Goal: Information Seeking & Learning: Learn about a topic

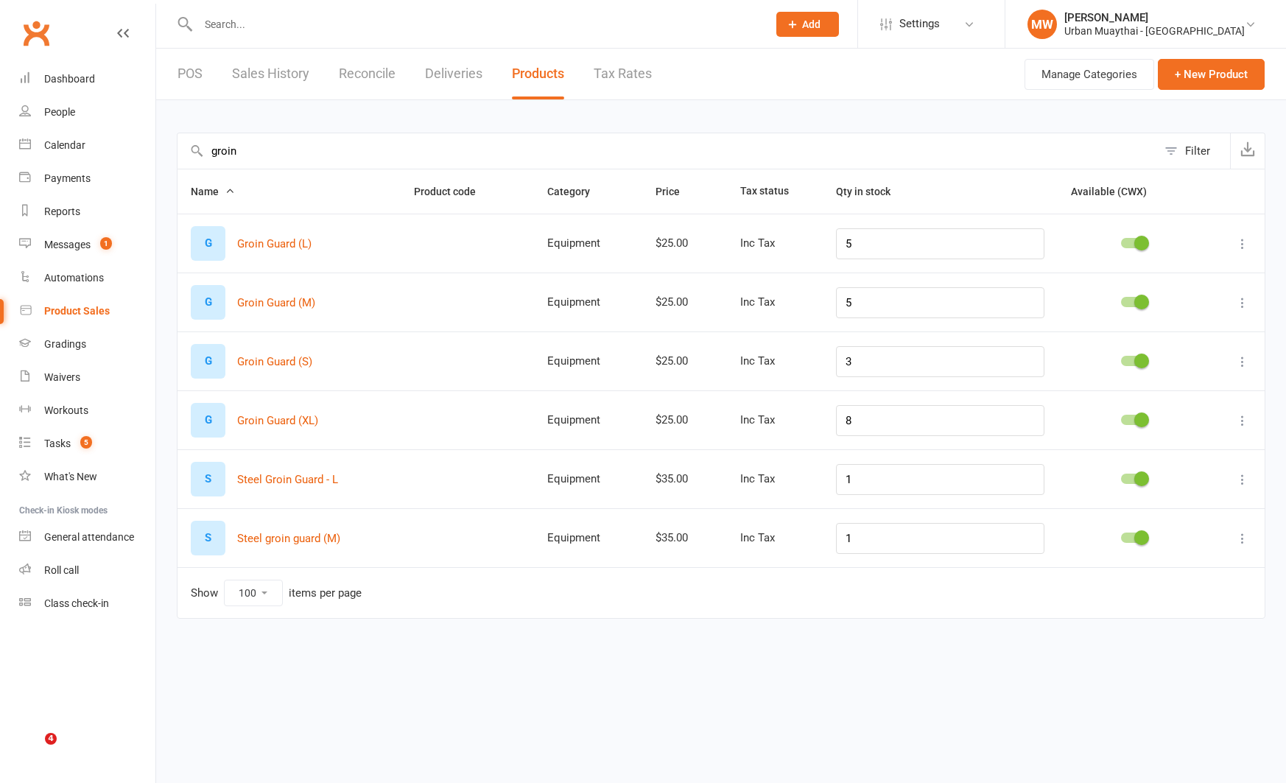
select select "100"
click at [94, 78] on link "Dashboard" at bounding box center [87, 79] width 136 height 33
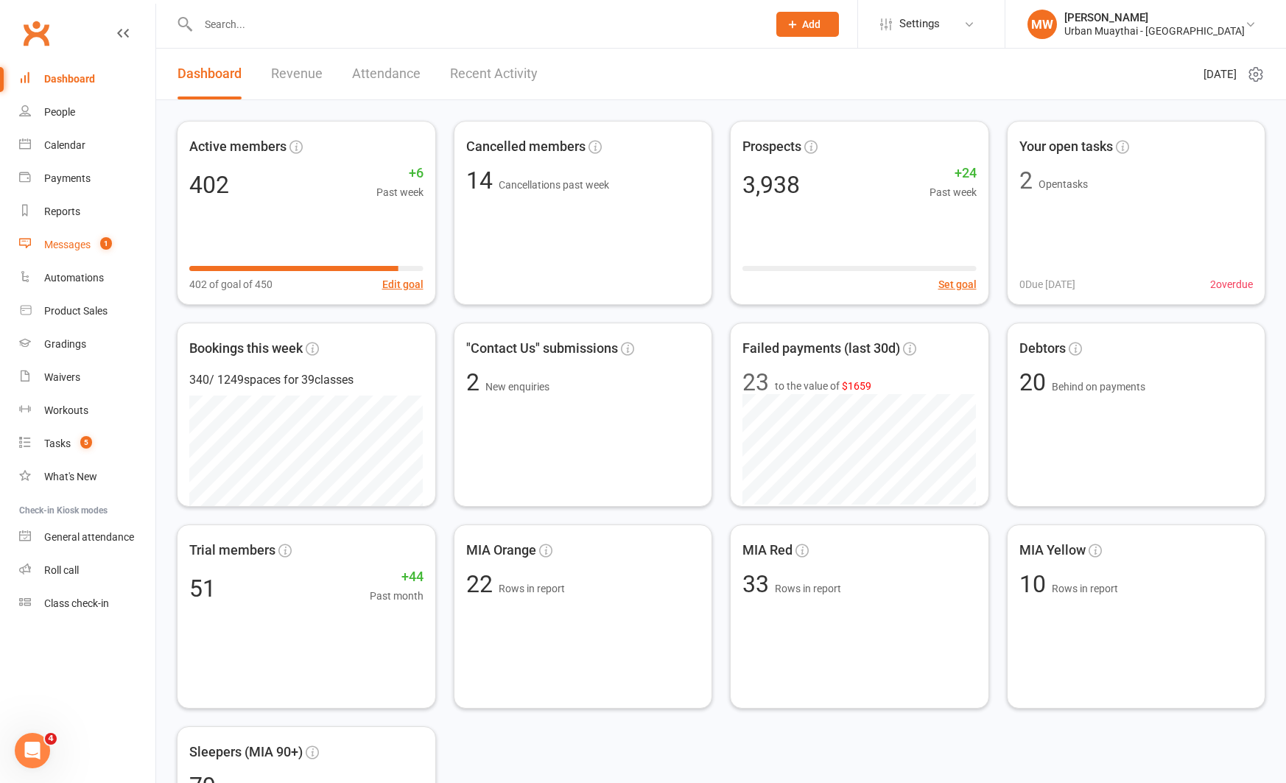
click at [65, 240] on div "Messages" at bounding box center [67, 245] width 46 height 12
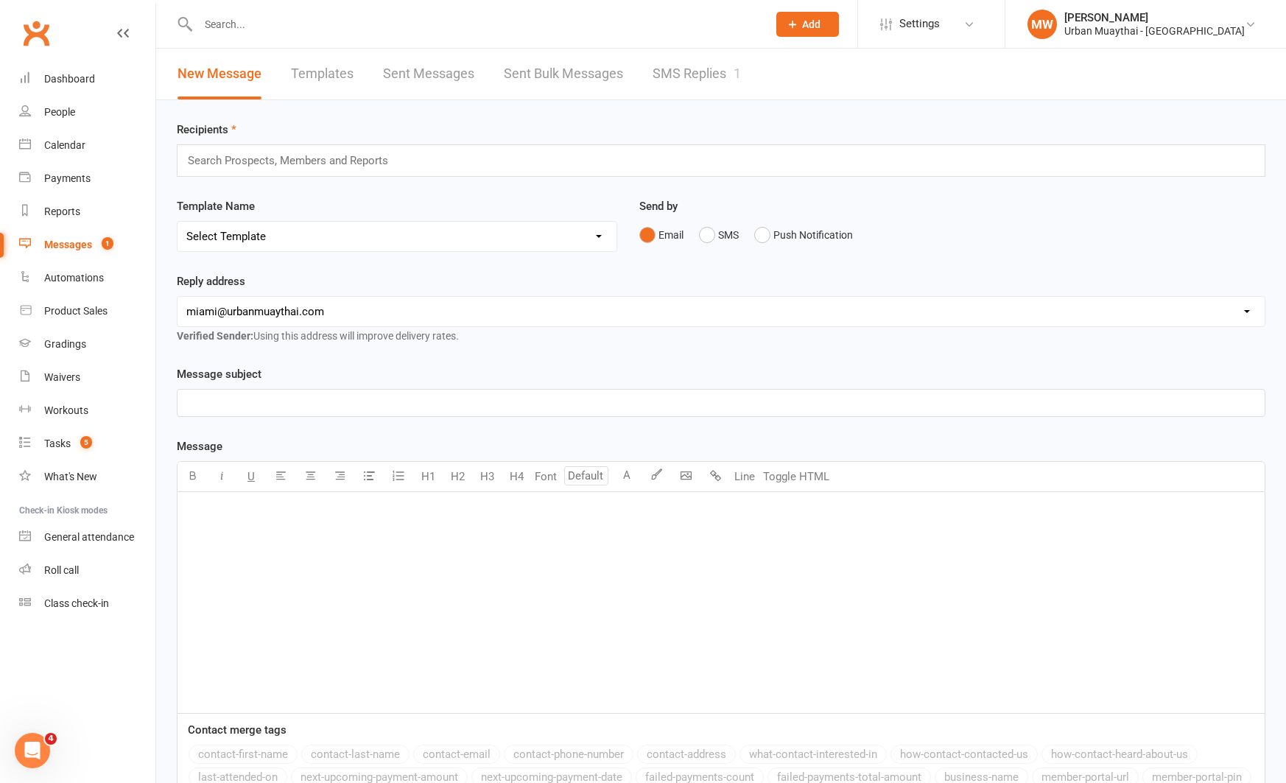
click at [714, 72] on link "SMS Replies 1" at bounding box center [696, 74] width 88 height 51
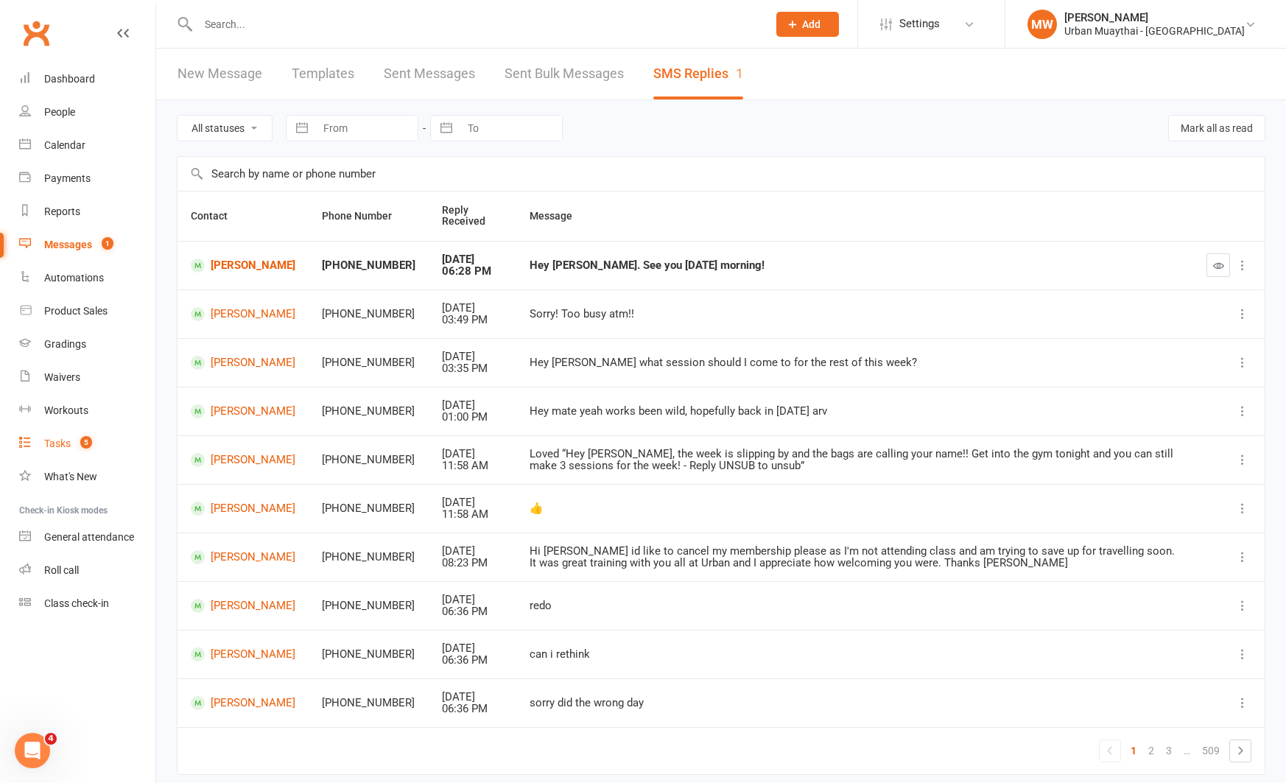
click at [63, 440] on div "Tasks" at bounding box center [57, 443] width 27 height 12
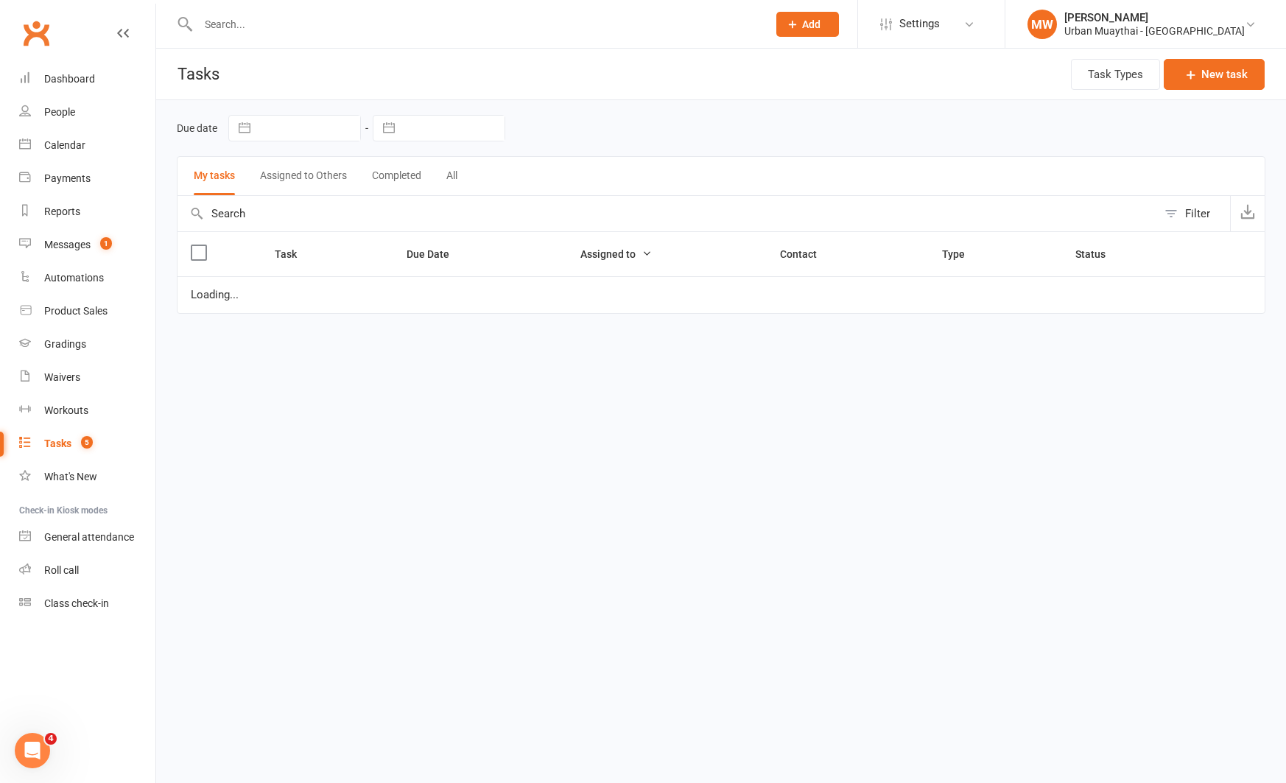
select select "started"
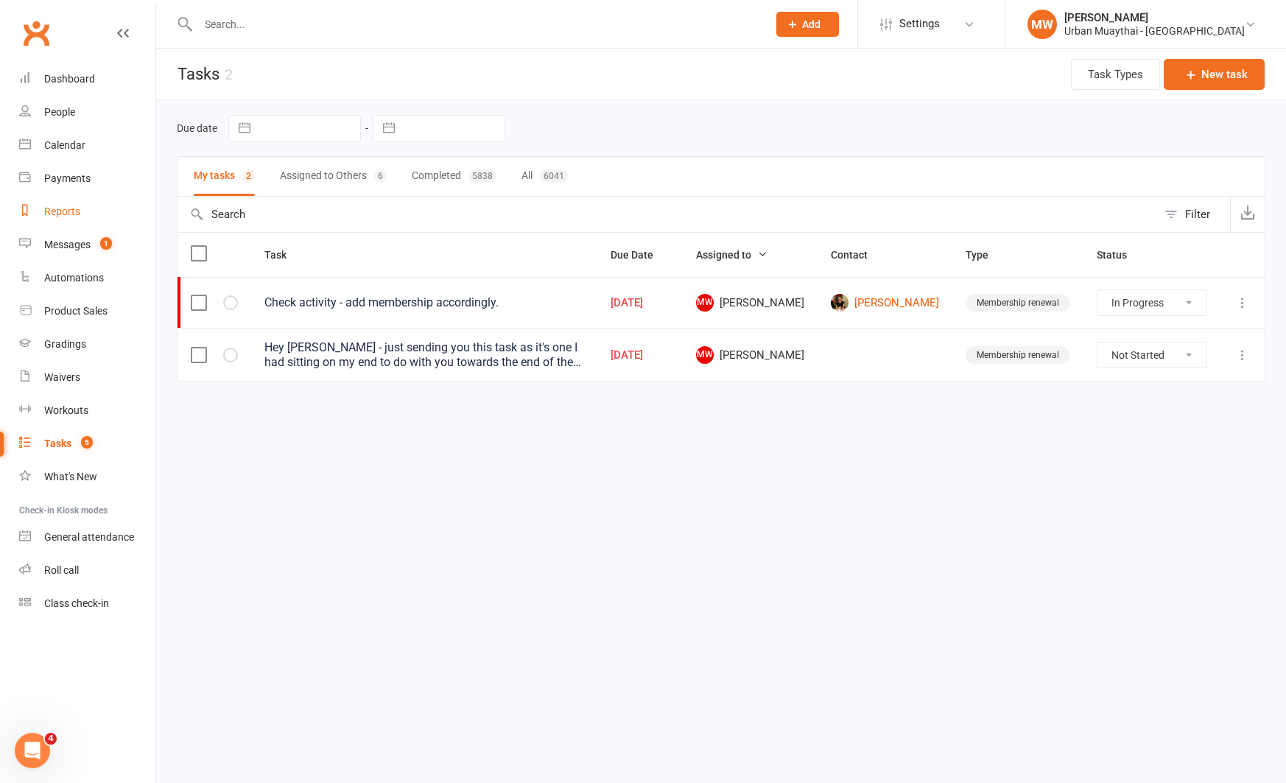
click at [55, 211] on div "Reports" at bounding box center [62, 211] width 36 height 12
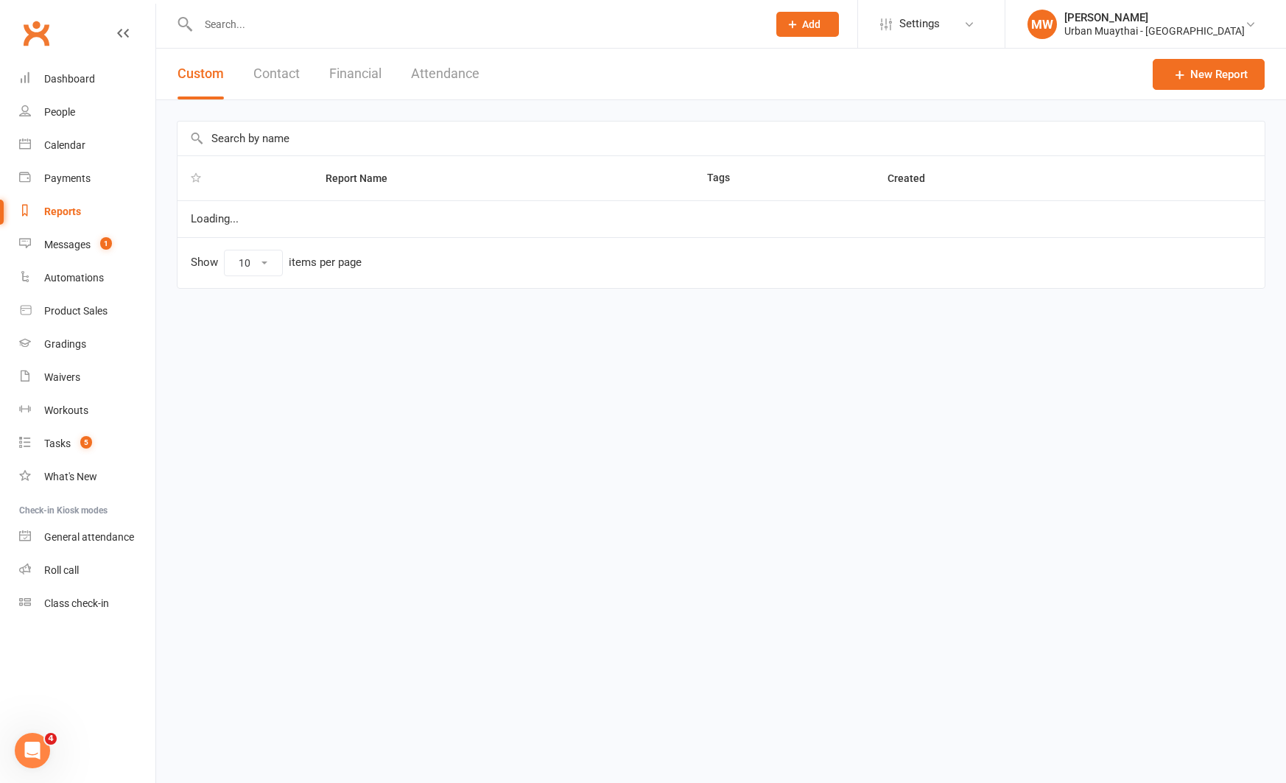
select select "100"
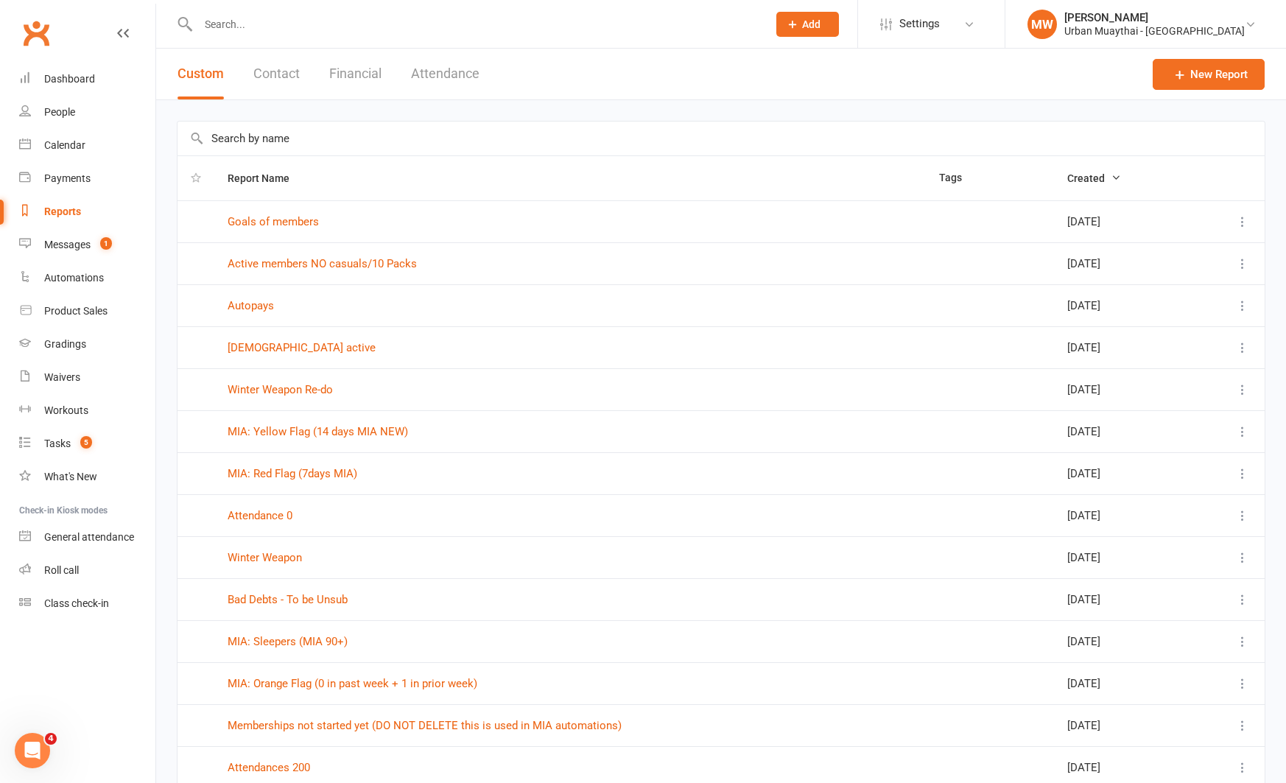
click at [267, 72] on button "Contact" at bounding box center [276, 74] width 46 height 51
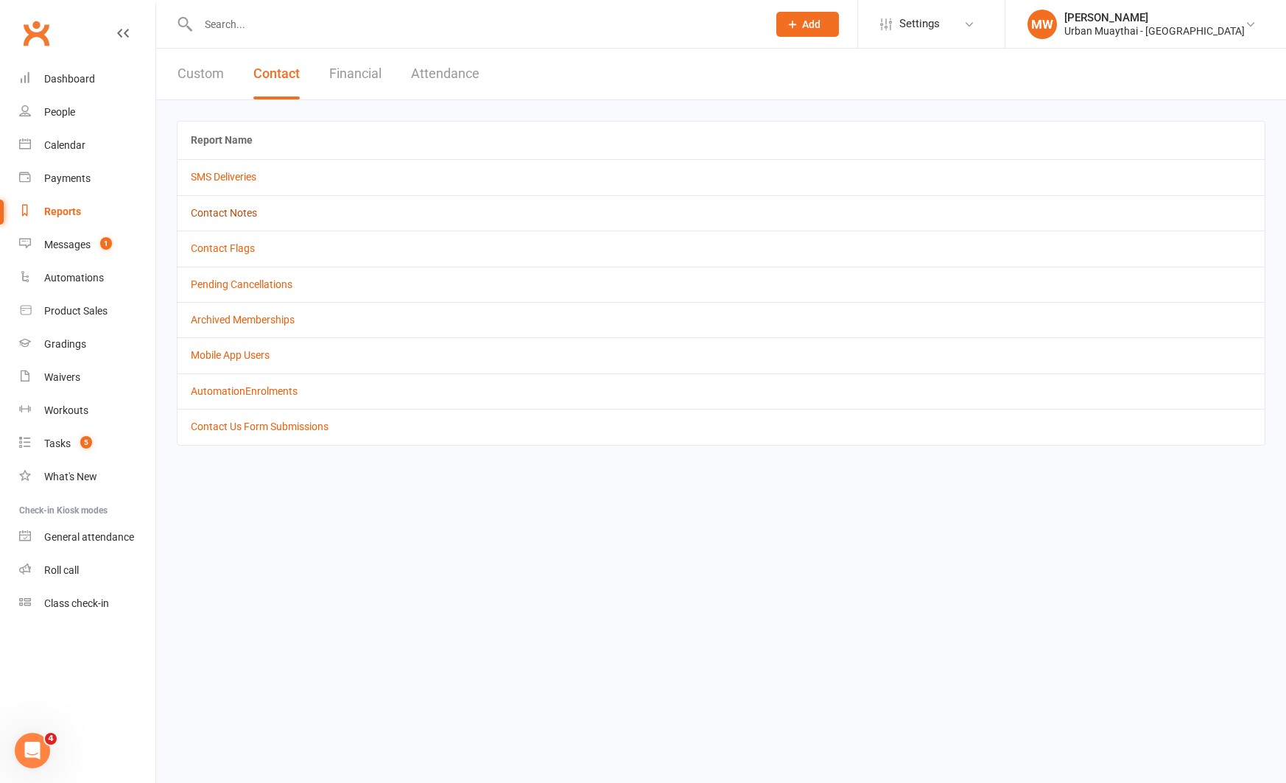
click at [236, 213] on link "Contact Notes" at bounding box center [224, 213] width 66 height 12
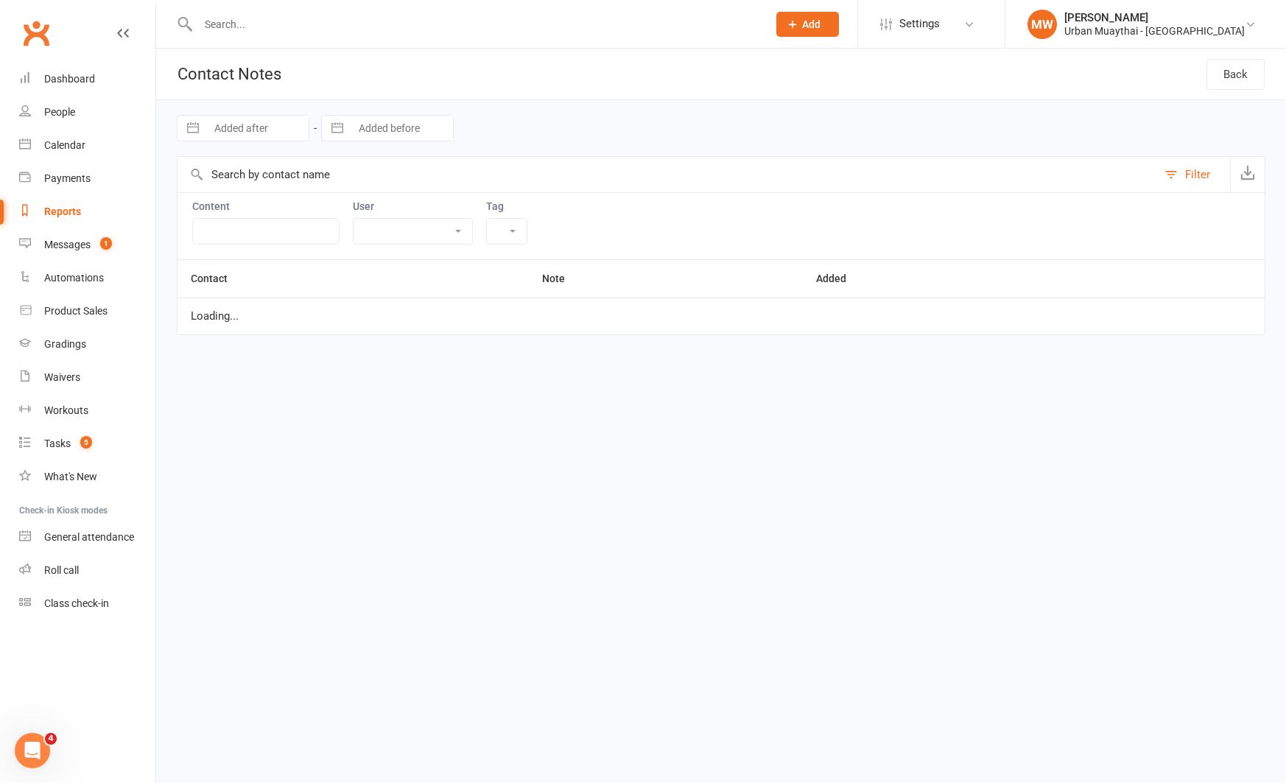
click at [429, 229] on select "Melissa Walsh Callum Garwood Tiago Zanon Urban Muaythai Noah Walsh Jakob Taylor…" at bounding box center [412, 231] width 119 height 25
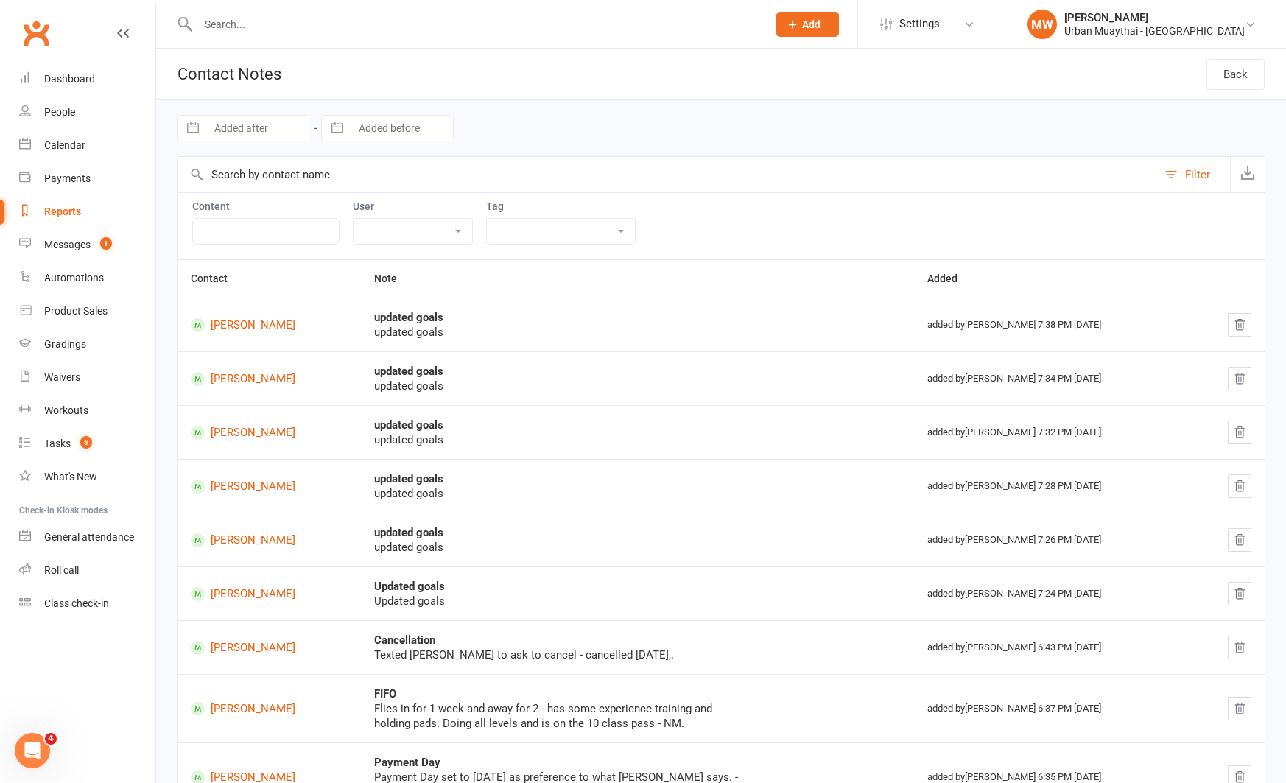
select select "53603"
click at [353, 219] on select "Melissa Walsh Callum Garwood Tiago Zanon Urban Muaythai Noah Walsh Jakob Taylor…" at bounding box center [412, 231] width 119 height 25
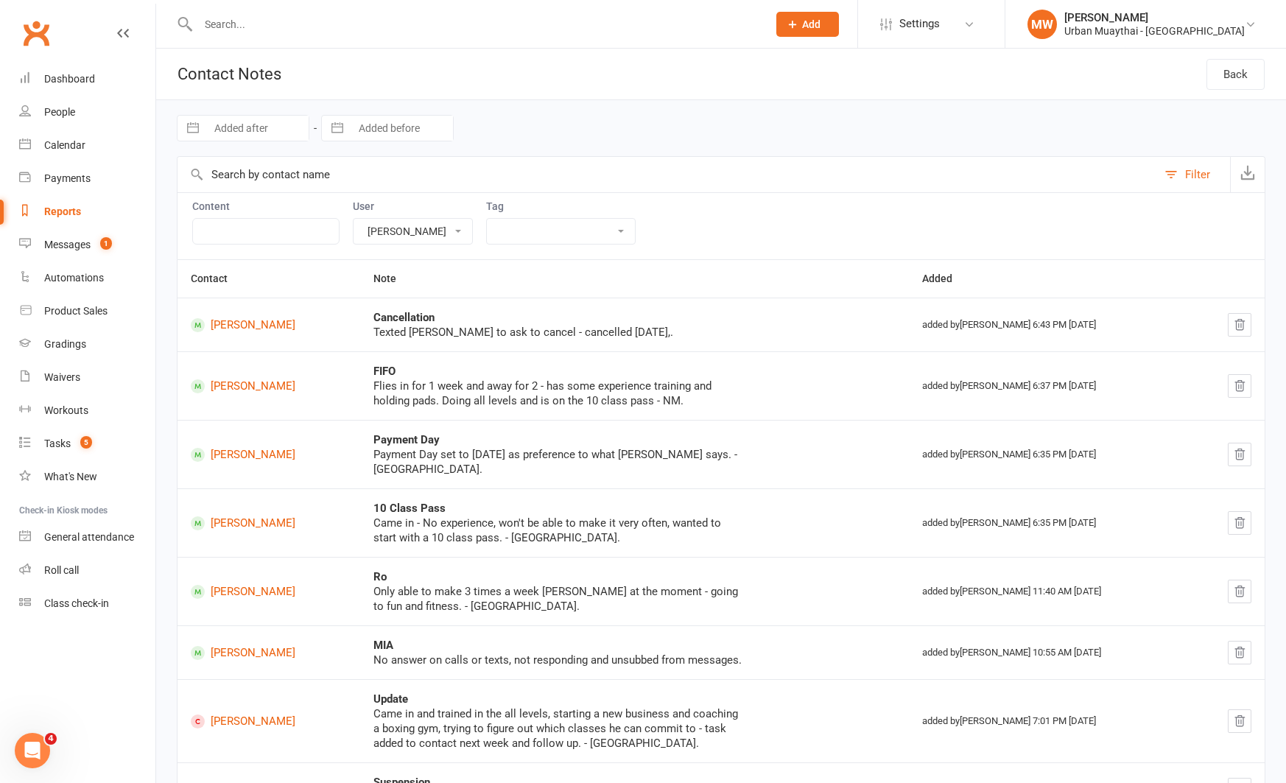
click at [189, 124] on button "button" at bounding box center [193, 128] width 27 height 25
select select "7"
select select "2025"
select select "8"
select select "2025"
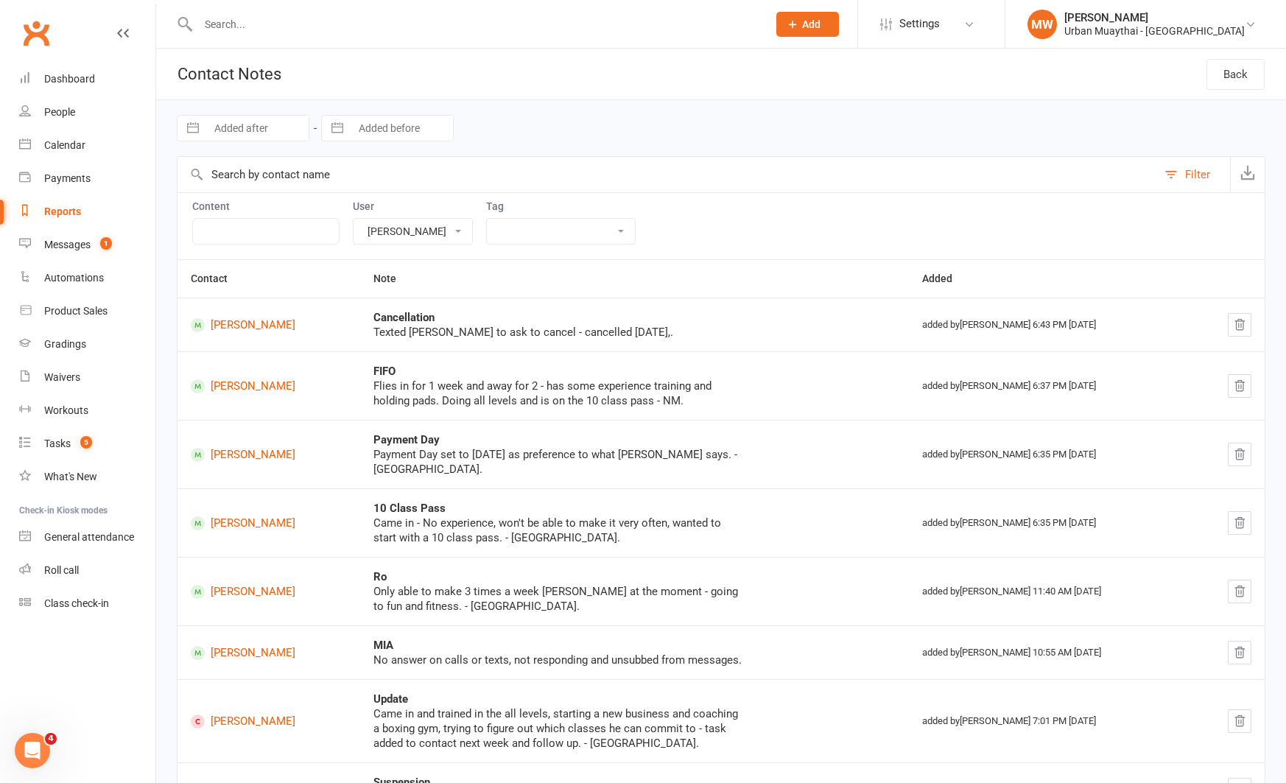
select select "9"
select select "2025"
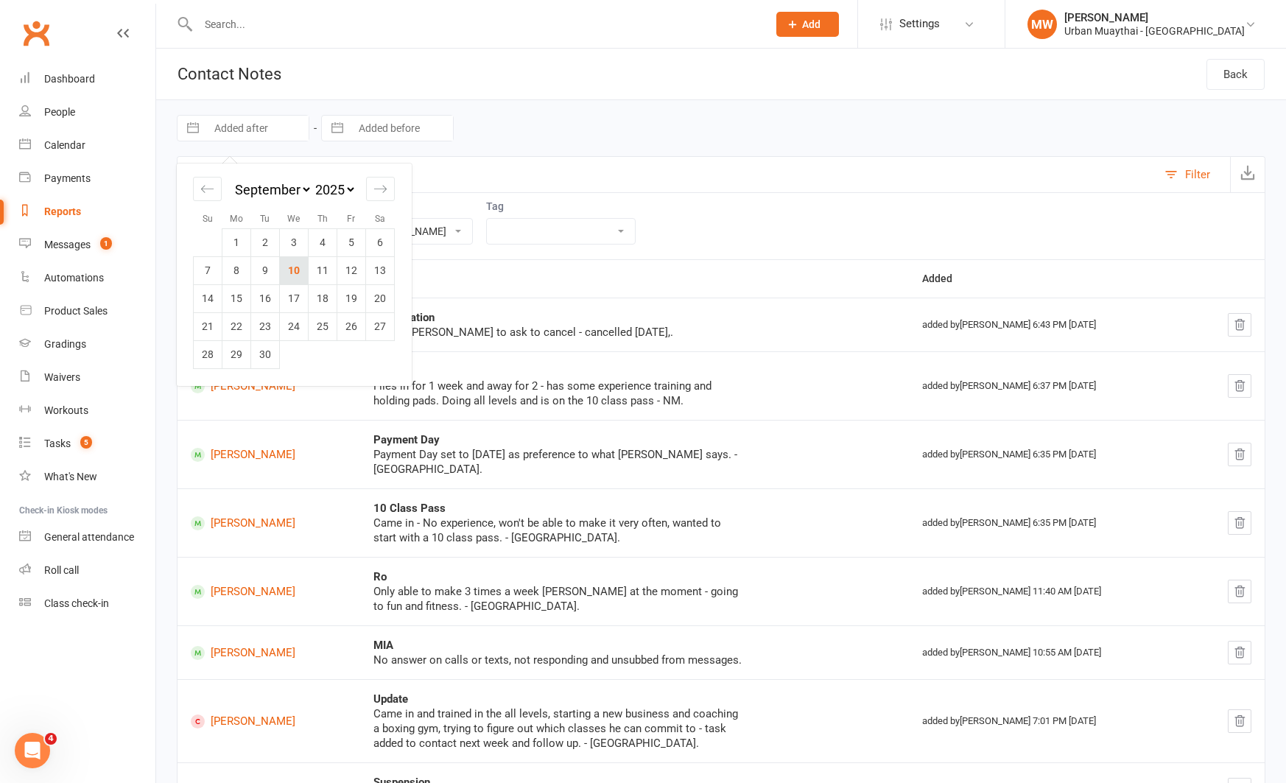
click at [292, 276] on td "10" at bounding box center [294, 270] width 29 height 28
type input "[DATE]"
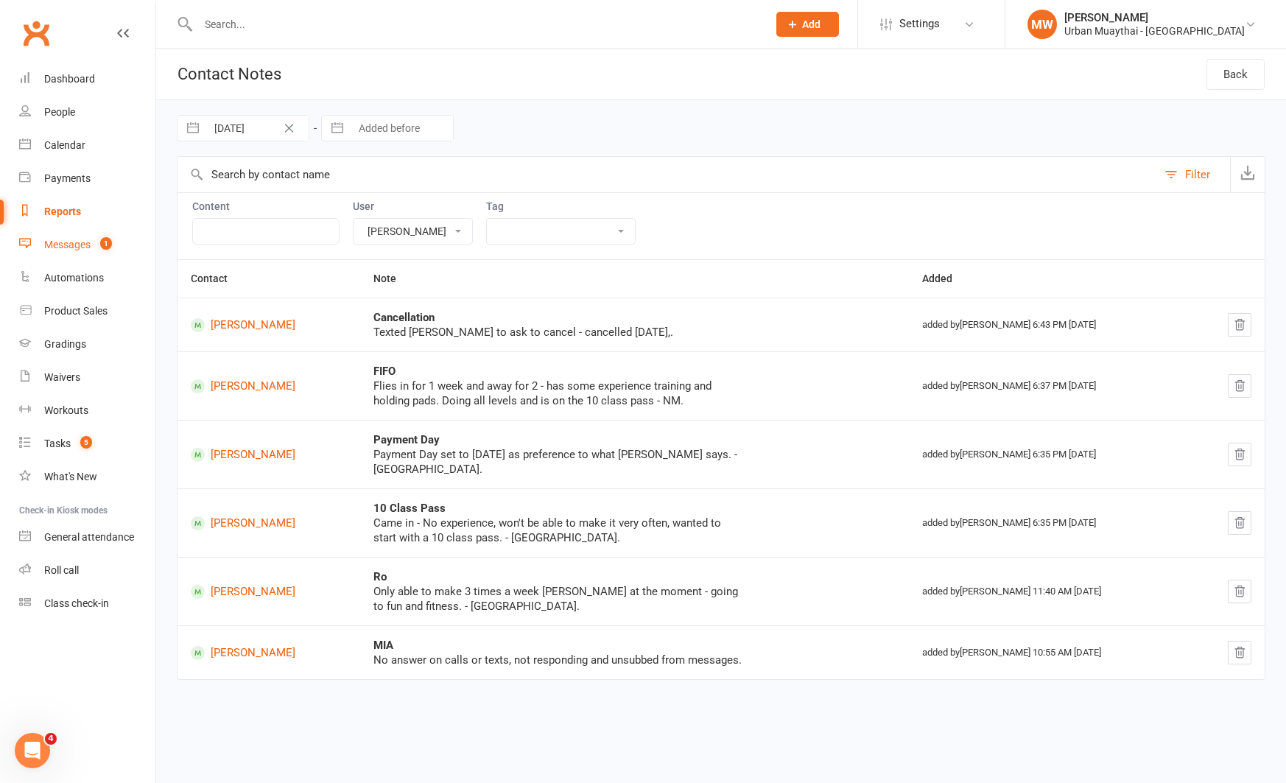
click at [73, 239] on div "Messages" at bounding box center [67, 245] width 46 height 12
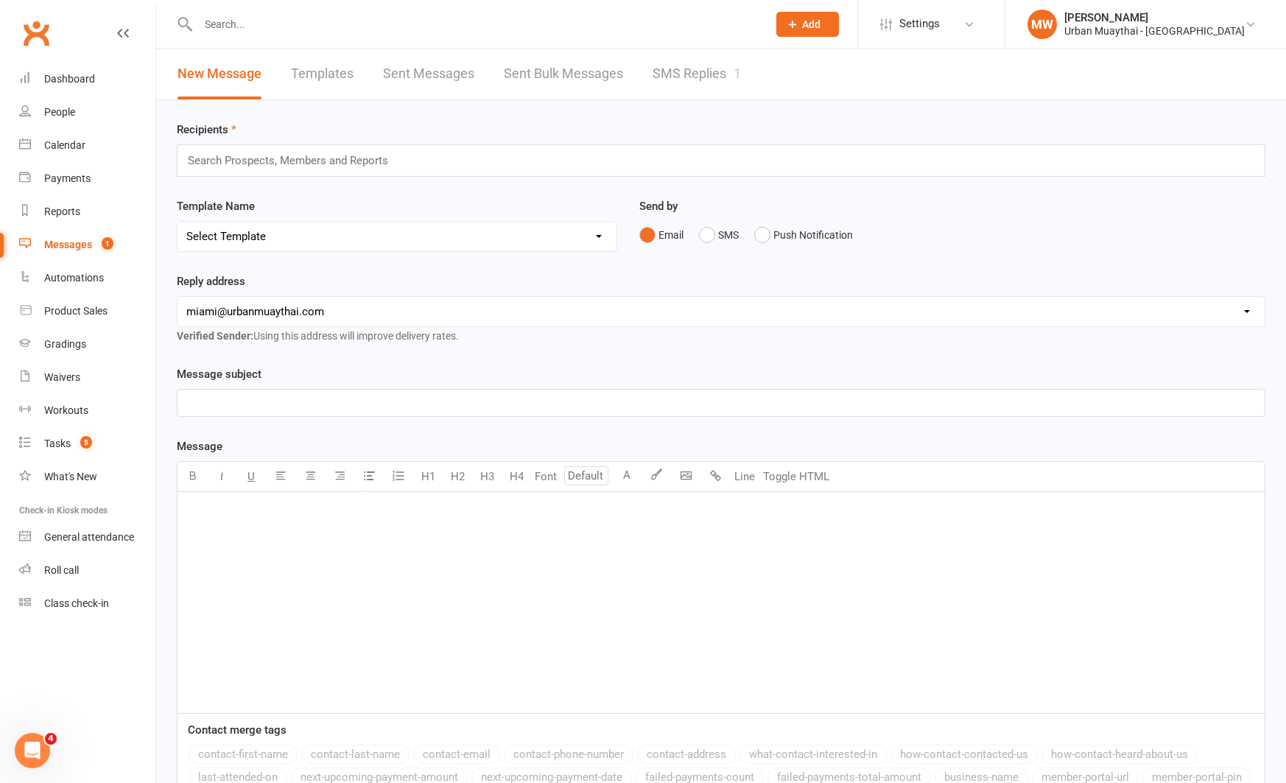
click at [541, 71] on link "Sent Bulk Messages" at bounding box center [563, 74] width 119 height 51
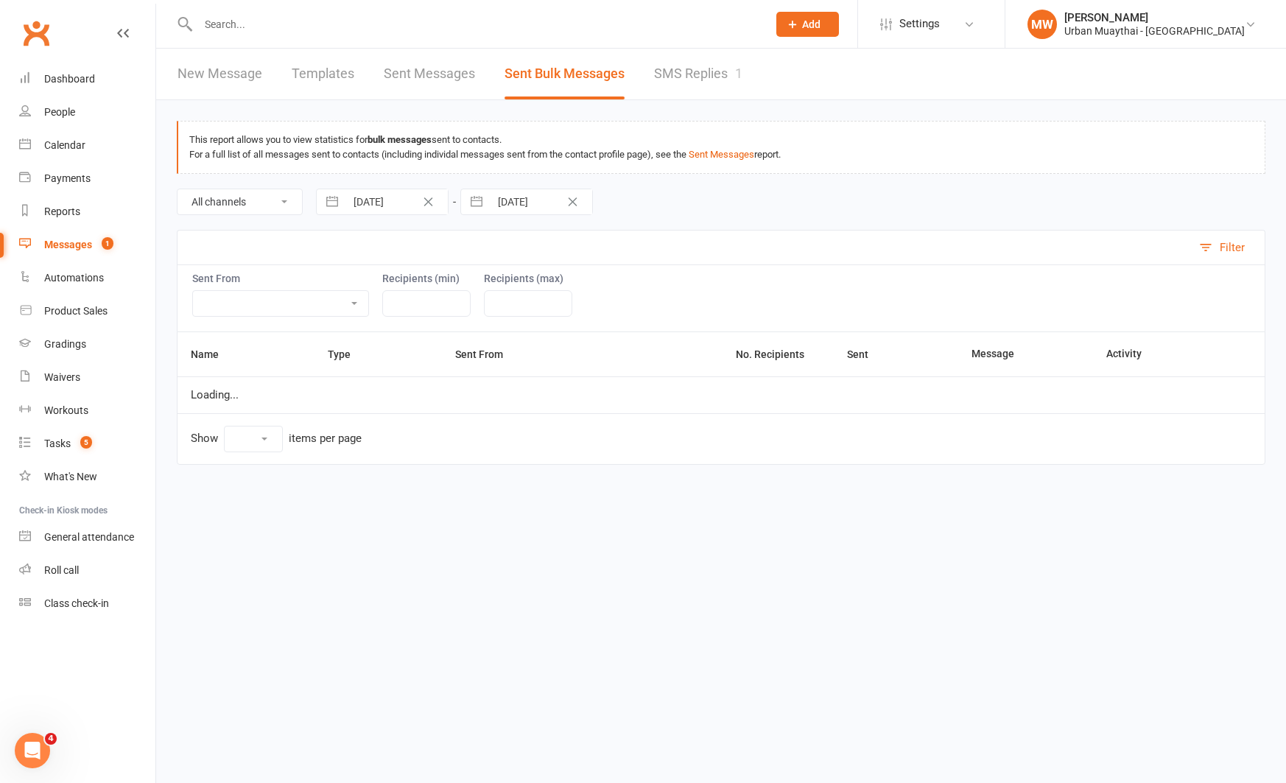
select select "10"
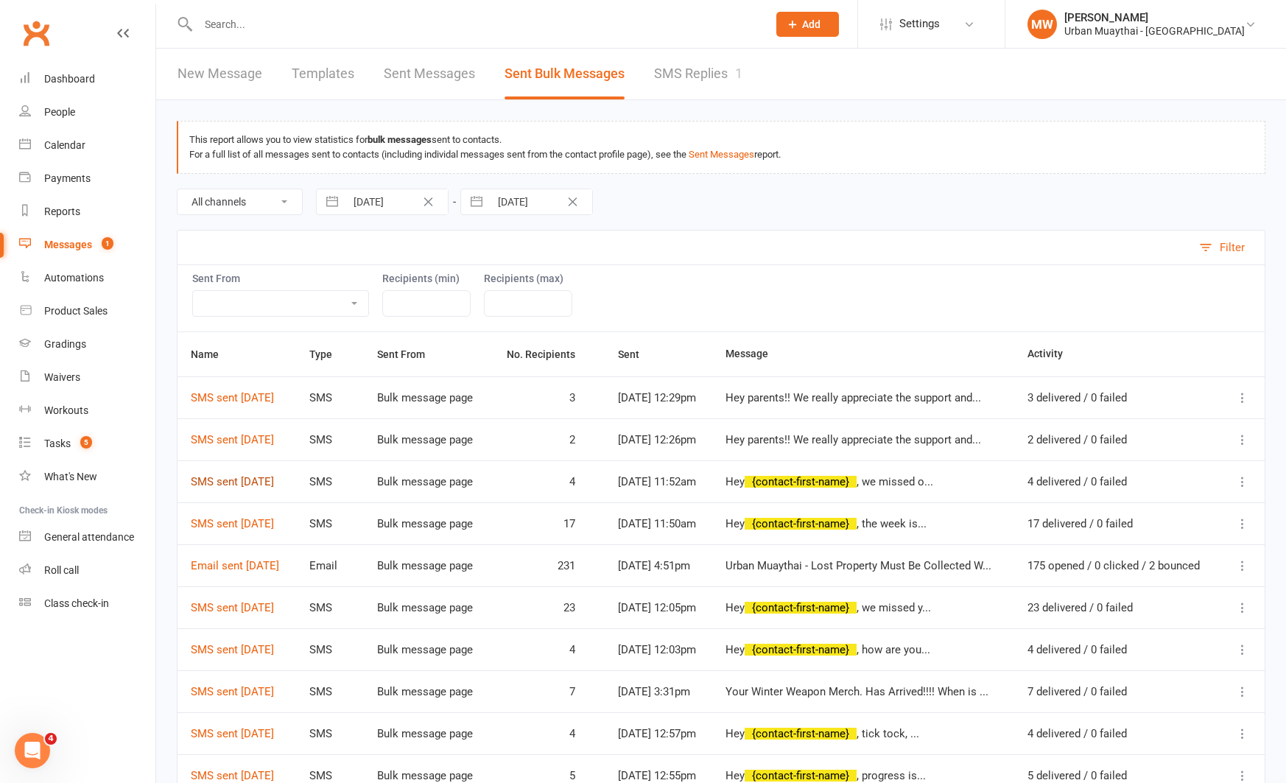
click at [263, 488] on link "SMS sent 10 Sep 2025" at bounding box center [232, 481] width 83 height 13
click at [267, 488] on link "SMS sent 10 Sep 2025" at bounding box center [232, 481] width 83 height 13
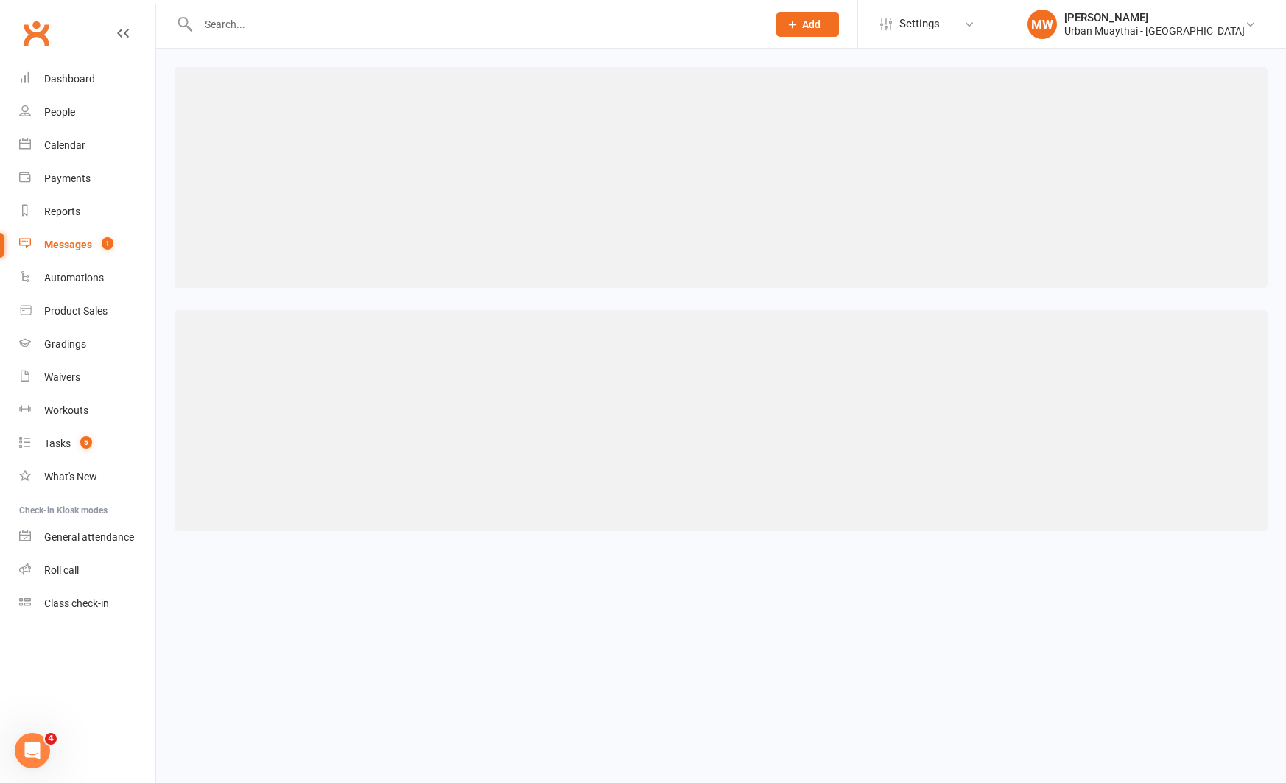
select select "50"
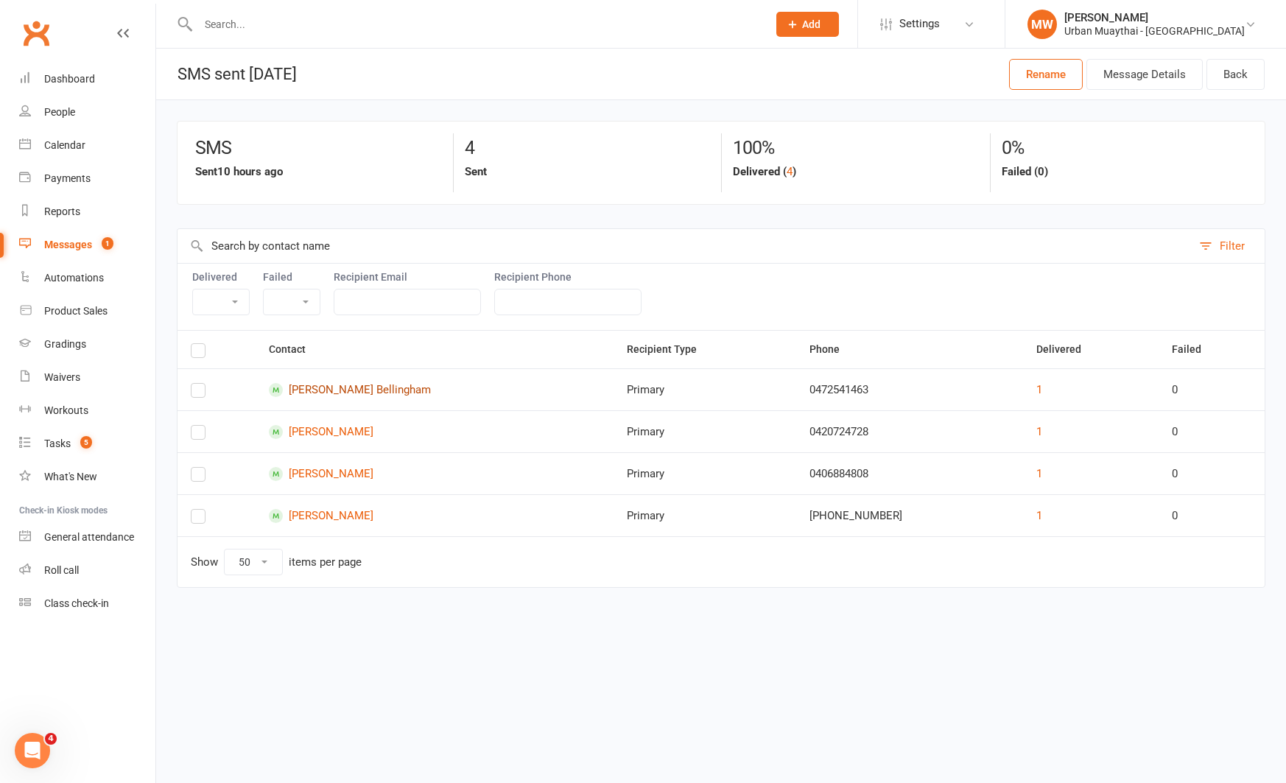
click at [314, 387] on link "Harlen Bellingham" at bounding box center [434, 390] width 331 height 14
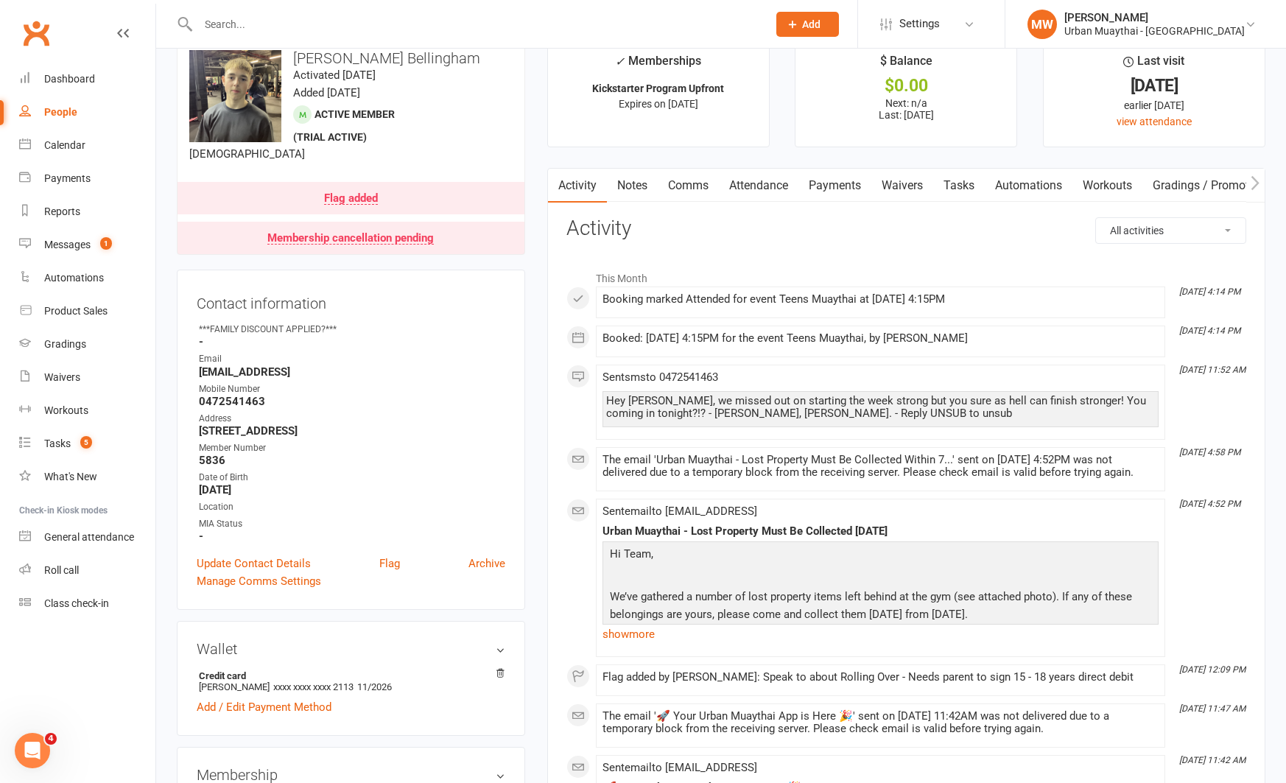
scroll to position [31, 0]
click at [626, 188] on link "Notes" at bounding box center [632, 186] width 51 height 34
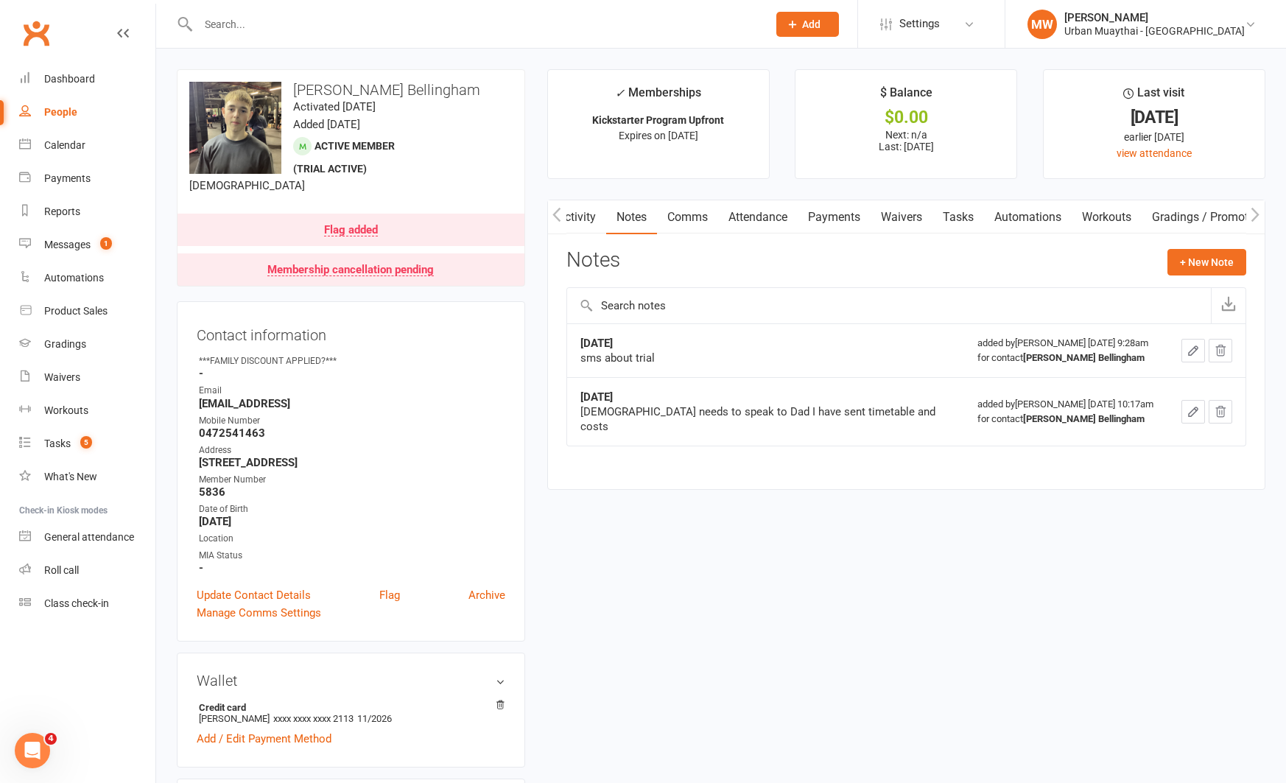
click at [357, 228] on div "Flag added" at bounding box center [351, 231] width 54 height 12
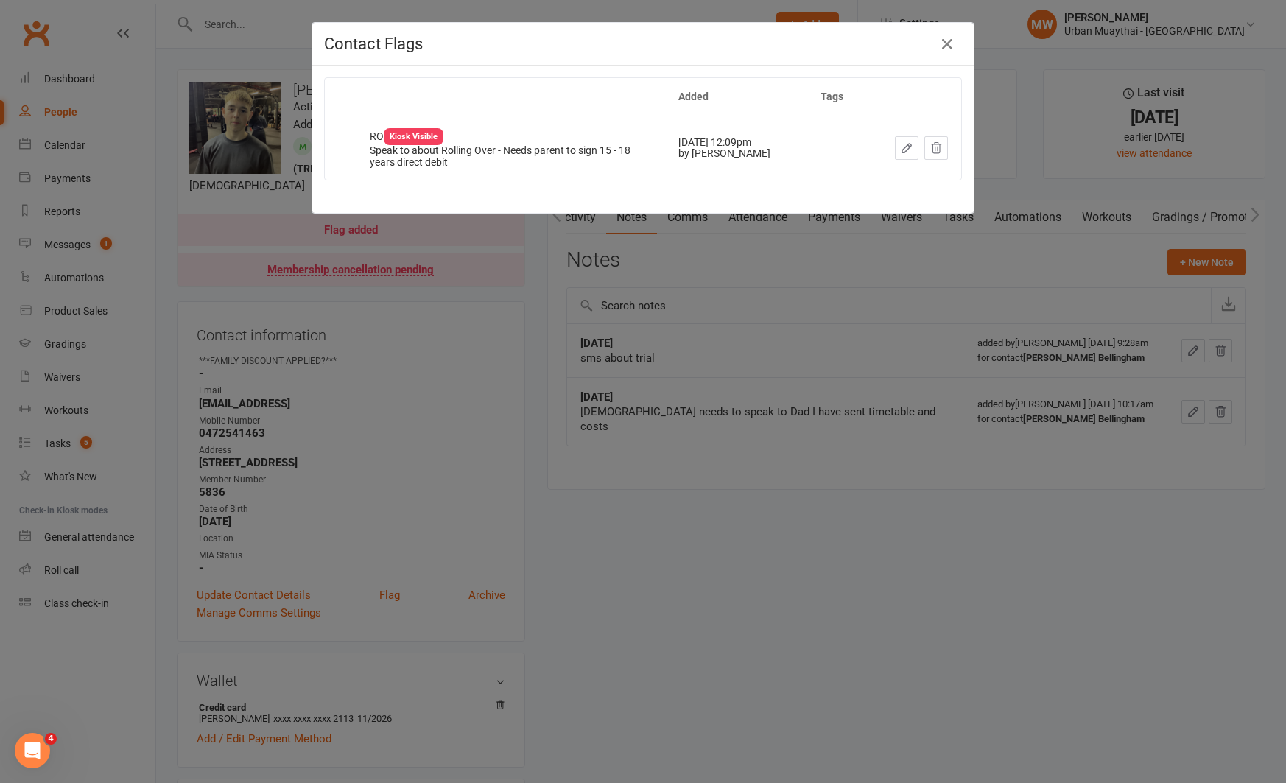
click at [454, 300] on div "Contact Flags Added Tags RO Kiosk Visible Speak to about Rolling Over - Needs p…" at bounding box center [643, 391] width 1286 height 783
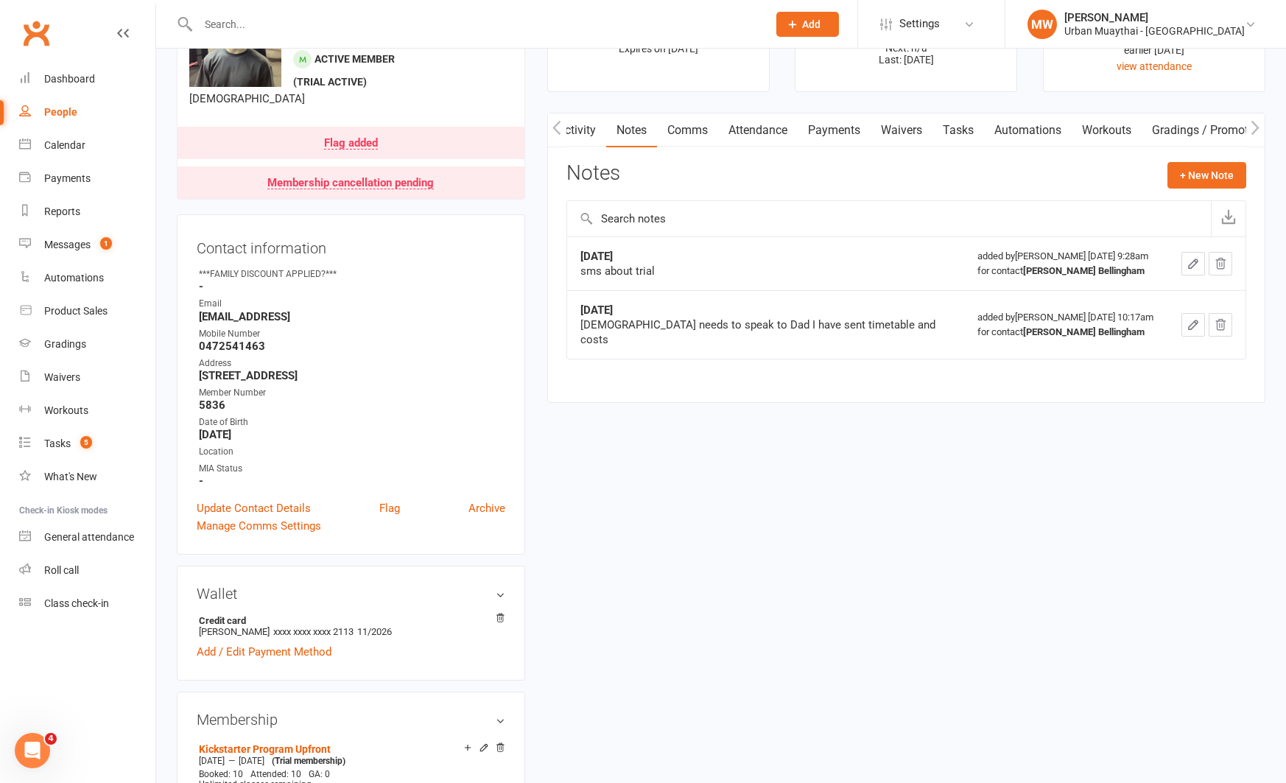
scroll to position [83, 0]
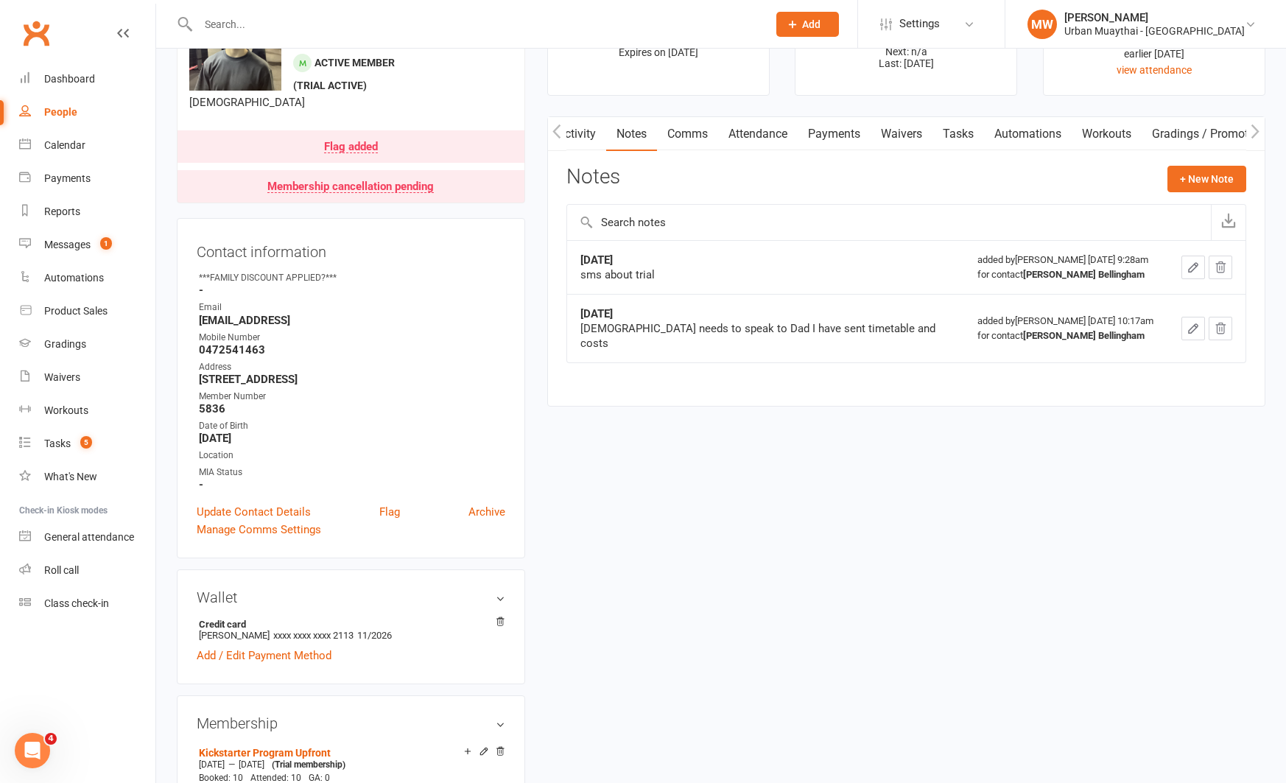
click at [515, 21] on input "text" at bounding box center [475, 24] width 563 height 21
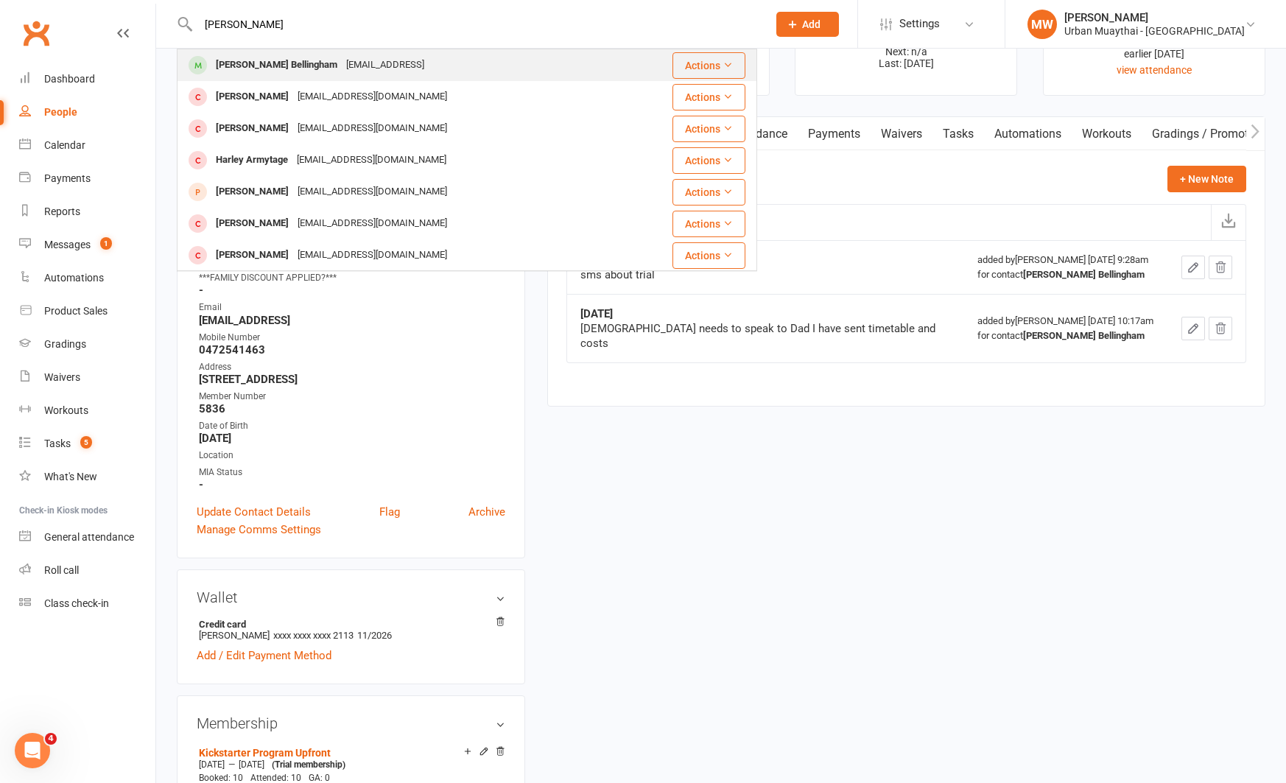
type input "harlen"
click at [506, 60] on div "Harlen Bellingham harlenbellingham08@outlook.con" at bounding box center [411, 65] width 466 height 30
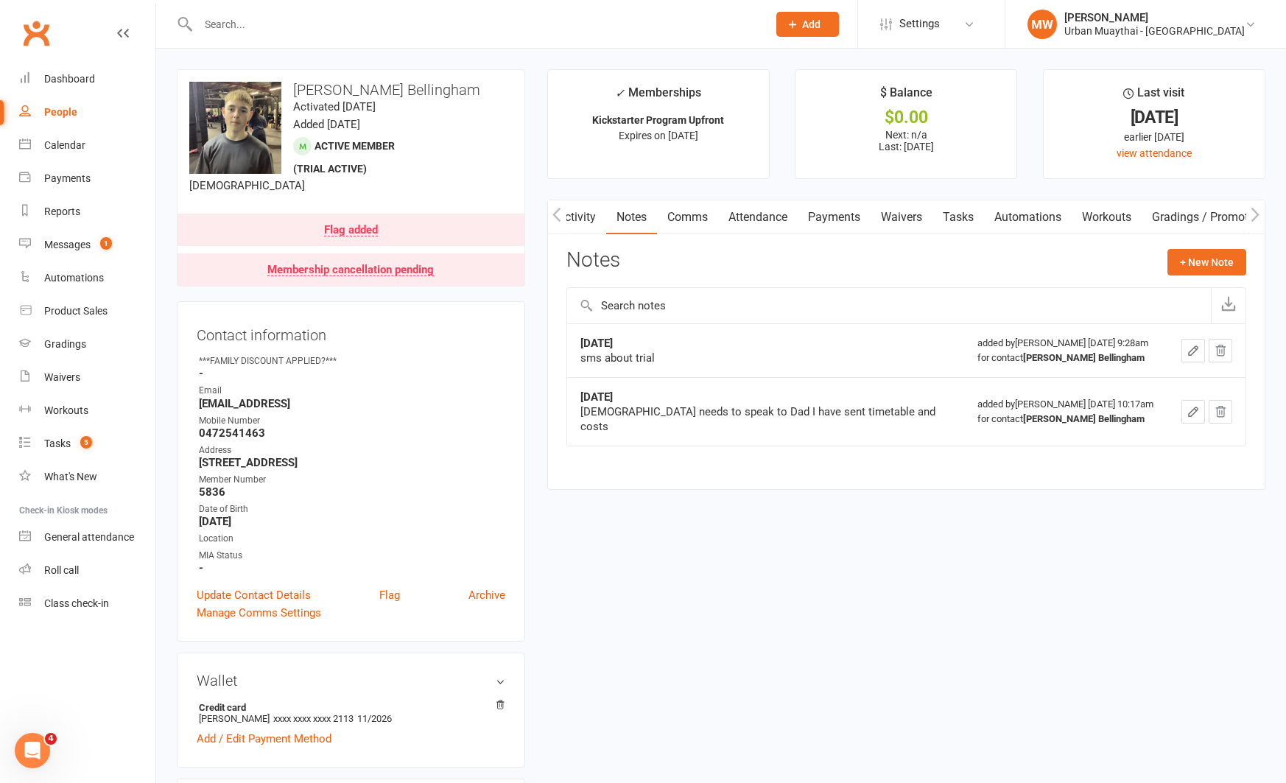
click at [629, 219] on link "Notes" at bounding box center [631, 217] width 51 height 34
click at [582, 218] on link "Activity" at bounding box center [576, 217] width 59 height 34
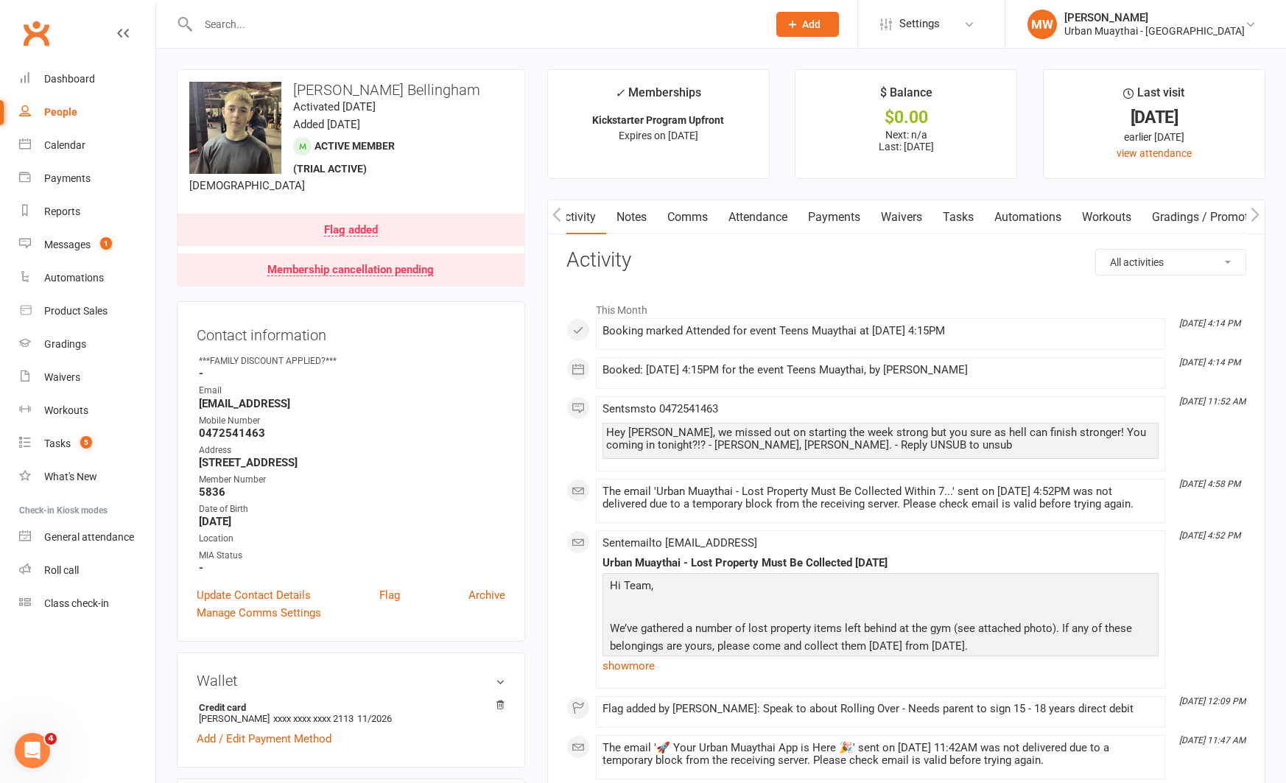
click at [757, 20] on input "text" at bounding box center [475, 24] width 563 height 21
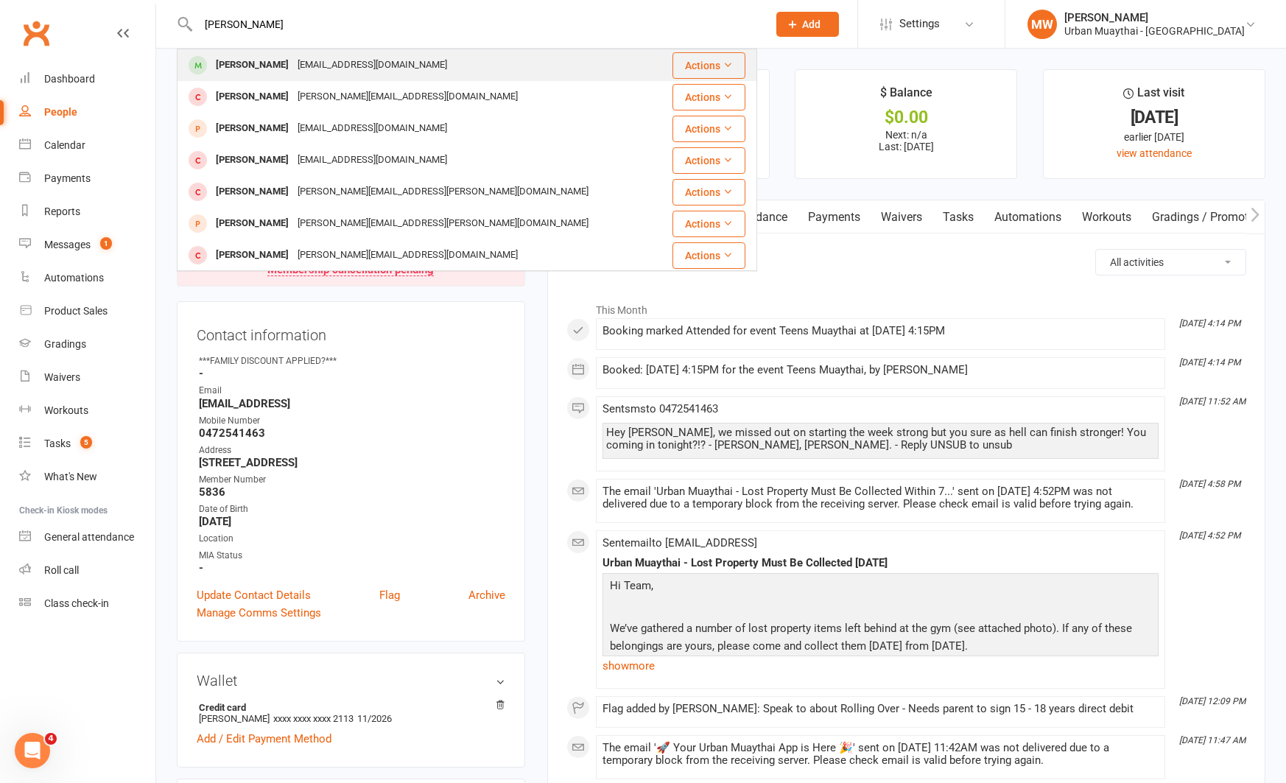
type input "aaron booth"
click at [639, 67] on div "Aaron Booth aaronbooth1679@gmail.com" at bounding box center [418, 65] width 481 height 30
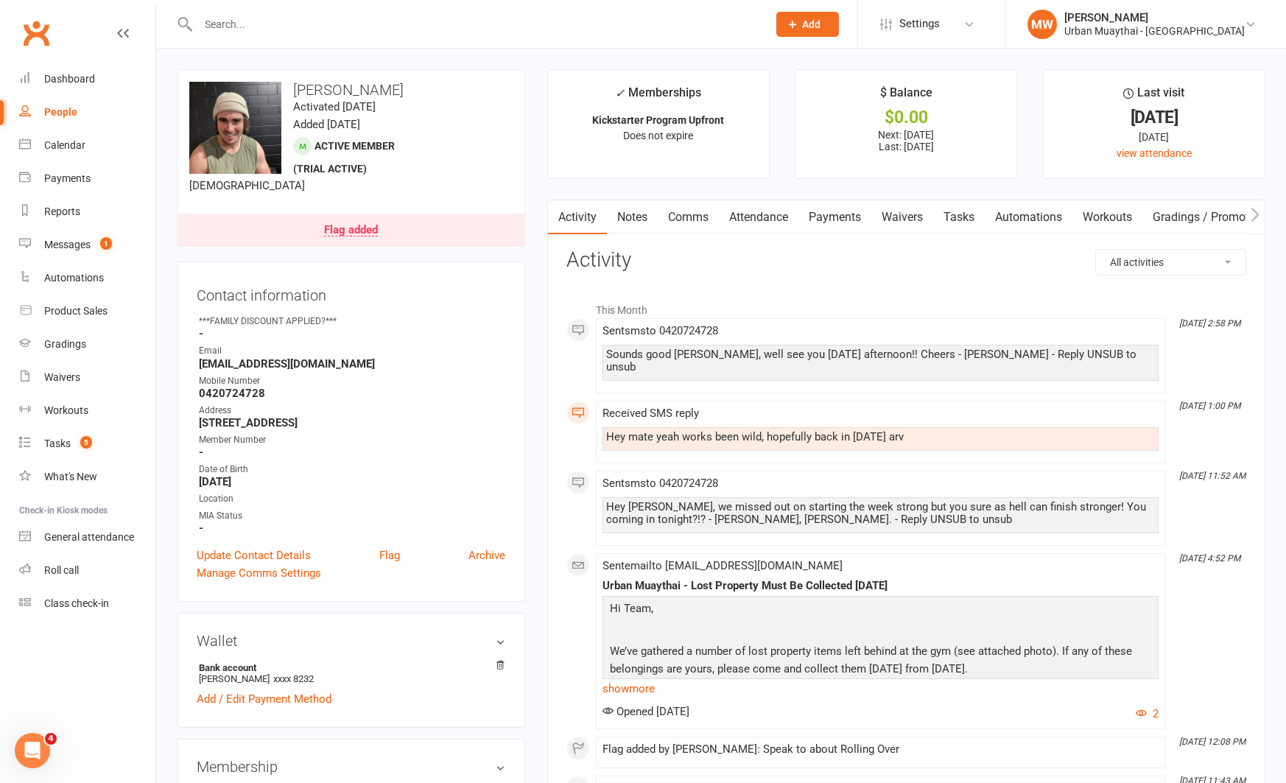
click at [619, 20] on input "text" at bounding box center [475, 24] width 563 height 21
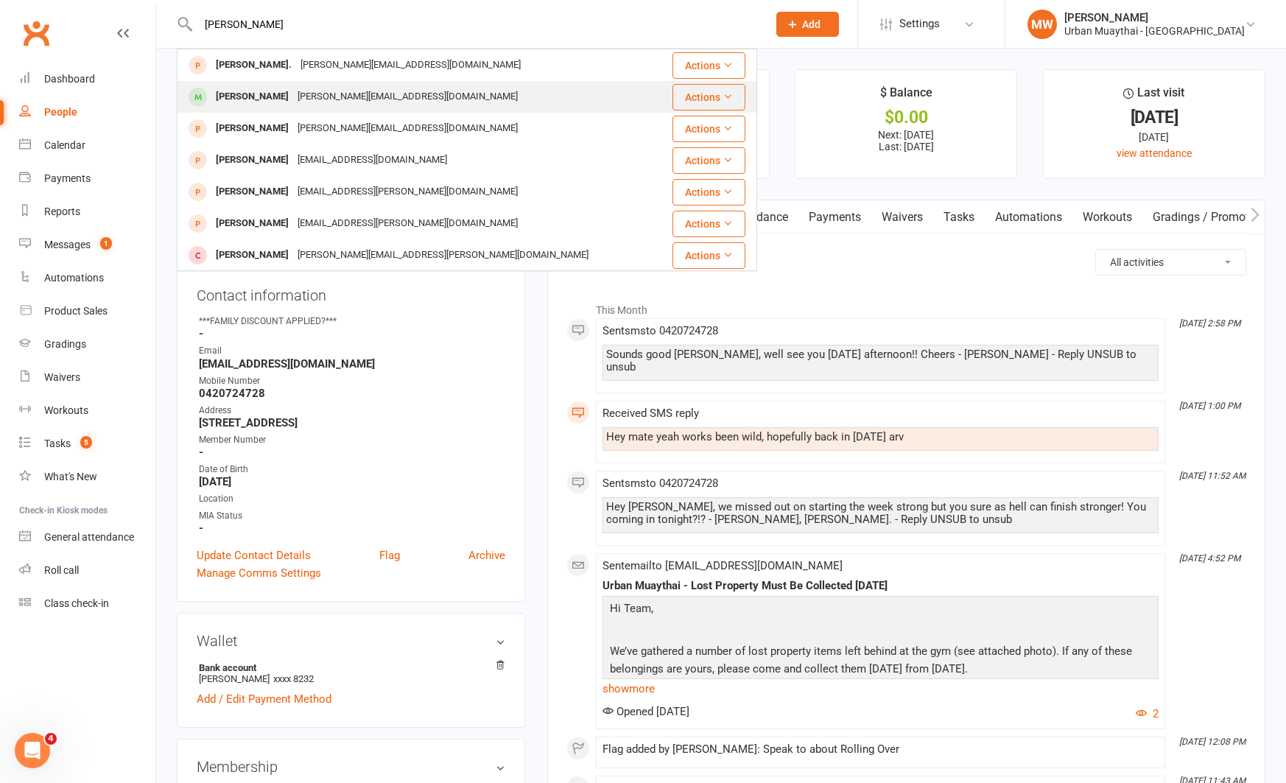
type input "curtis walker"
click at [585, 91] on div "Curtis Walker curtis.w.s@hotmail.com" at bounding box center [424, 97] width 493 height 30
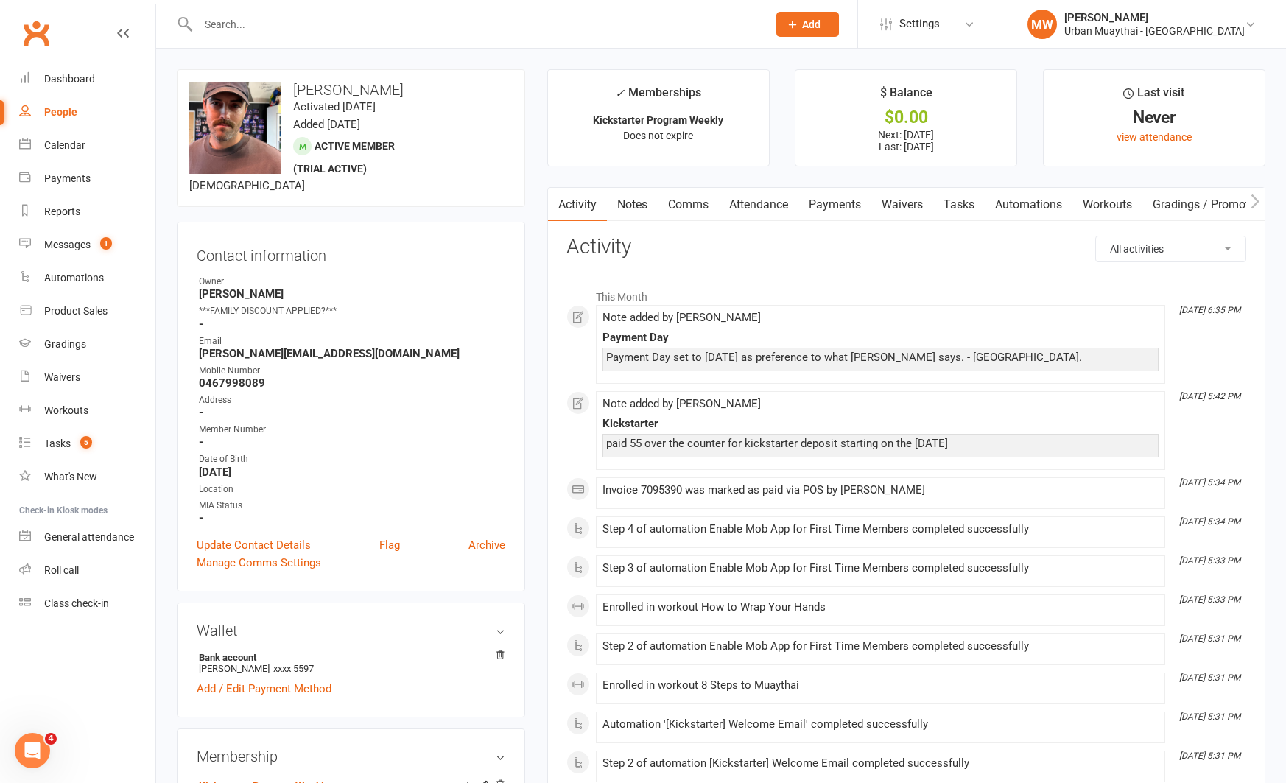
click at [835, 200] on link "Payments" at bounding box center [834, 205] width 73 height 34
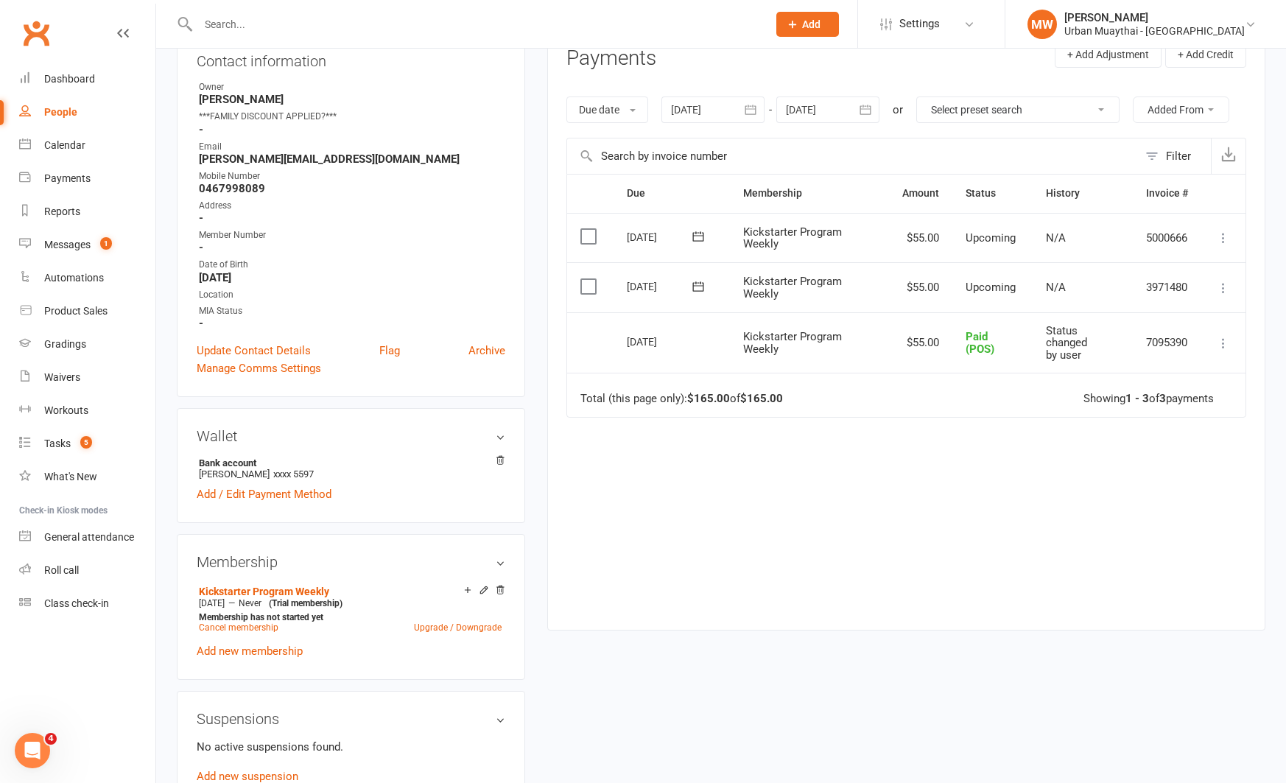
scroll to position [196, 0]
click at [699, 283] on icon at bounding box center [698, 285] width 15 height 15
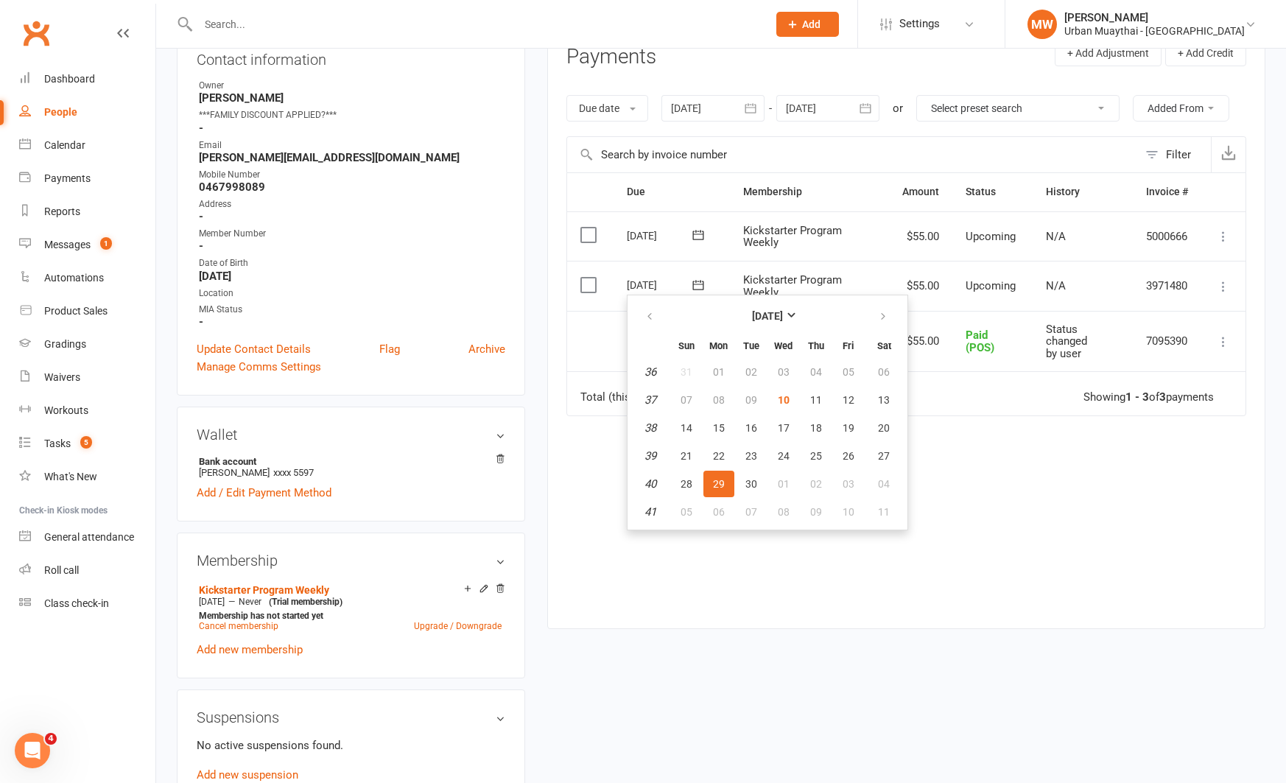
click at [599, 328] on td "Select this" at bounding box center [590, 341] width 46 height 61
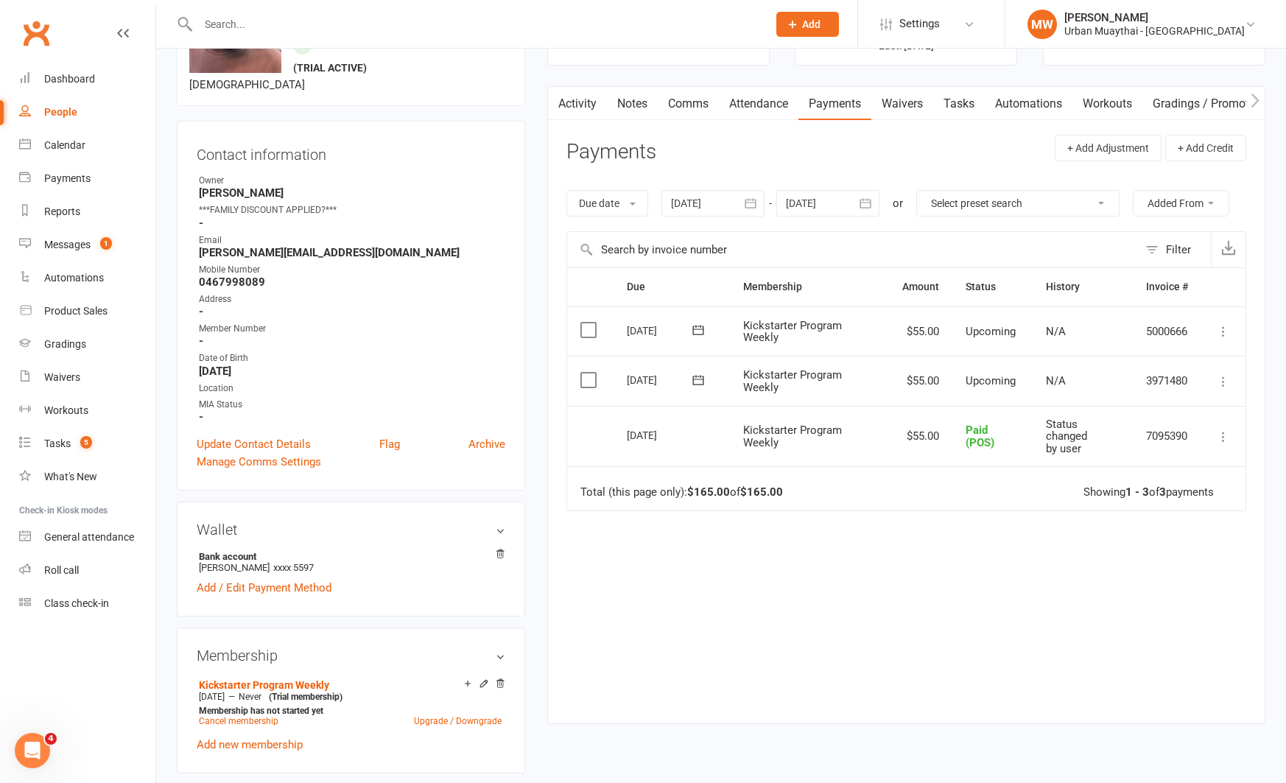
scroll to position [0, 0]
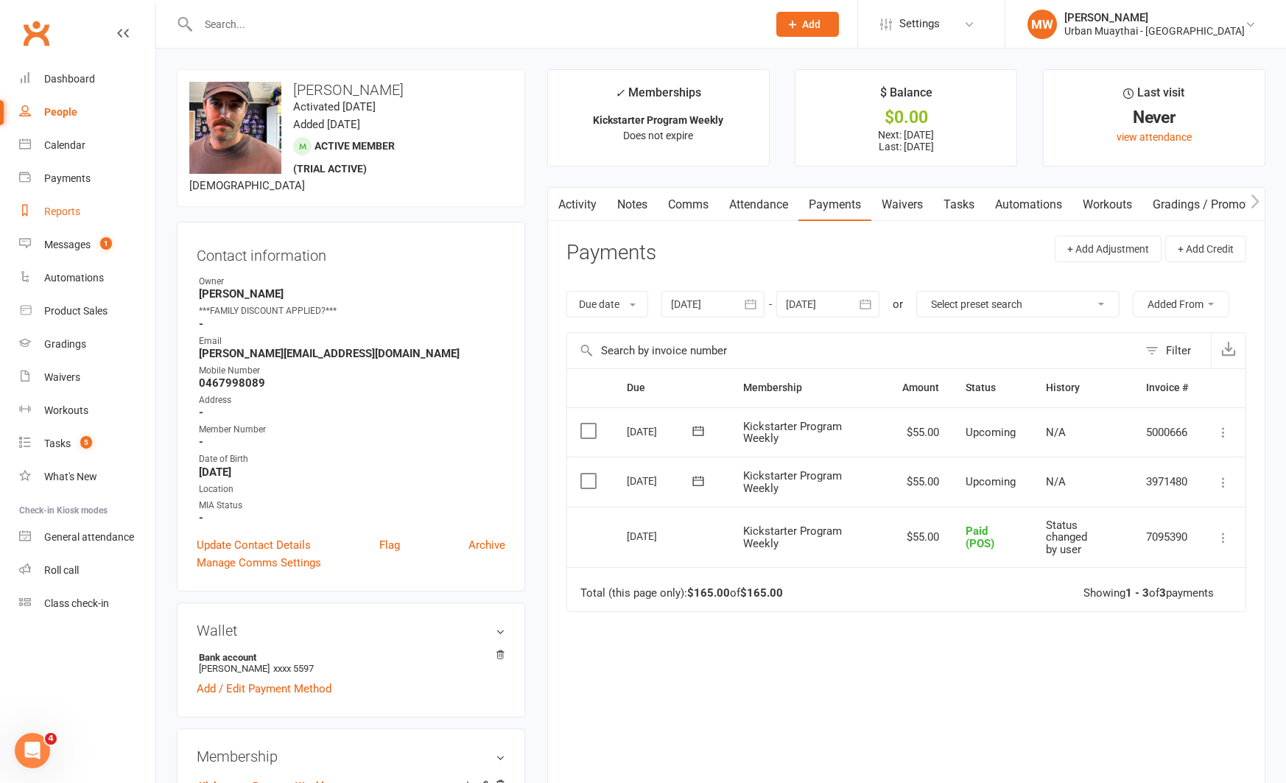
click at [74, 207] on div "Reports" at bounding box center [62, 211] width 36 height 12
select select "100"
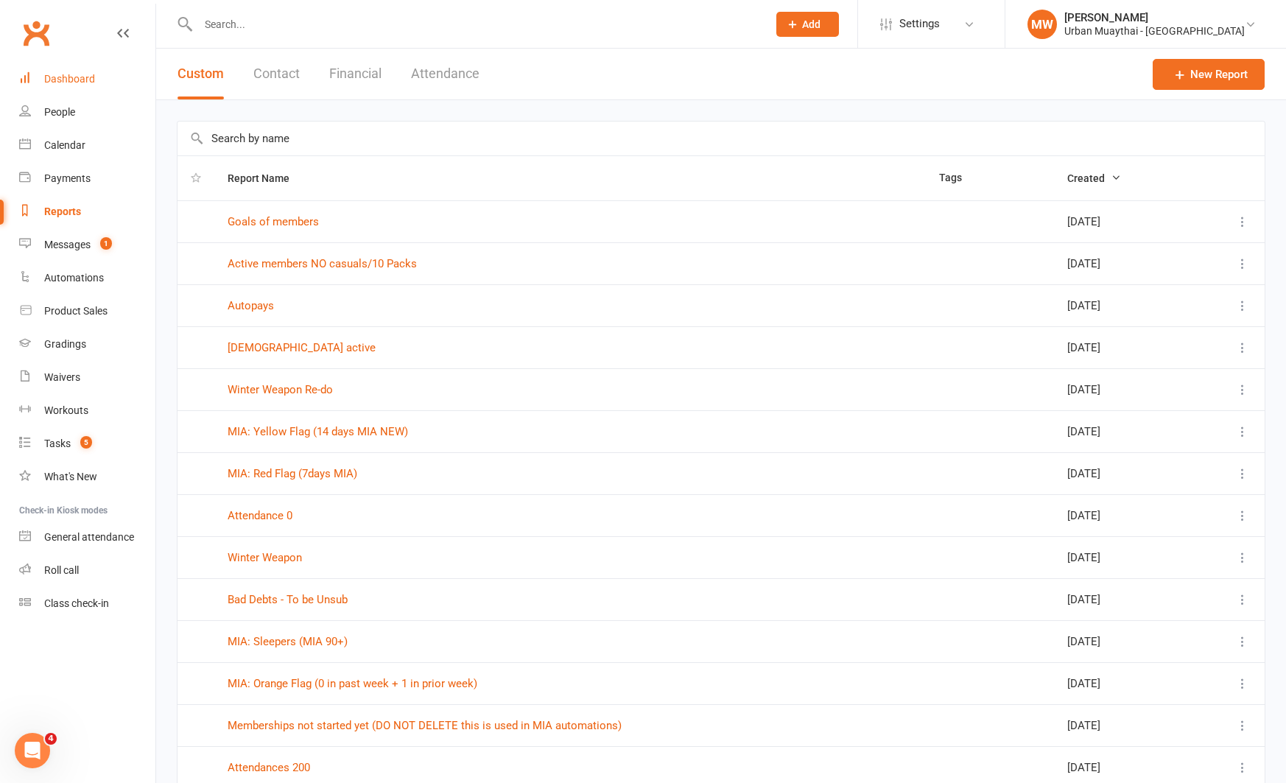
click at [66, 75] on div "Dashboard" at bounding box center [69, 79] width 51 height 12
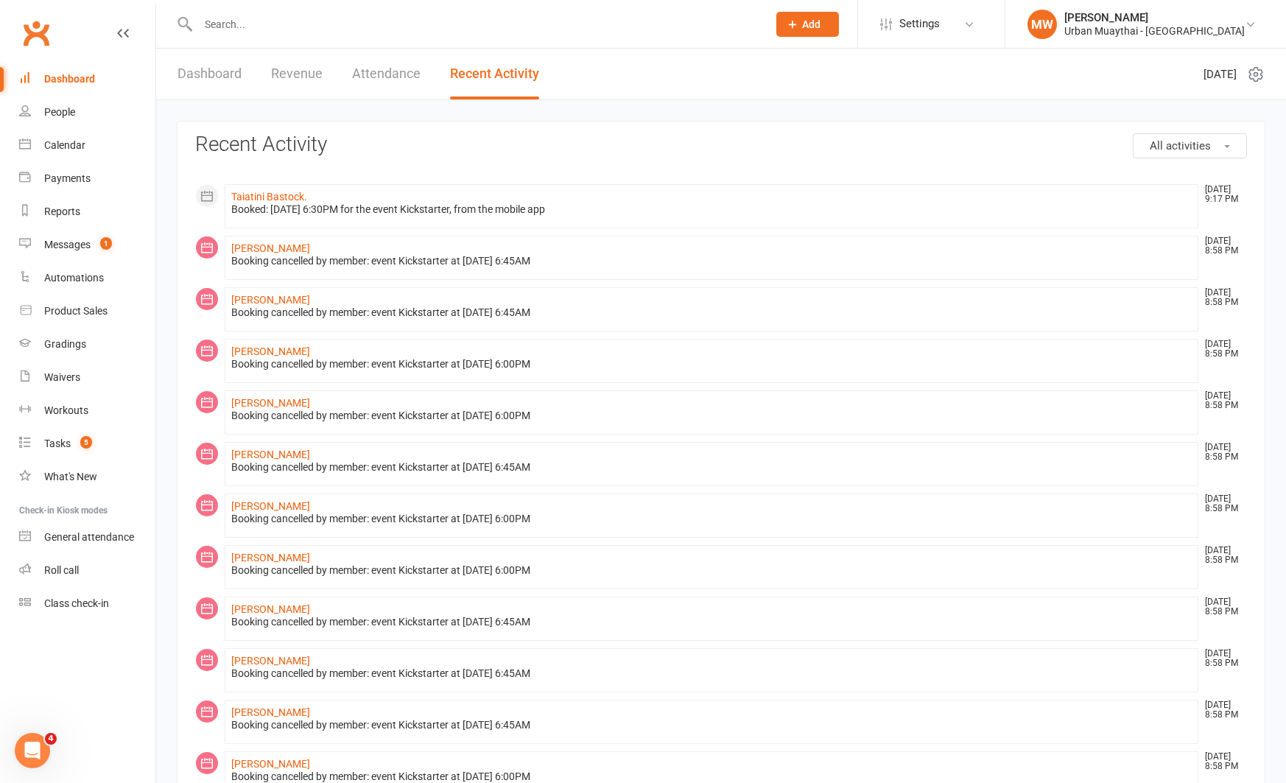
click at [1218, 144] on button "All activities" at bounding box center [1189, 145] width 114 height 25
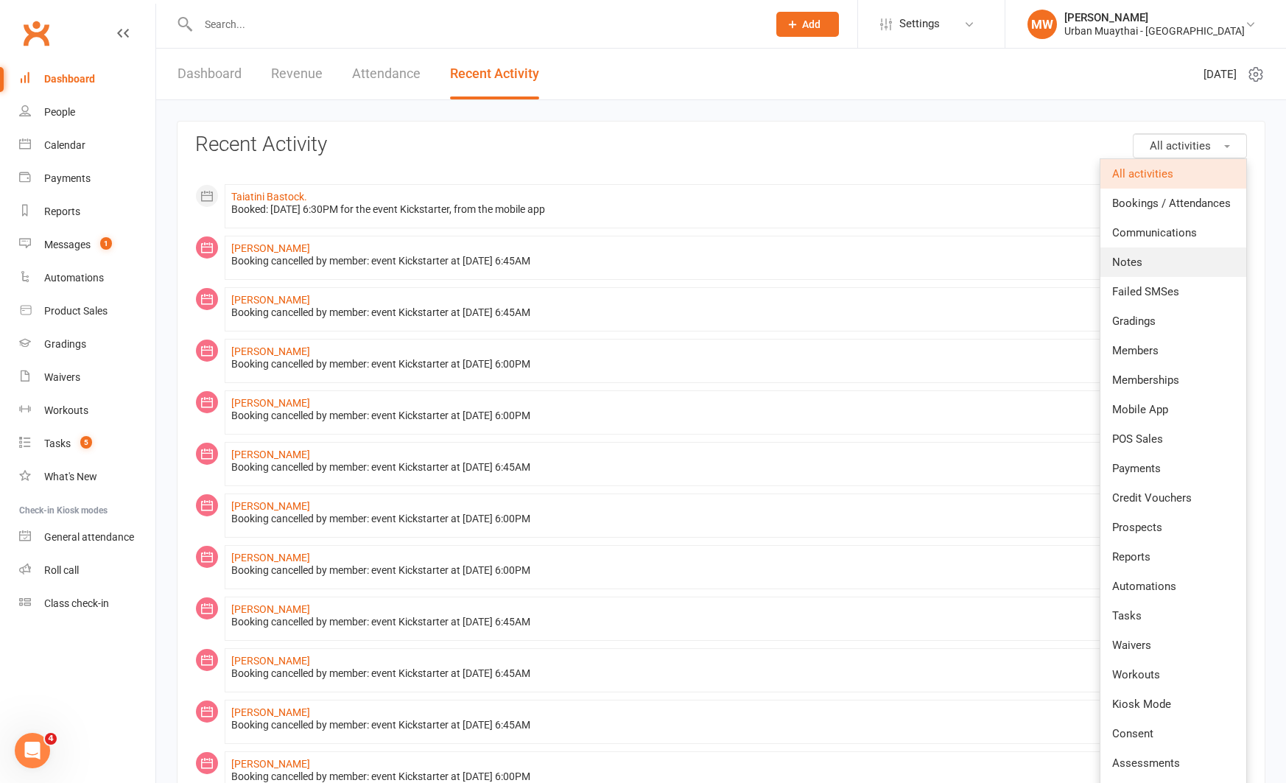
click at [1164, 250] on link "Notes" at bounding box center [1173, 261] width 146 height 29
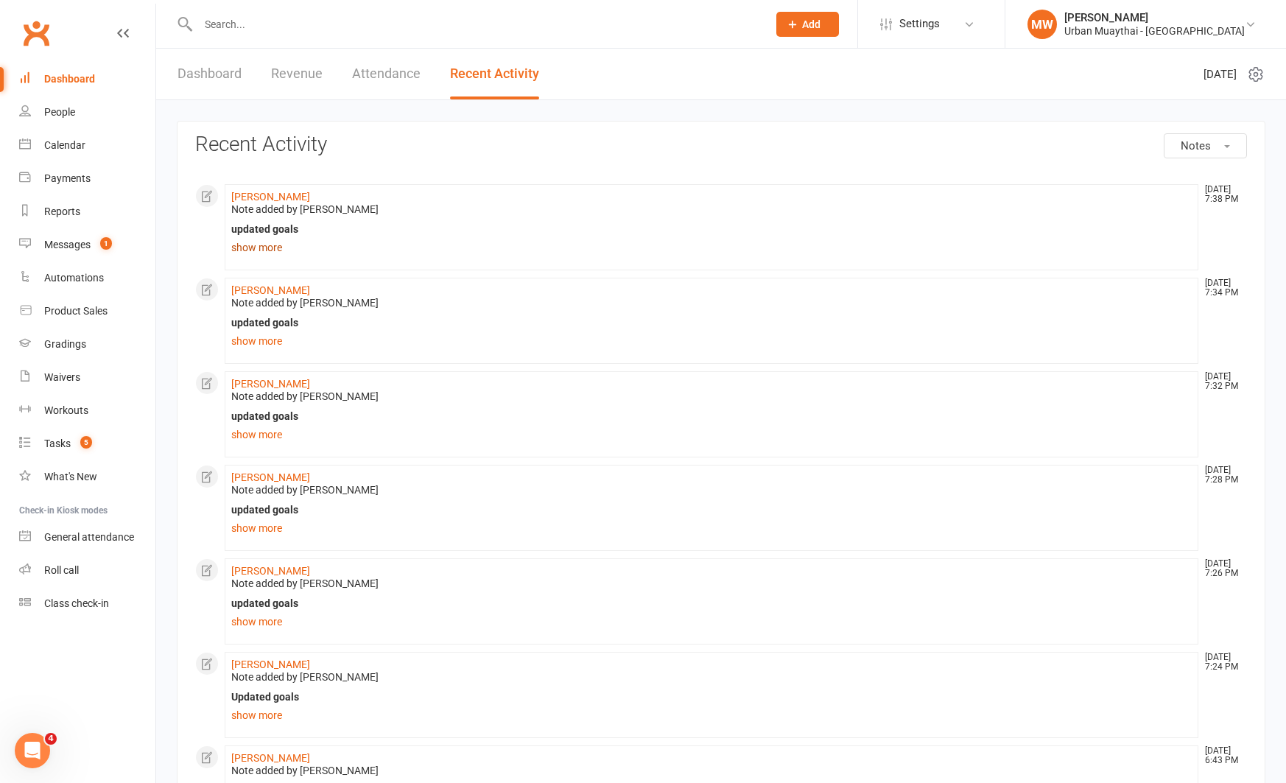
click at [258, 247] on link "show more" at bounding box center [711, 247] width 960 height 21
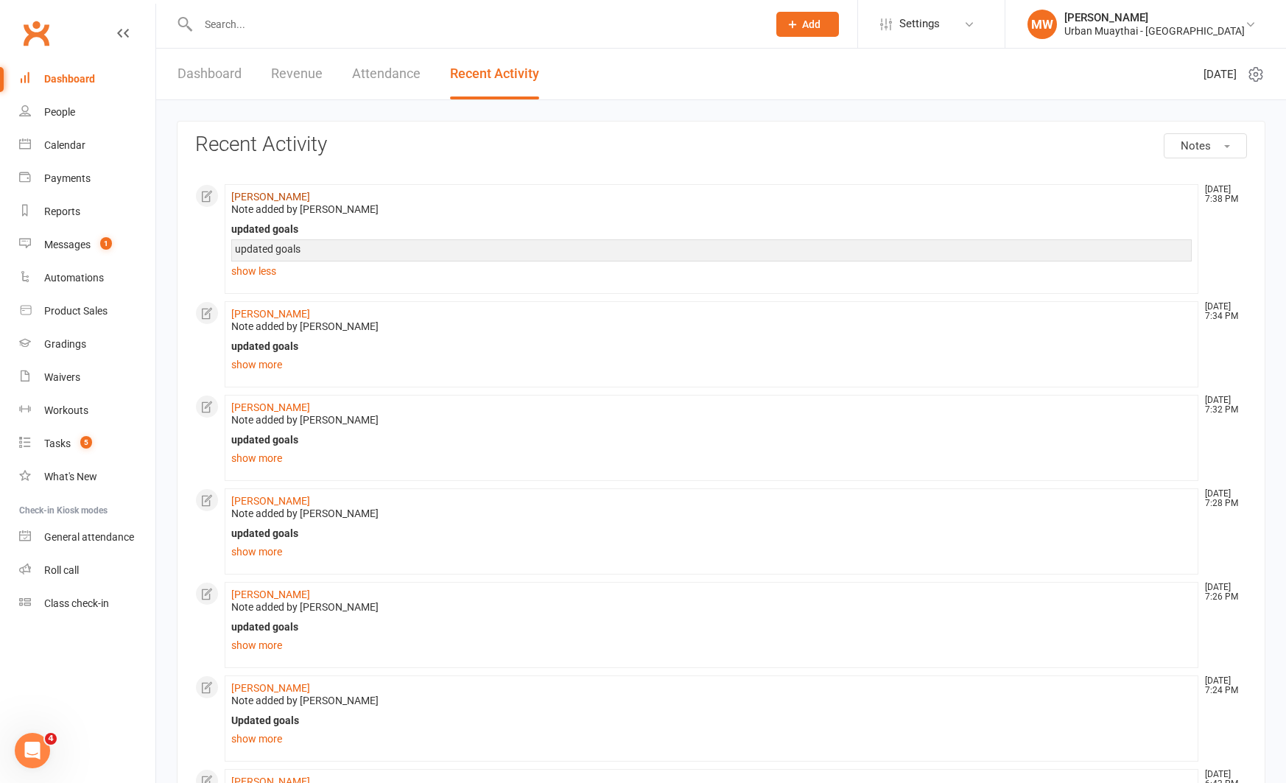
click at [264, 196] on link "Stephen Brindle" at bounding box center [270, 197] width 79 height 12
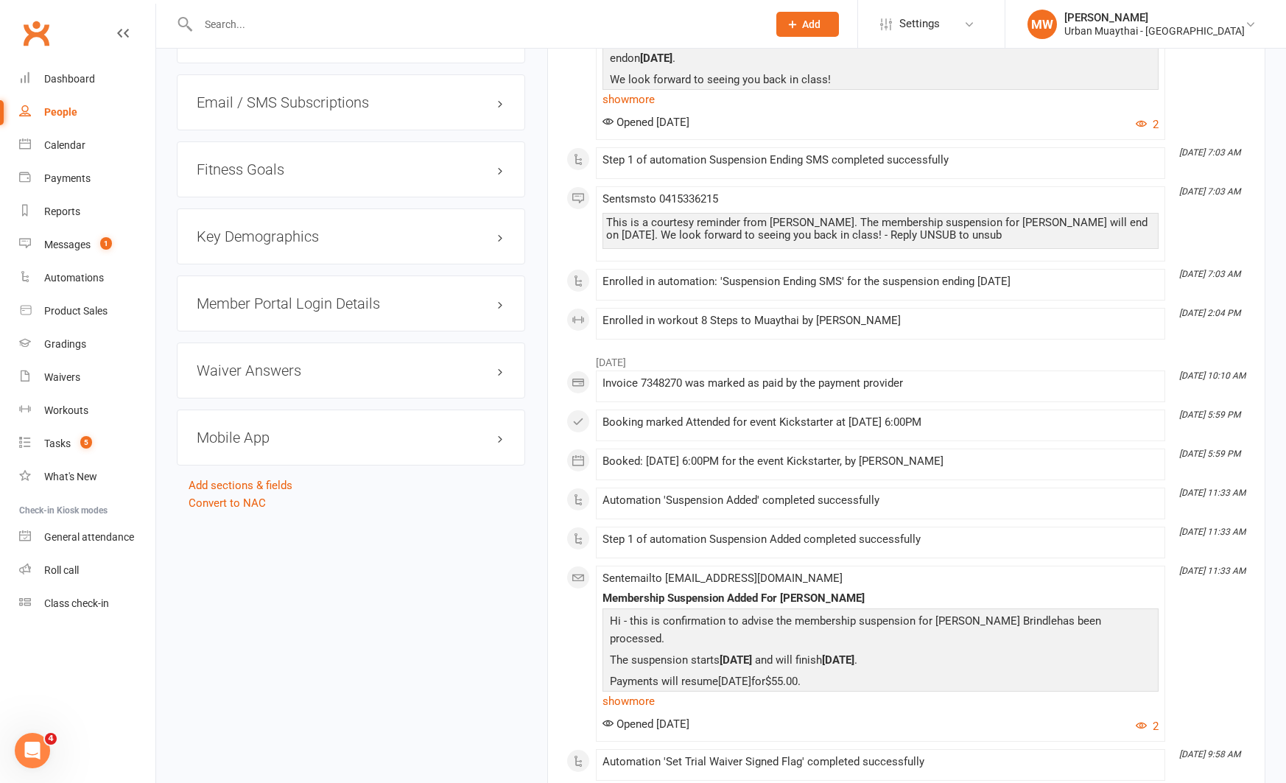
scroll to position [1561, 0]
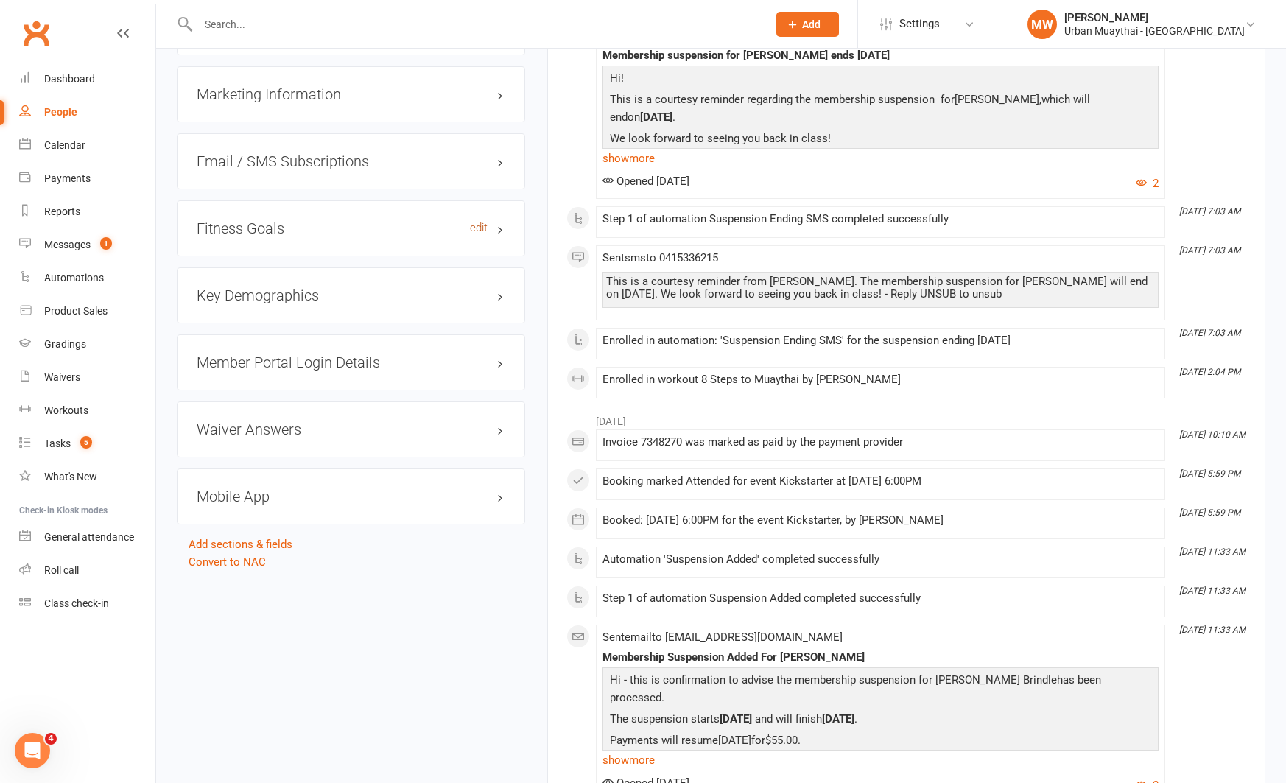
click at [482, 233] on link "edit" at bounding box center [479, 228] width 18 height 13
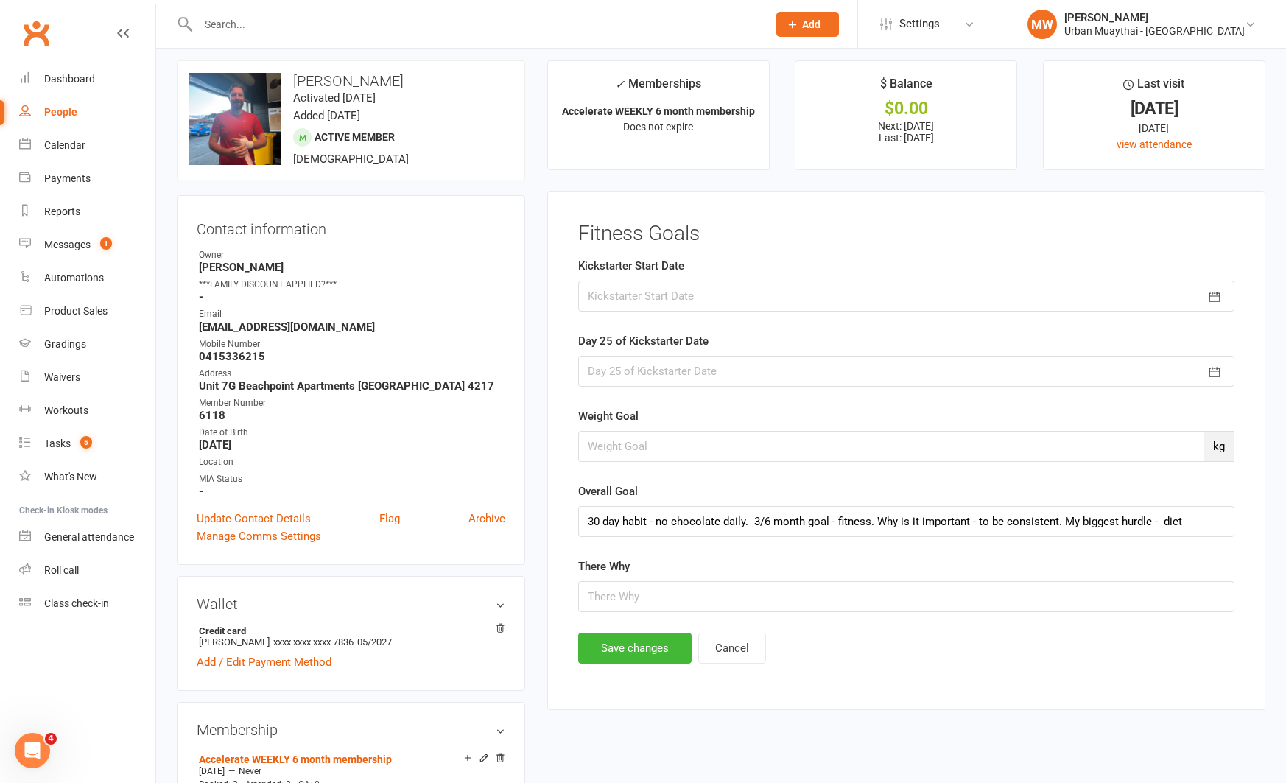
scroll to position [0, 0]
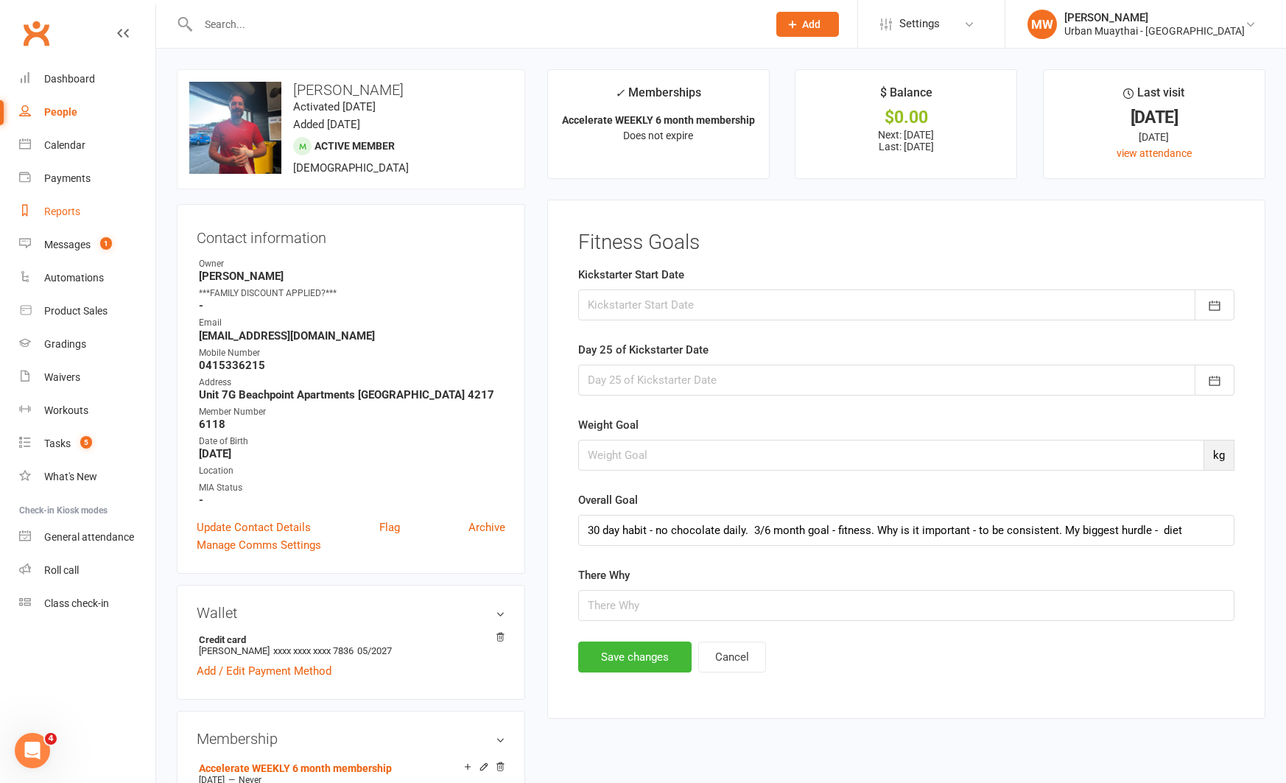
click at [51, 209] on div "Reports" at bounding box center [62, 211] width 36 height 12
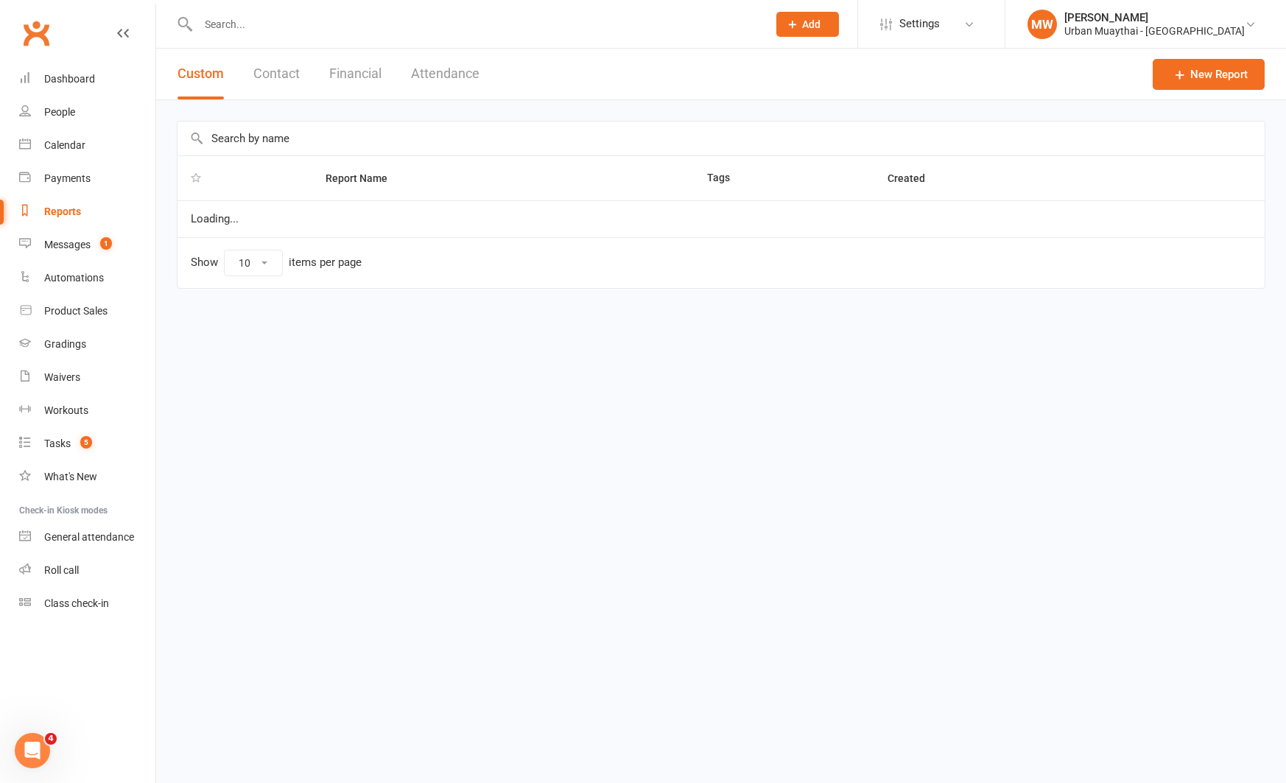
select select "100"
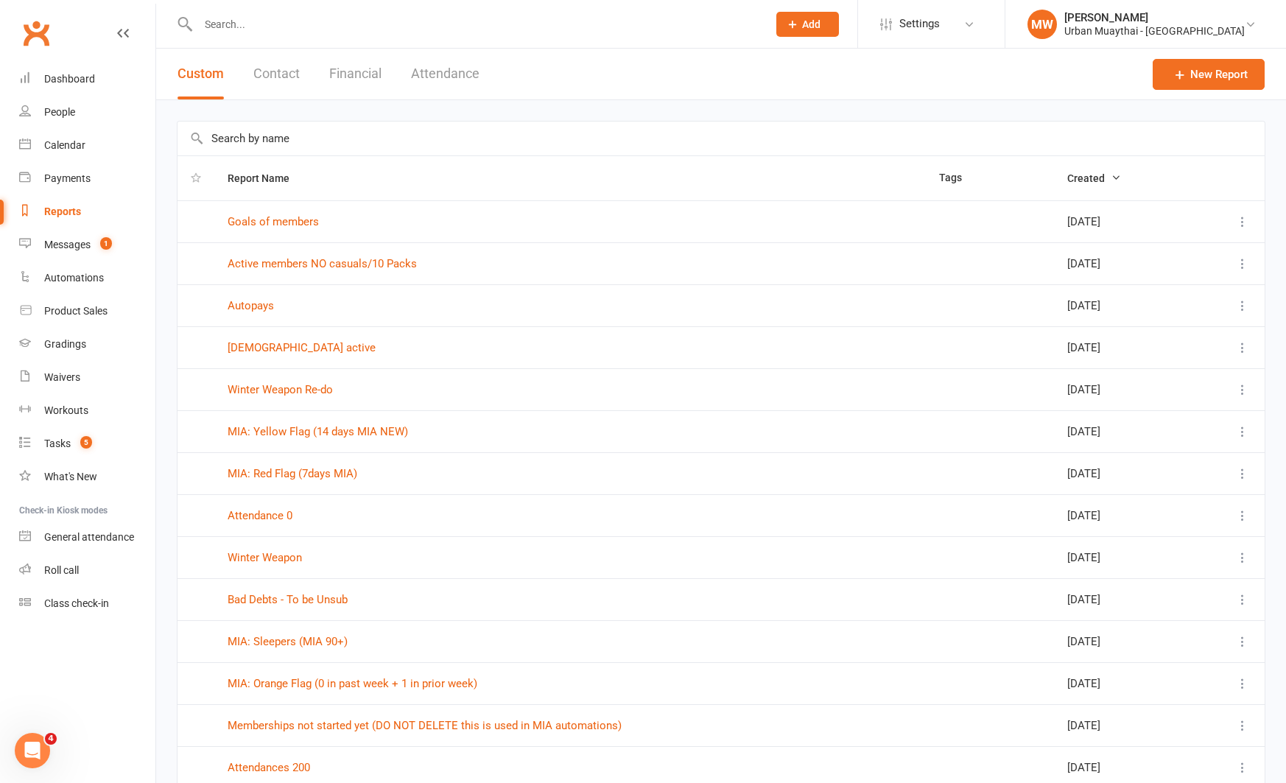
click at [345, 74] on button "Financial" at bounding box center [355, 74] width 52 height 51
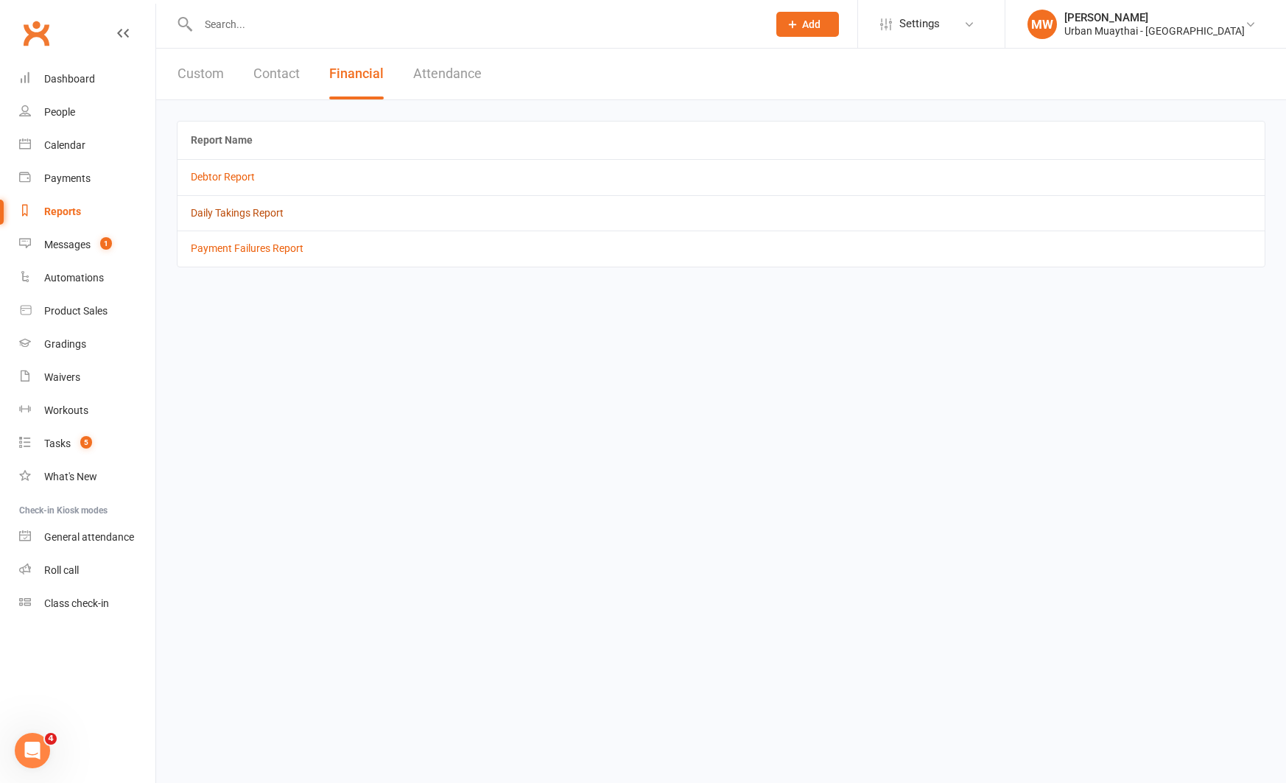
click at [267, 212] on link "Daily Takings Report" at bounding box center [237, 213] width 93 height 12
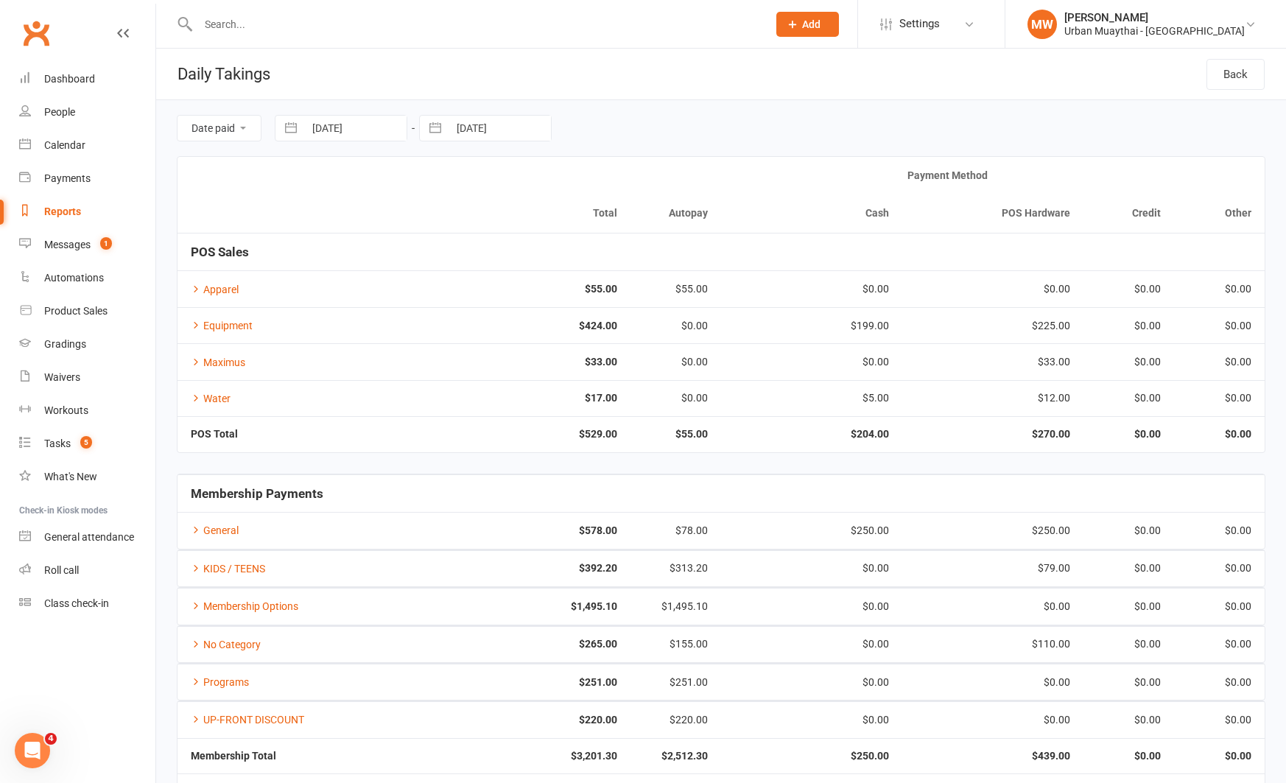
click at [297, 127] on button "button" at bounding box center [291, 128] width 27 height 25
select select "7"
select select "2025"
select select "8"
select select "2025"
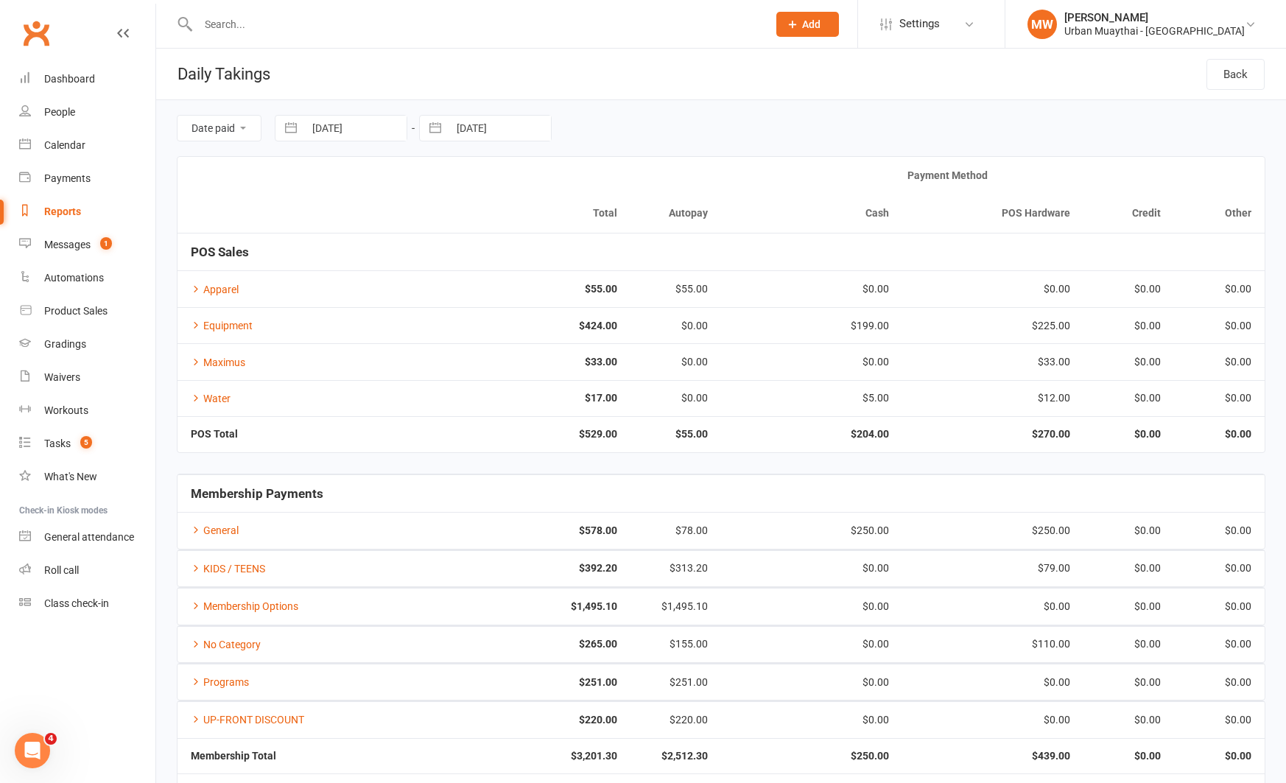
select select "9"
select select "2025"
click at [456, 235] on td "5" at bounding box center [449, 242] width 29 height 28
type input "05 Sep 2025"
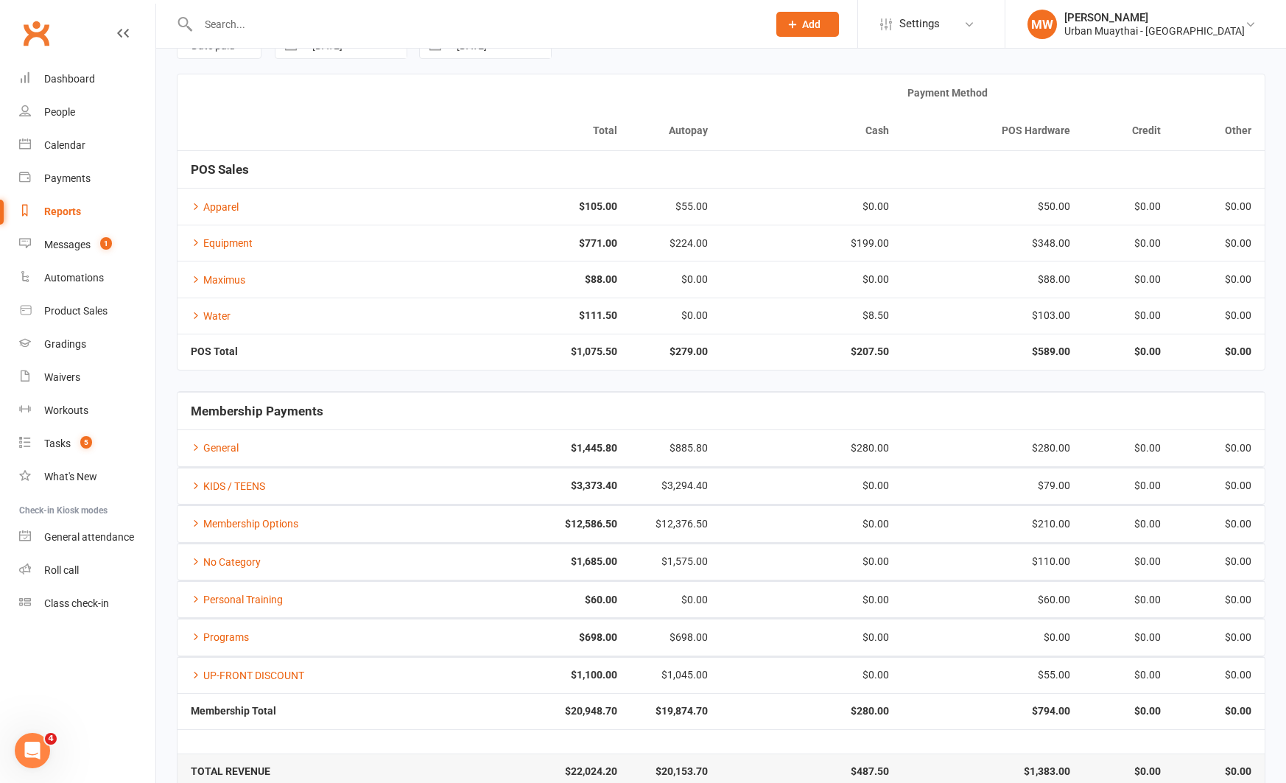
scroll to position [110, 0]
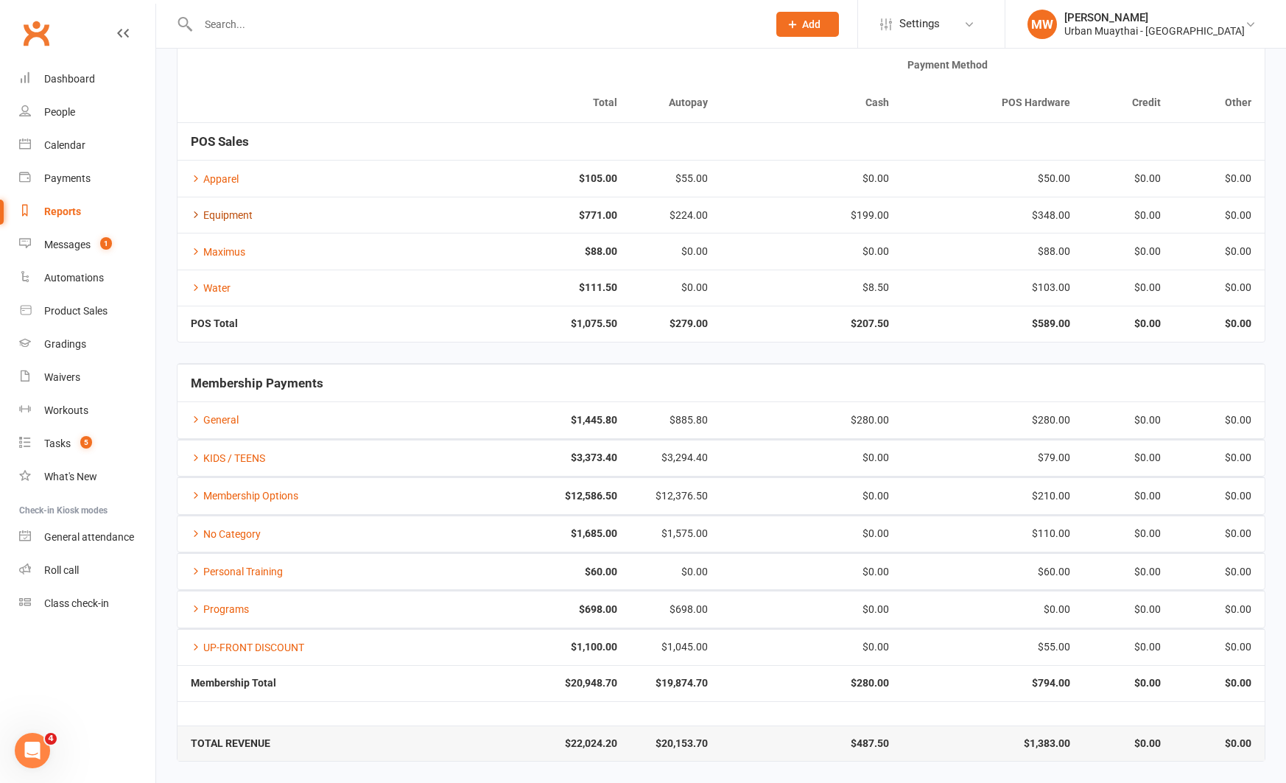
click at [236, 213] on link "Equipment" at bounding box center [222, 215] width 62 height 12
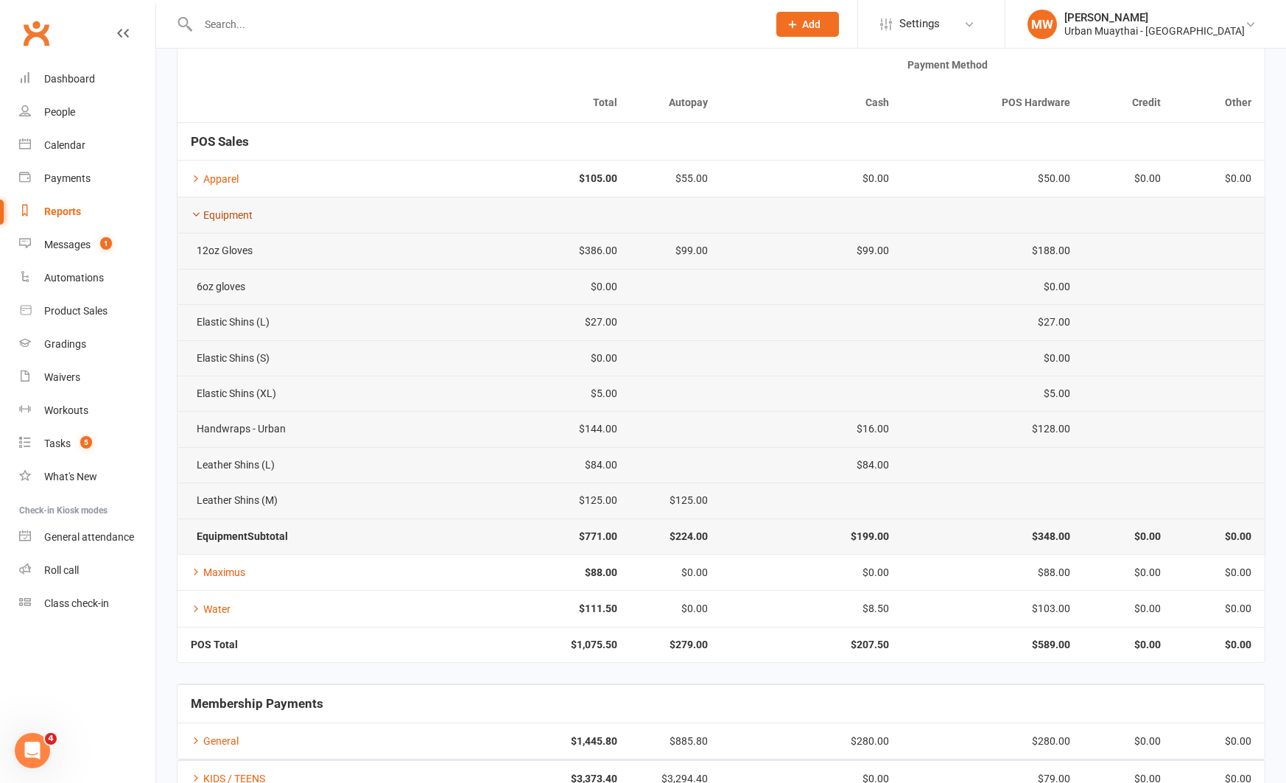
click at [236, 213] on link "Equipment" at bounding box center [222, 215] width 62 height 12
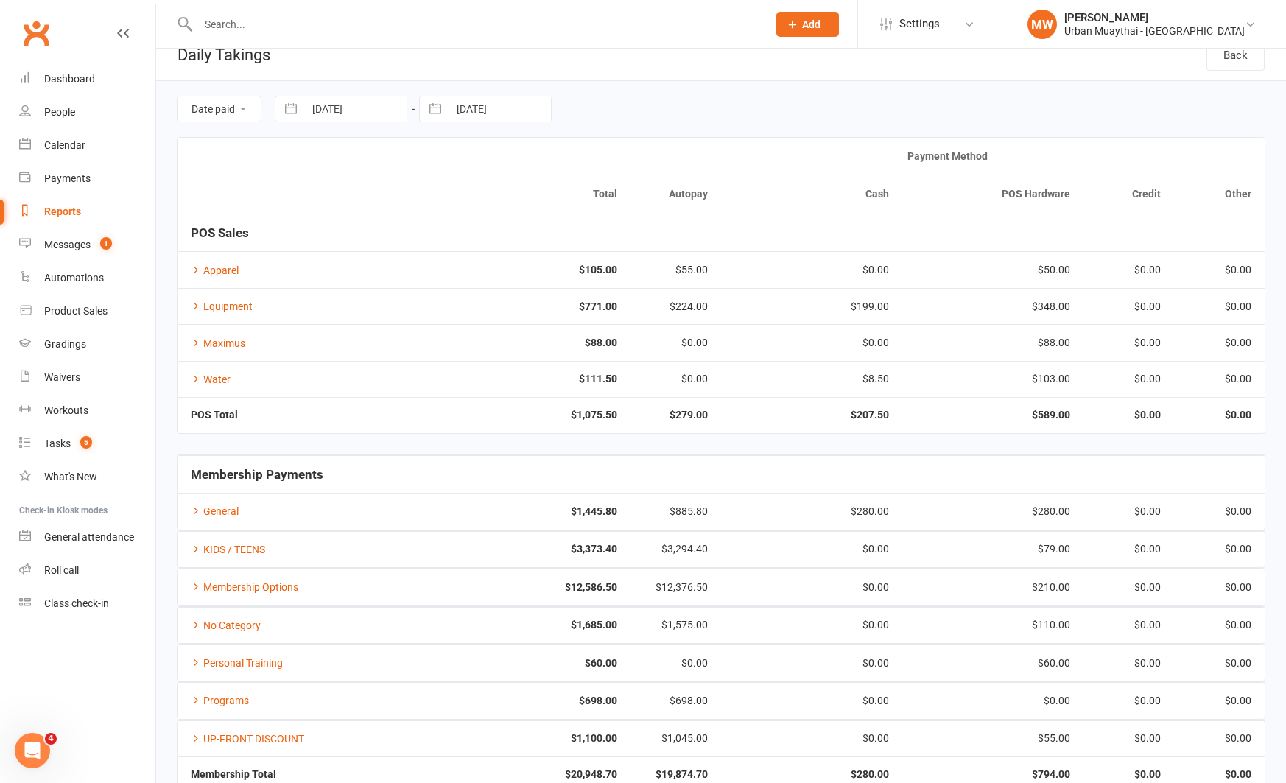
scroll to position [24, 0]
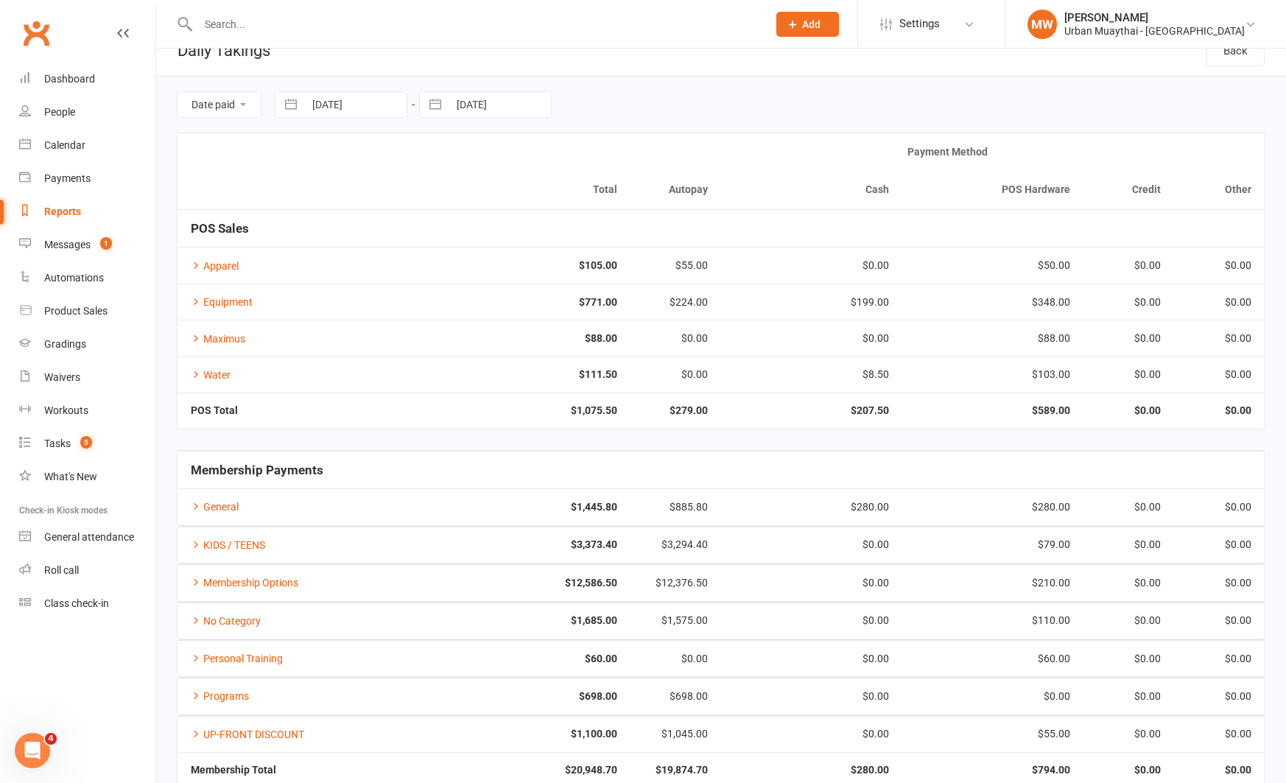
click at [290, 102] on button "button" at bounding box center [291, 104] width 27 height 25
select select "7"
select select "2025"
select select "8"
select select "2025"
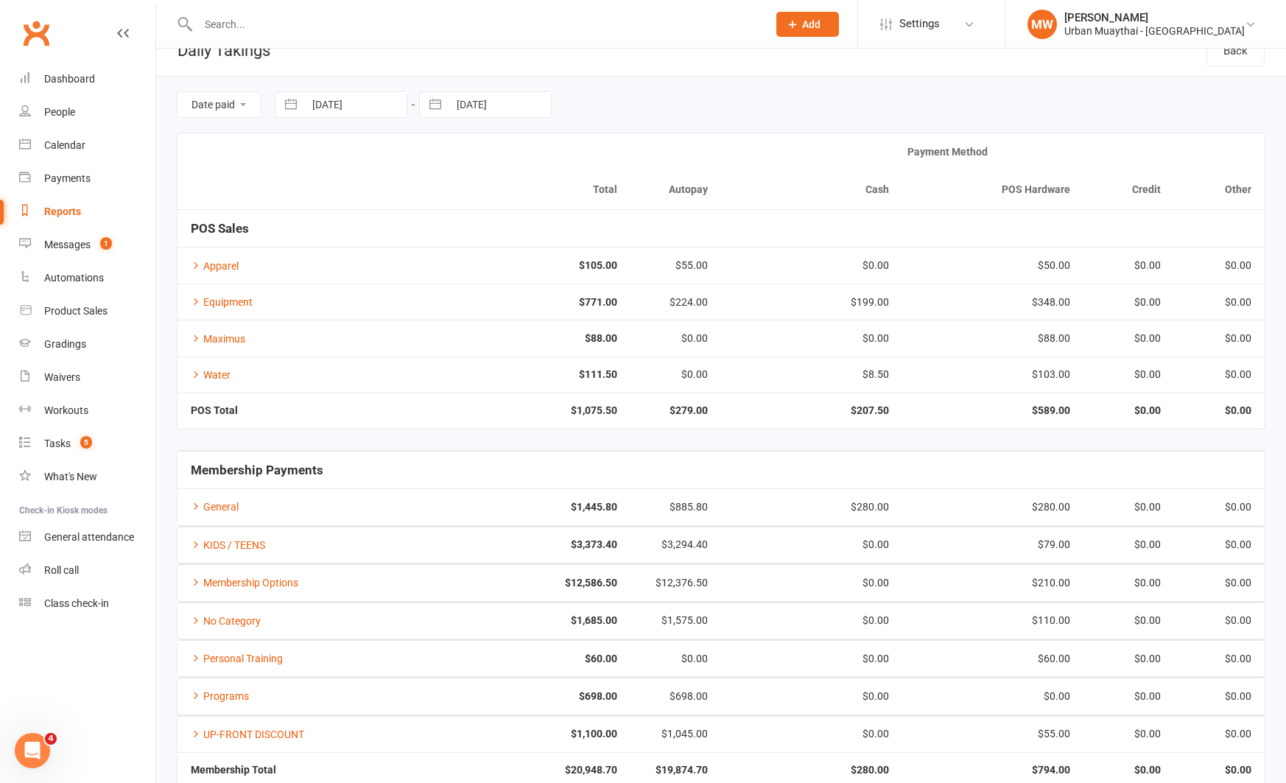
select select "9"
select select "2025"
click at [390, 240] on td "10" at bounding box center [392, 247] width 29 height 28
type input "[DATE]"
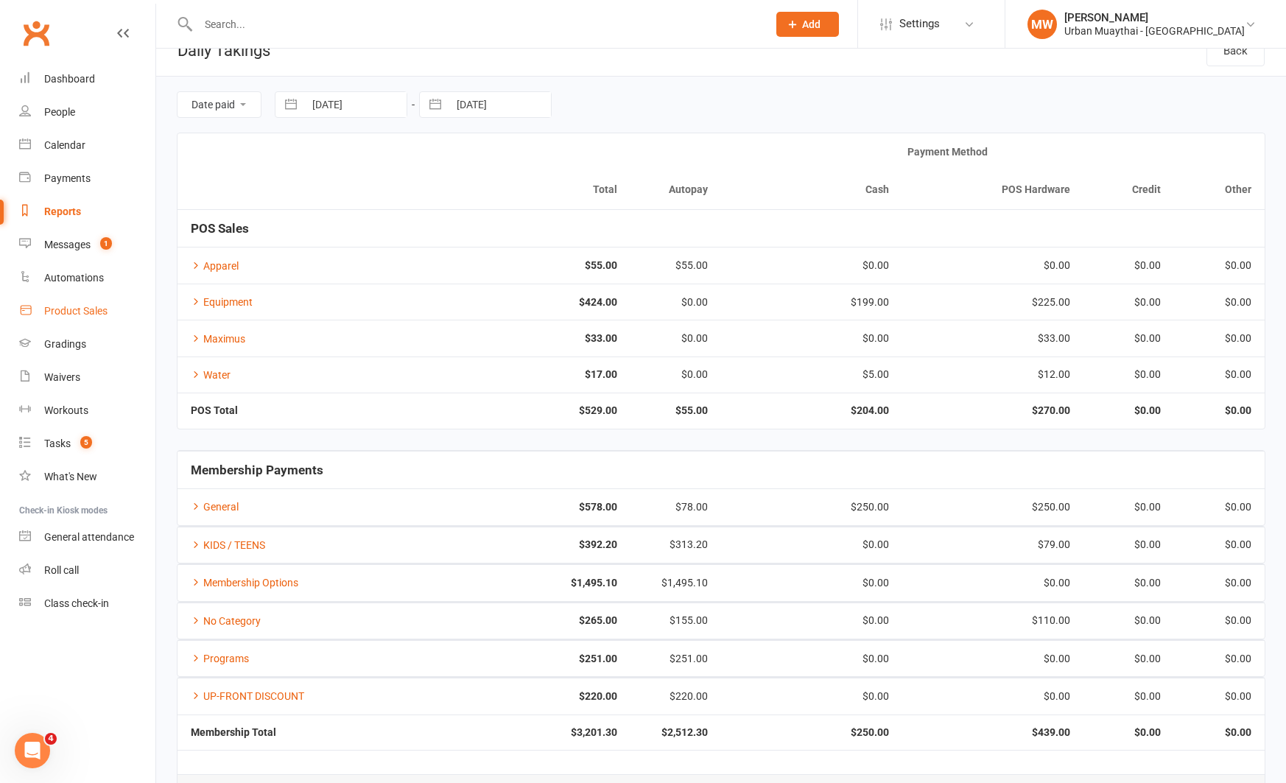
click at [80, 311] on div "Product Sales" at bounding box center [75, 311] width 63 height 12
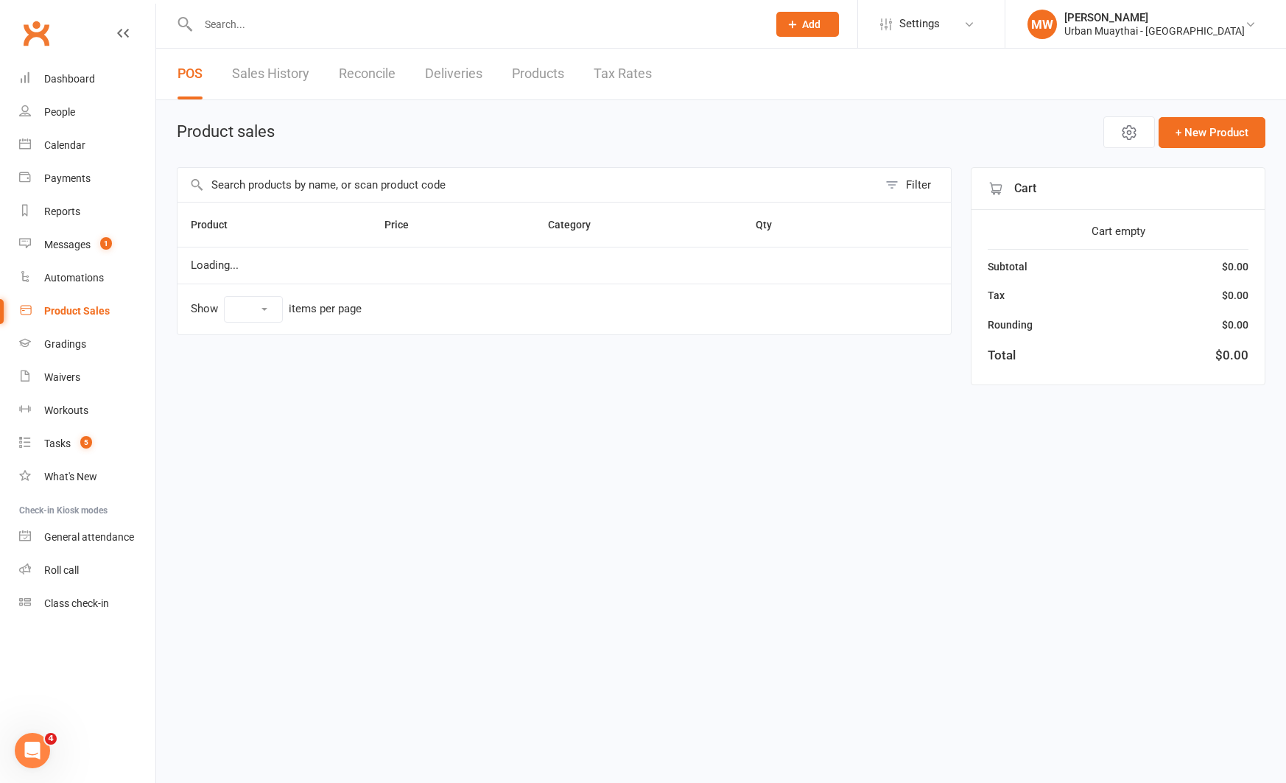
select select "50"
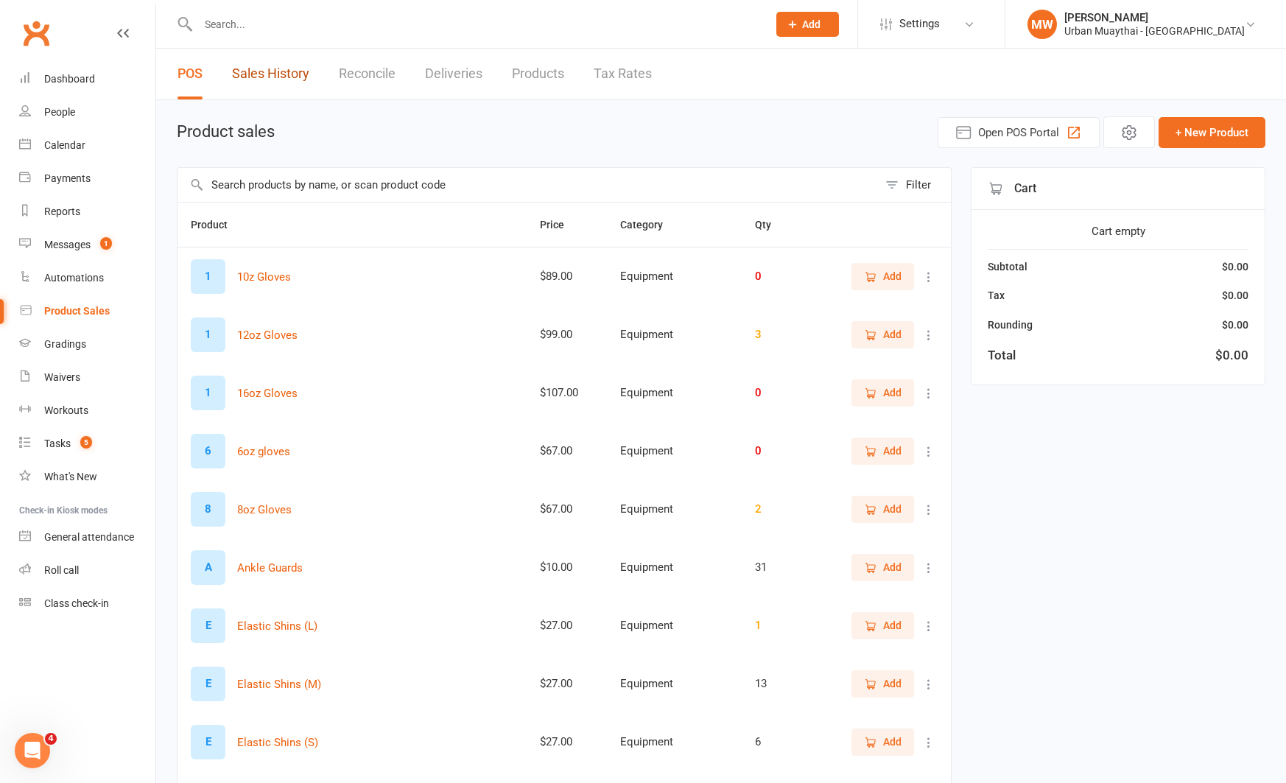
click at [283, 69] on link "Sales History" at bounding box center [270, 74] width 77 height 51
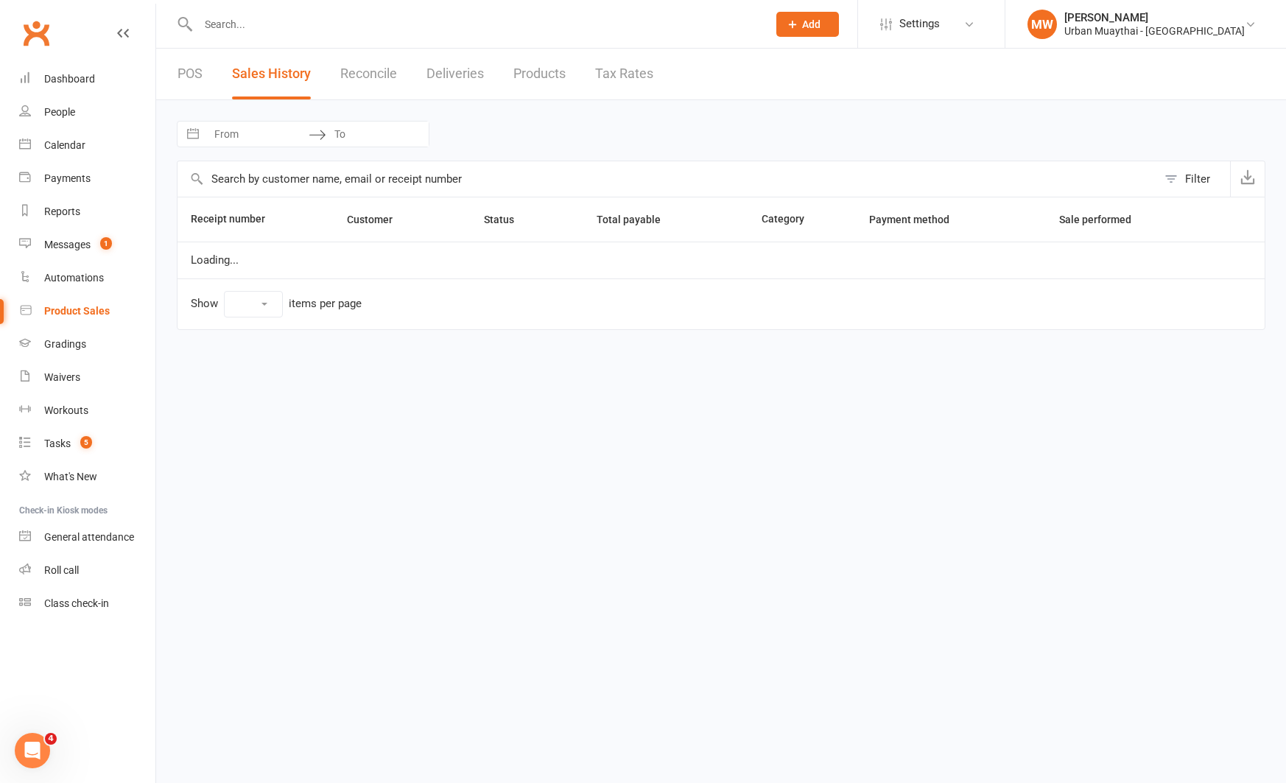
select select "100"
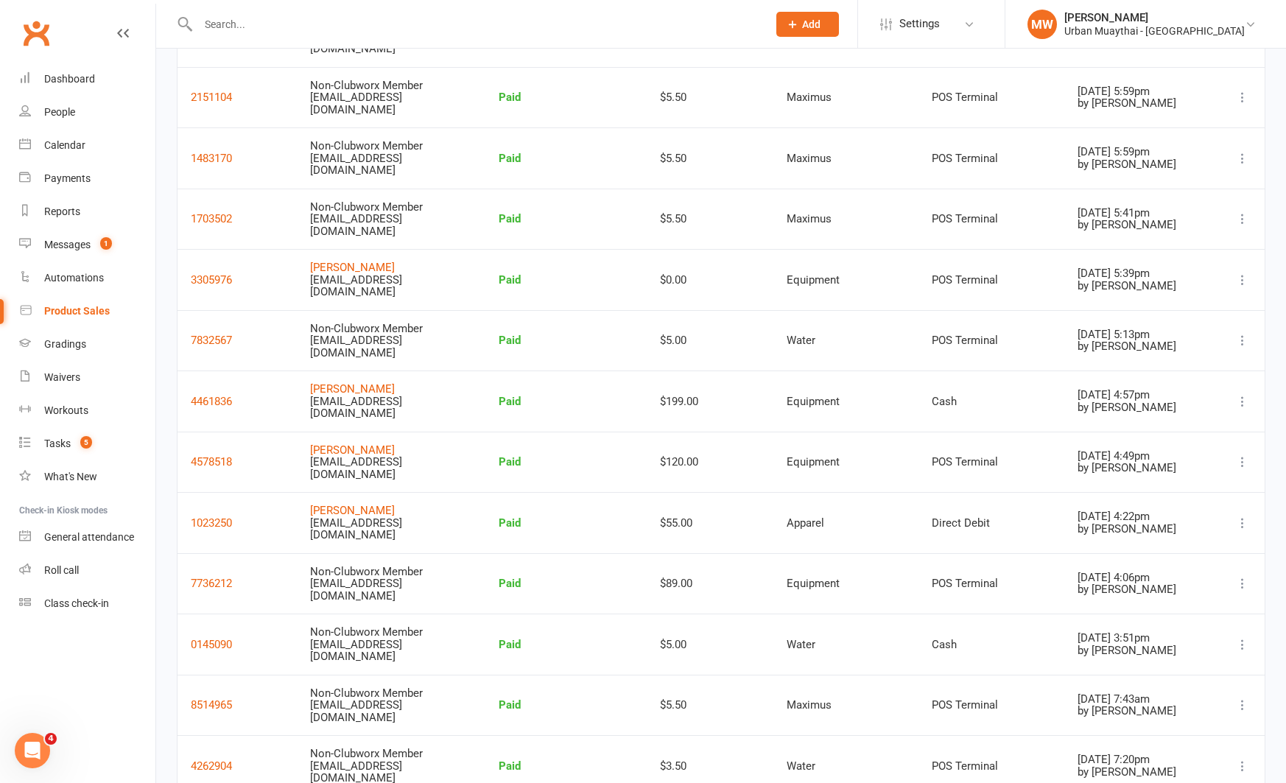
scroll to position [479, 0]
click at [326, 510] on link "Oscar Cox" at bounding box center [352, 509] width 85 height 13
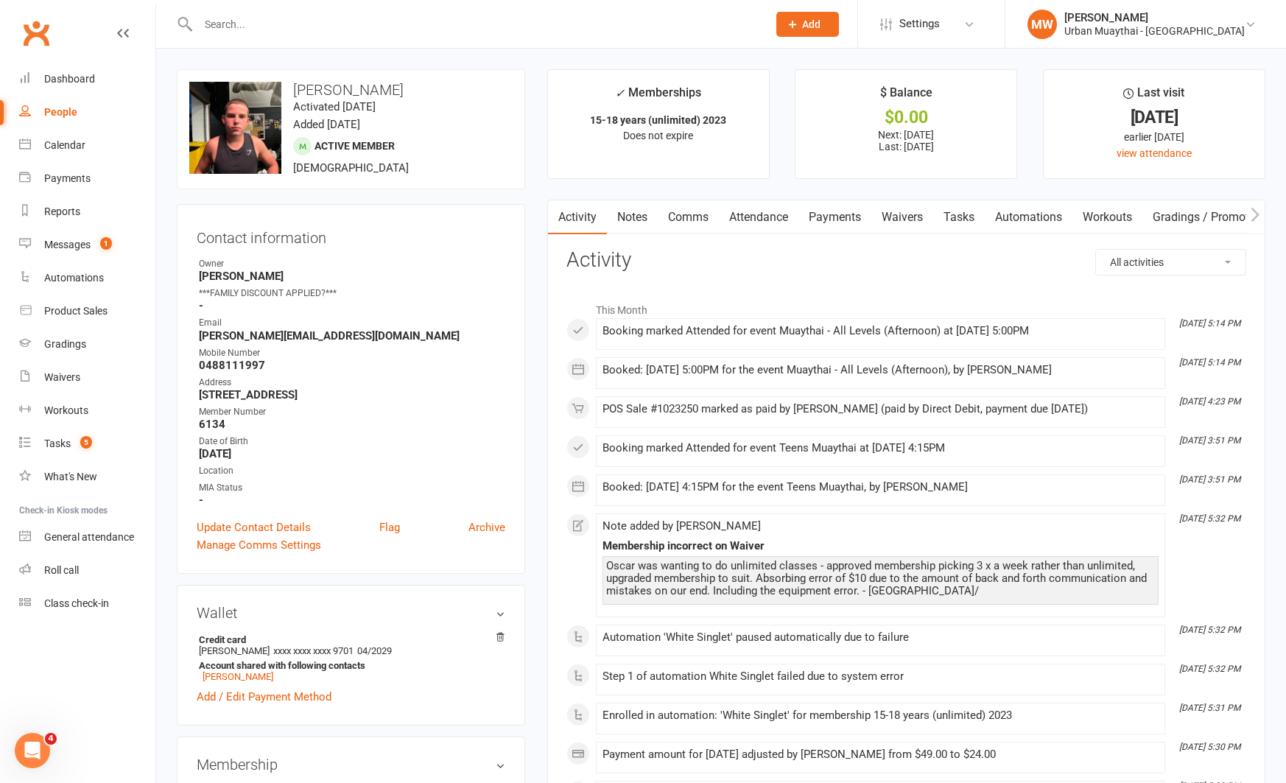
click at [833, 217] on link "Payments" at bounding box center [834, 217] width 73 height 34
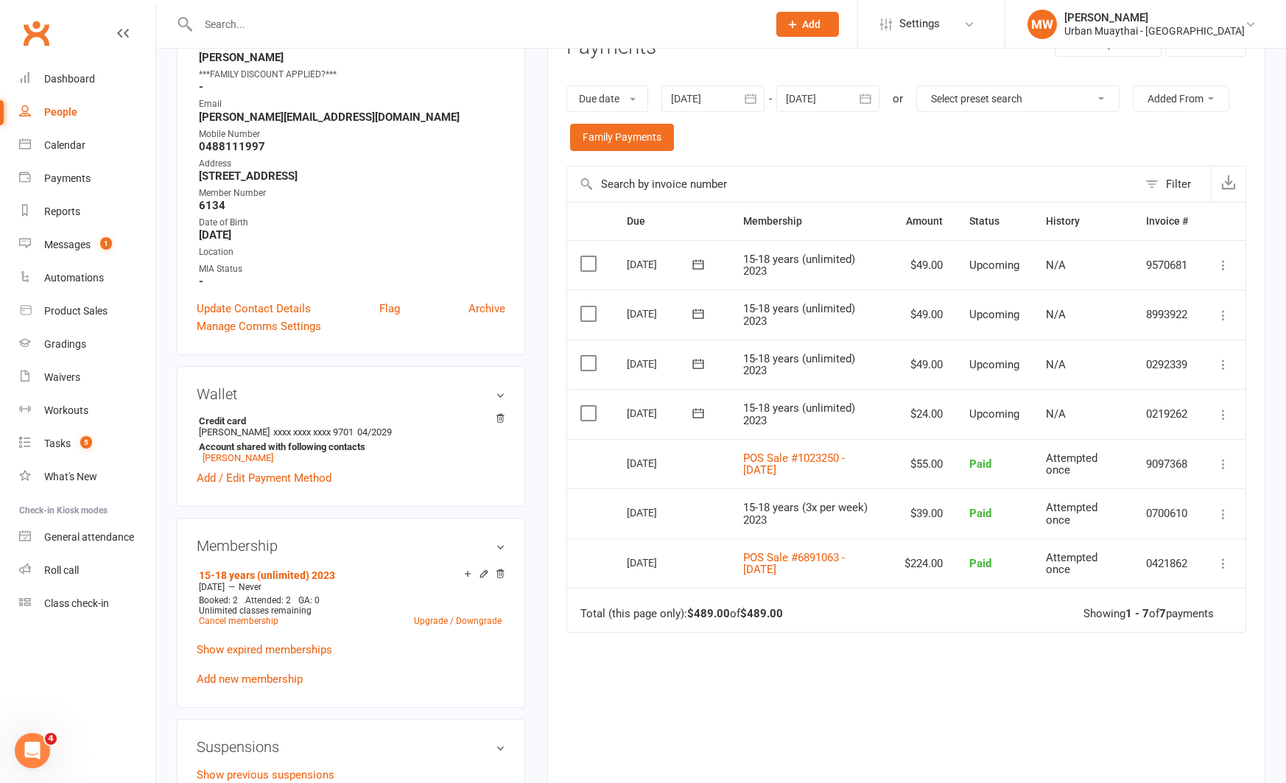
scroll to position [219, 0]
click at [801, 464] on link "POS Sale #1023250 - September 10, 2025" at bounding box center [794, 464] width 102 height 26
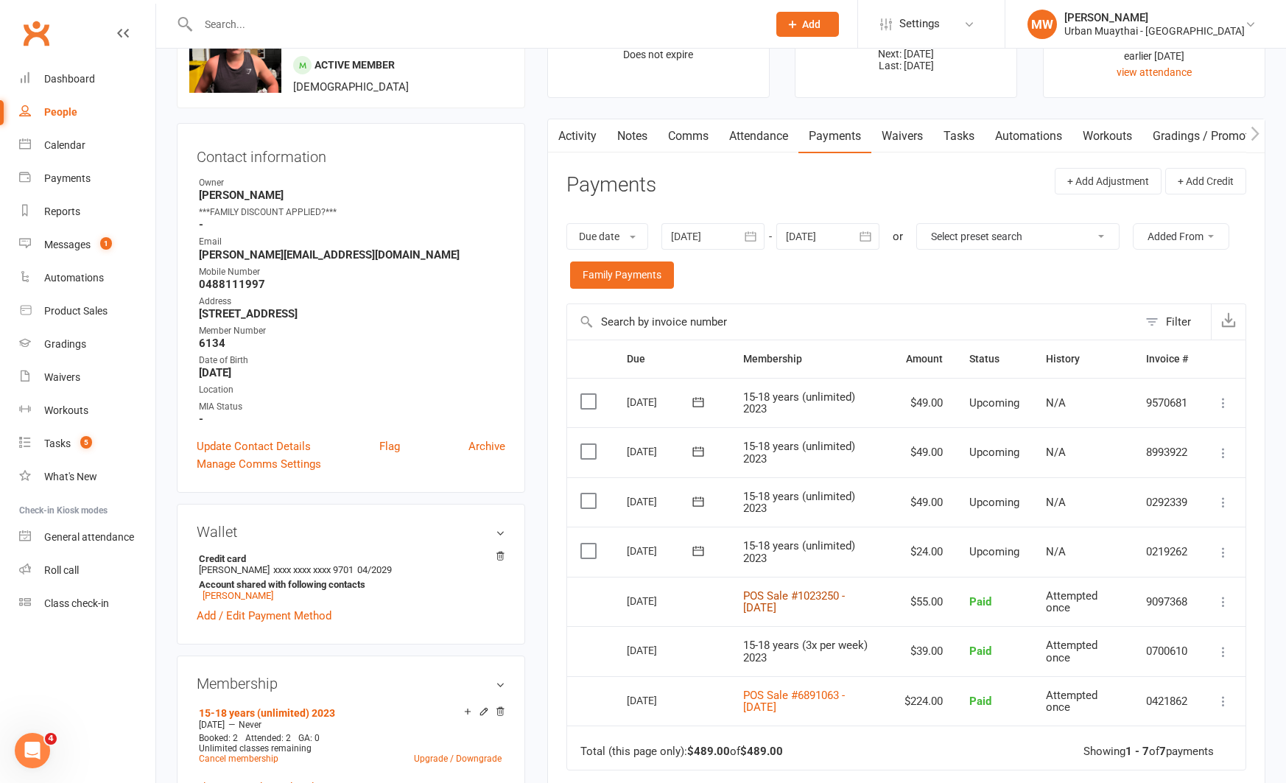
scroll to position [0, 0]
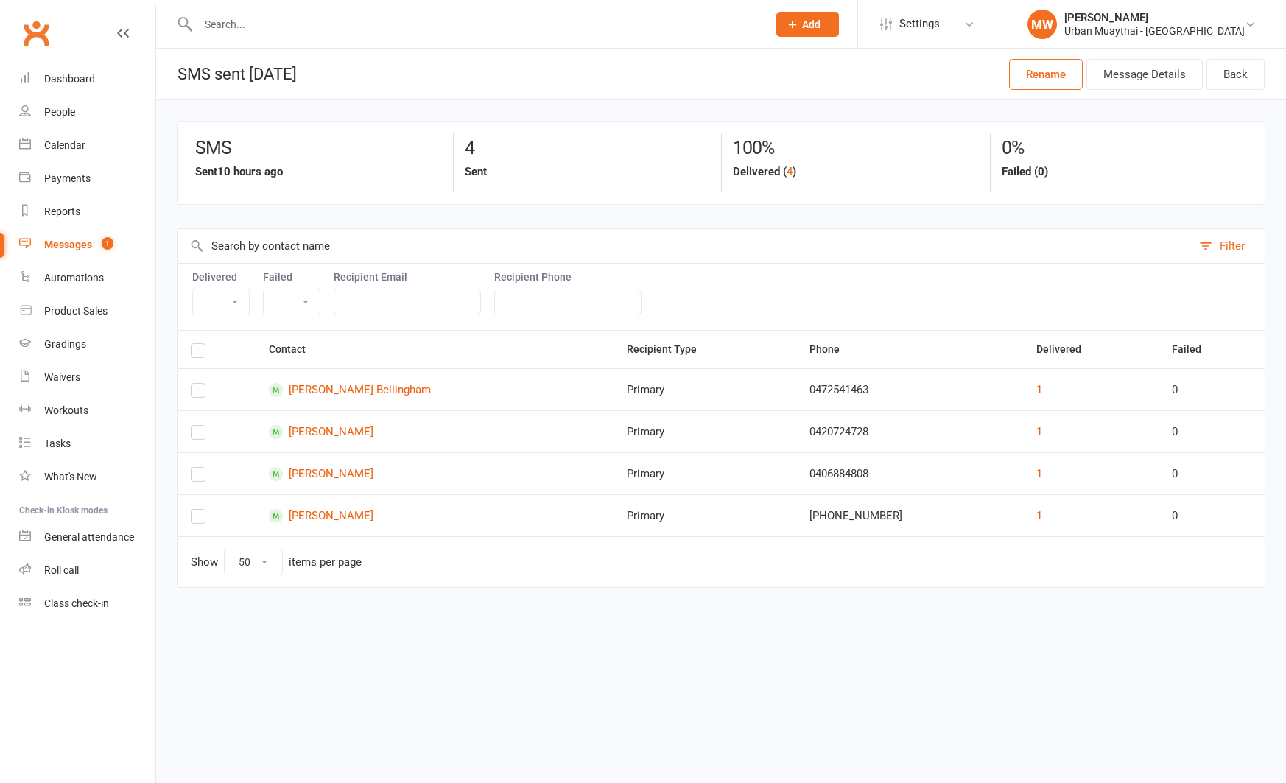
select select "50"
click at [80, 244] on div "Messages" at bounding box center [68, 245] width 48 height 12
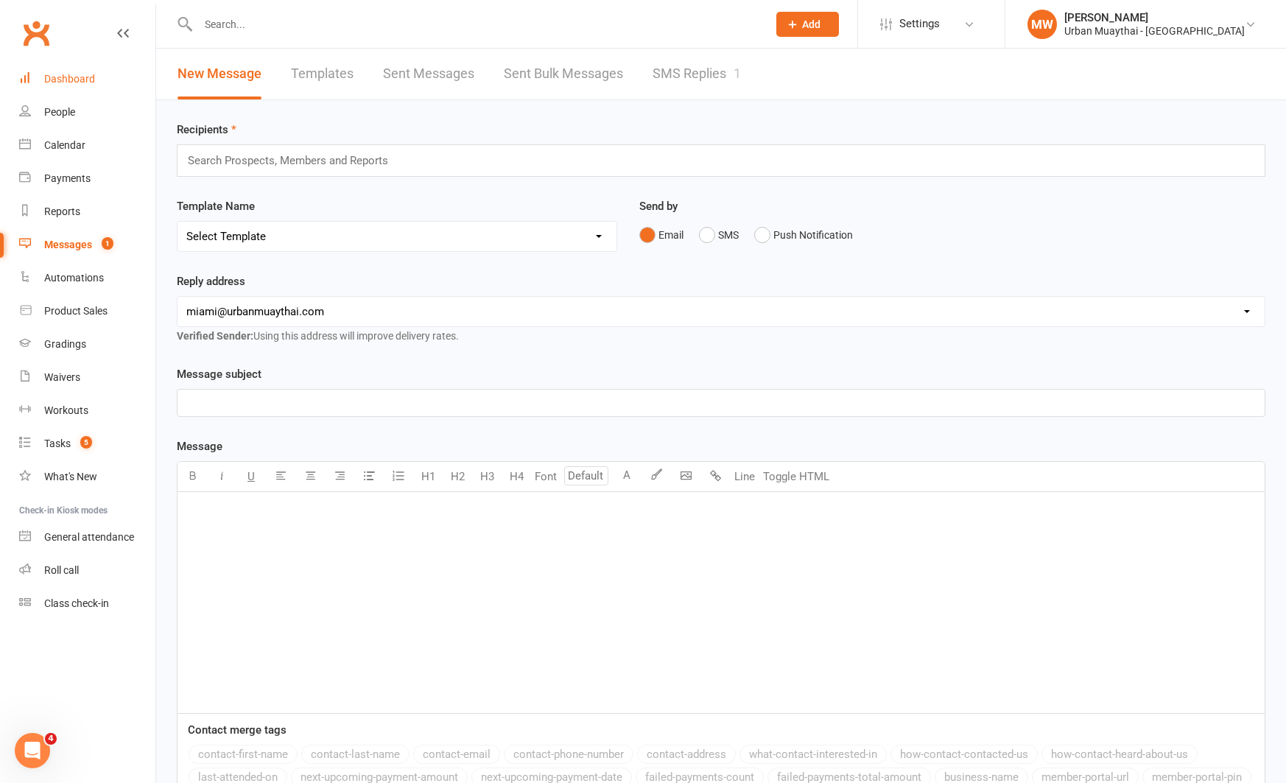
click at [74, 78] on div "Dashboard" at bounding box center [69, 79] width 51 height 12
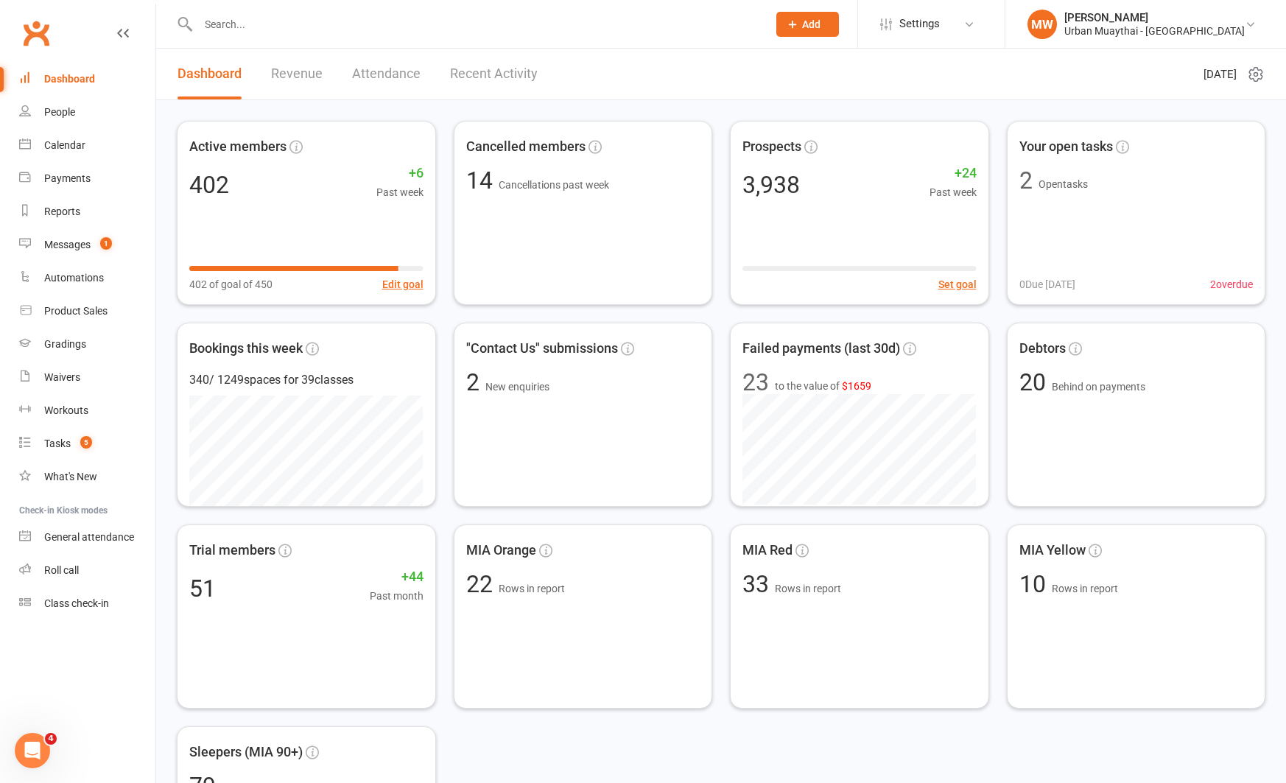
click at [513, 74] on link "Recent Activity" at bounding box center [494, 74] width 88 height 51
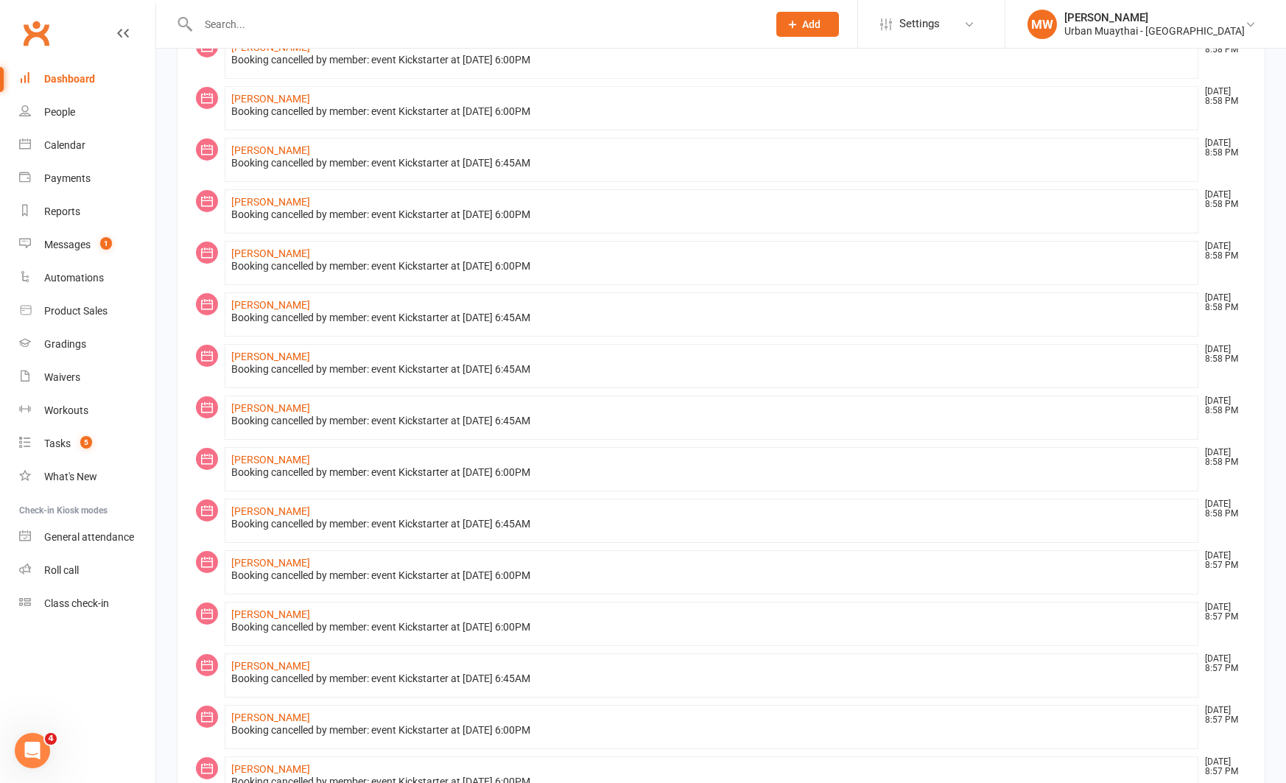
scroll to position [504, 0]
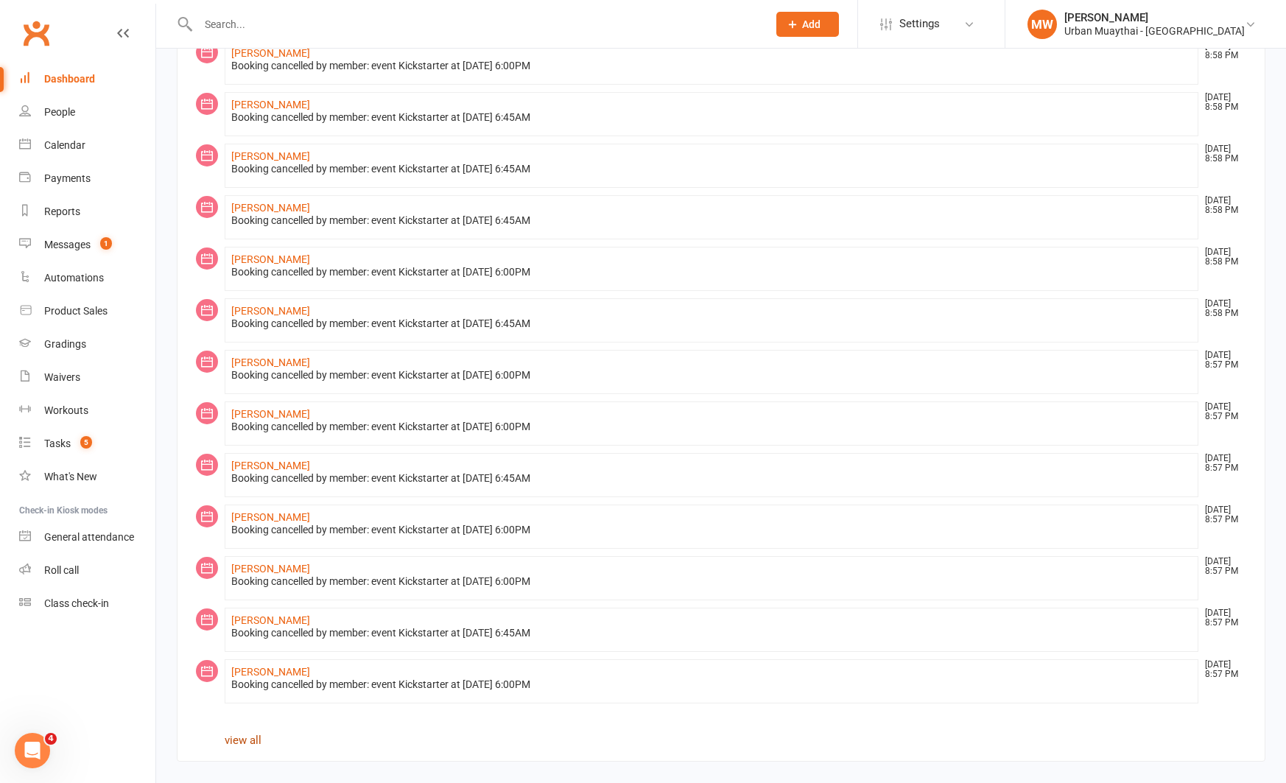
click at [250, 739] on link "view all" at bounding box center [243, 739] width 37 height 13
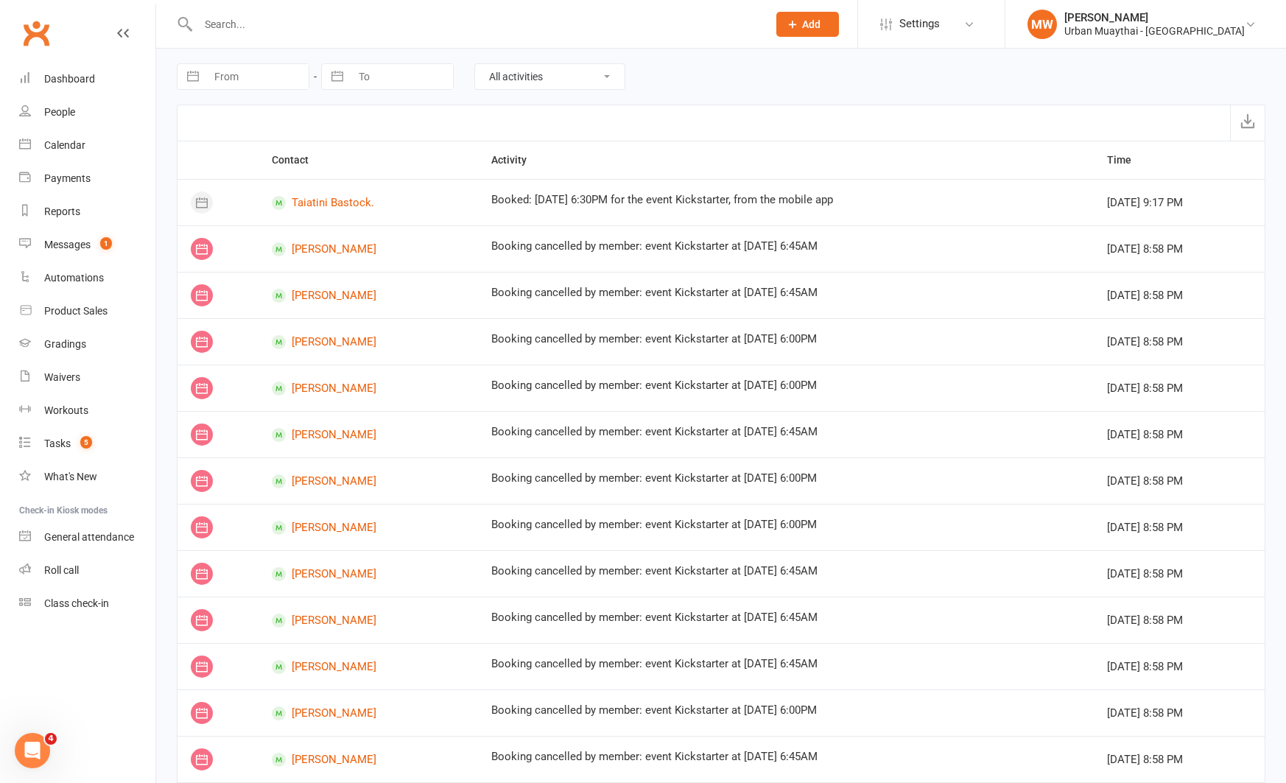
click at [193, 70] on button "button" at bounding box center [193, 76] width 27 height 25
select select "7"
select select "2025"
select select "8"
select select "2025"
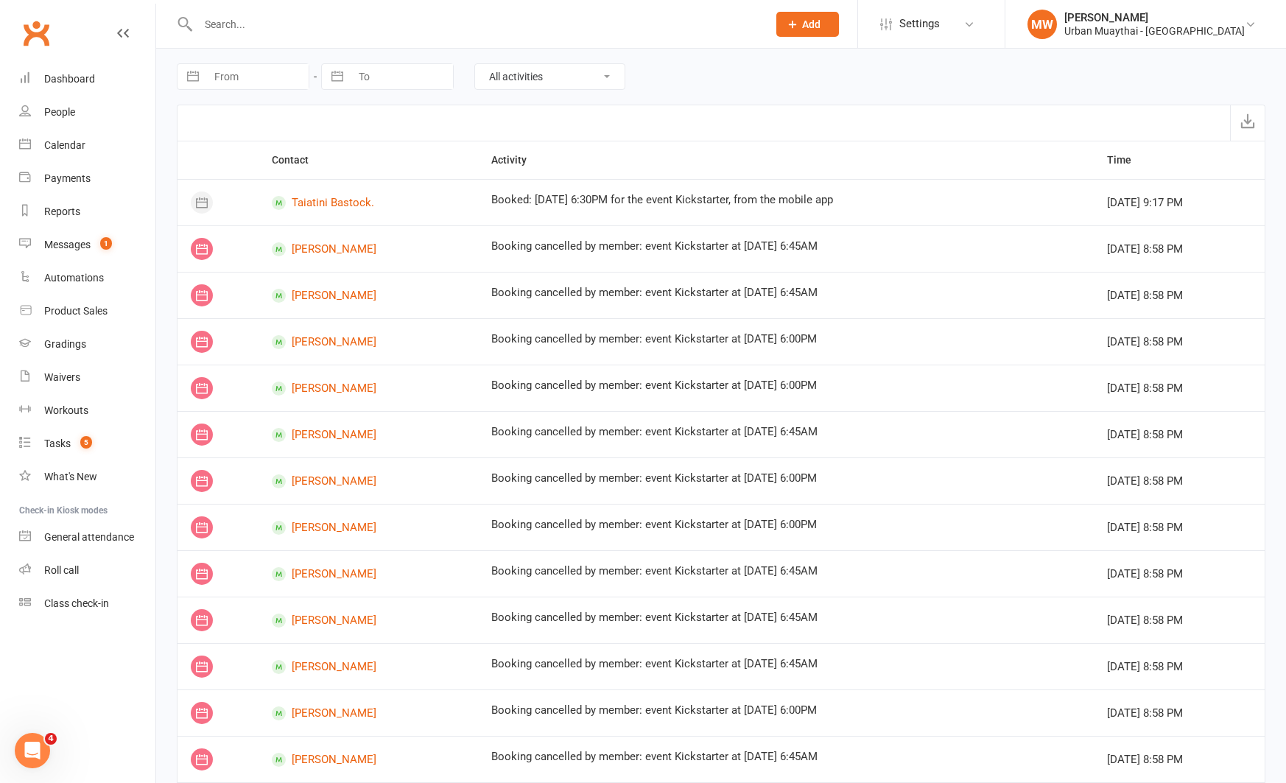
select select "9"
select select "2025"
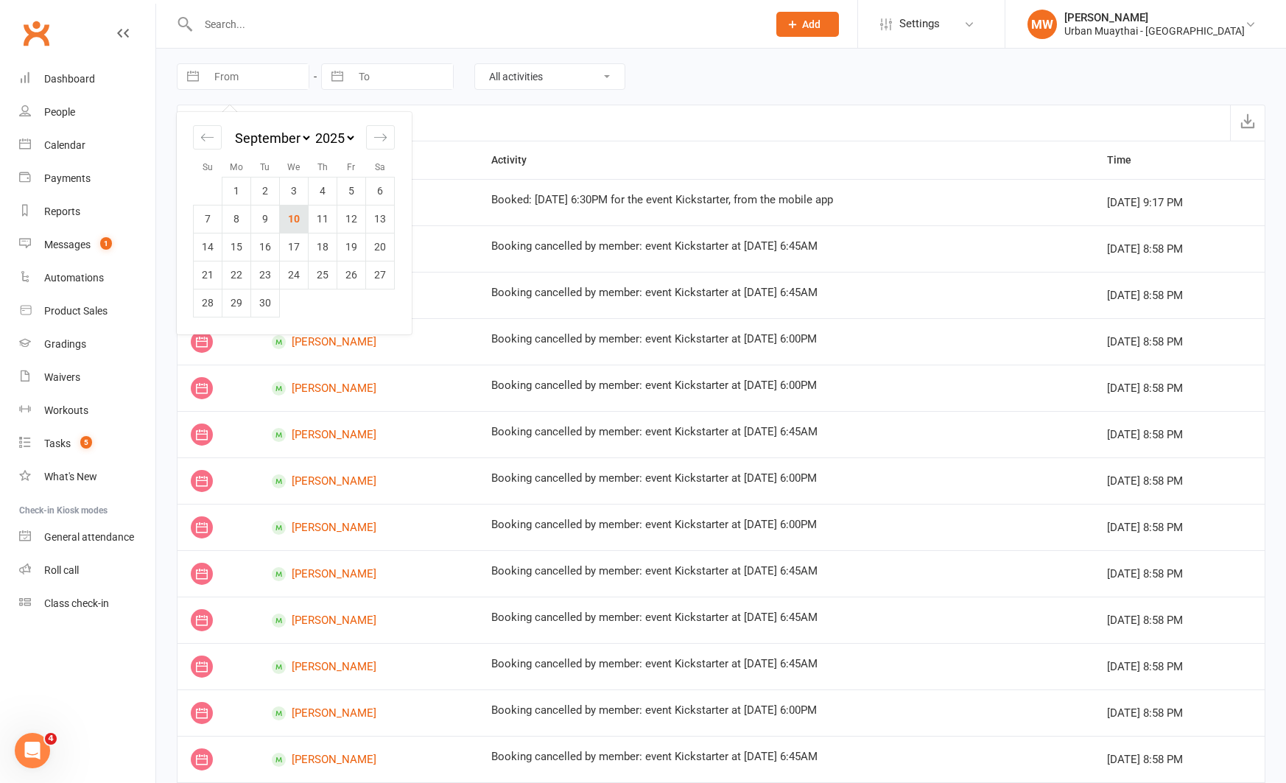
click at [286, 219] on td "10" at bounding box center [294, 219] width 29 height 28
type input "[DATE]"
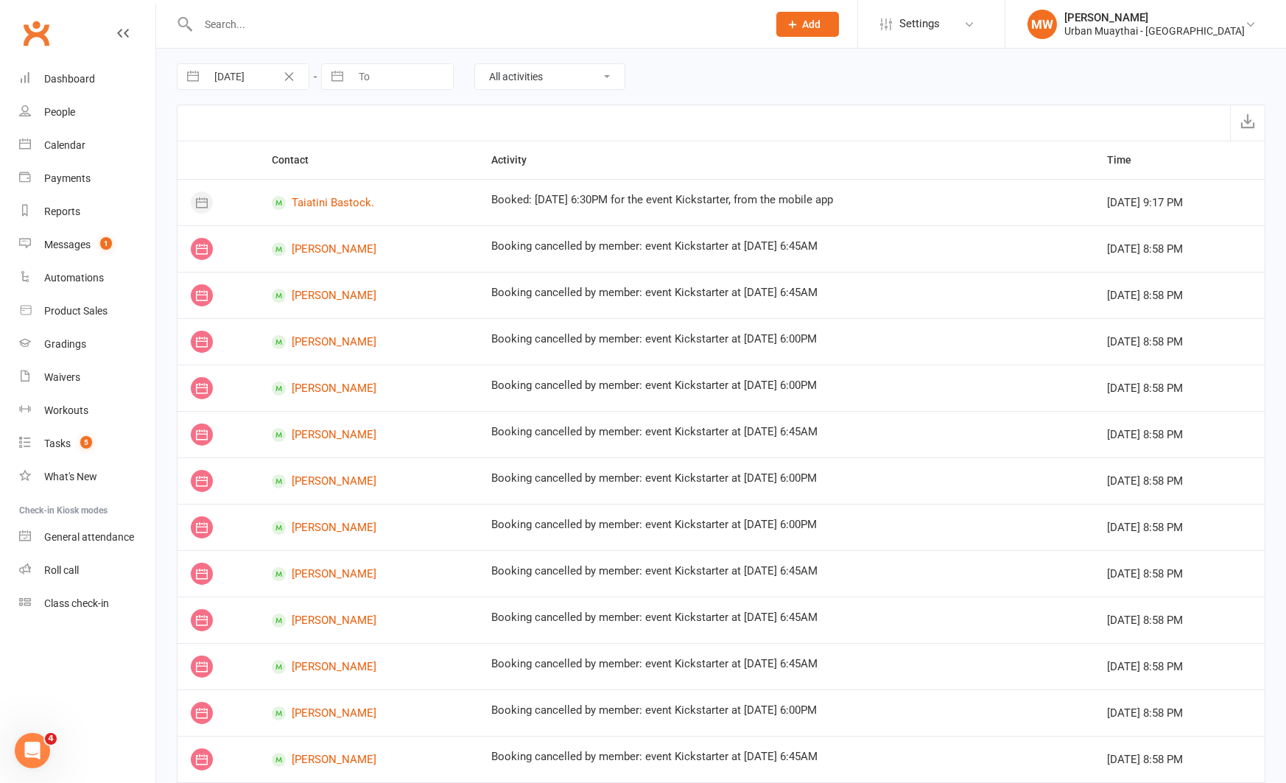
click at [571, 81] on select "All activities Bookings / Attendances Communications Notes Failed SMSes Grading…" at bounding box center [549, 76] width 149 height 25
click at [475, 64] on select "All activities Bookings / Attendances Communications Notes Failed SMSes Grading…" at bounding box center [549, 76] width 149 height 25
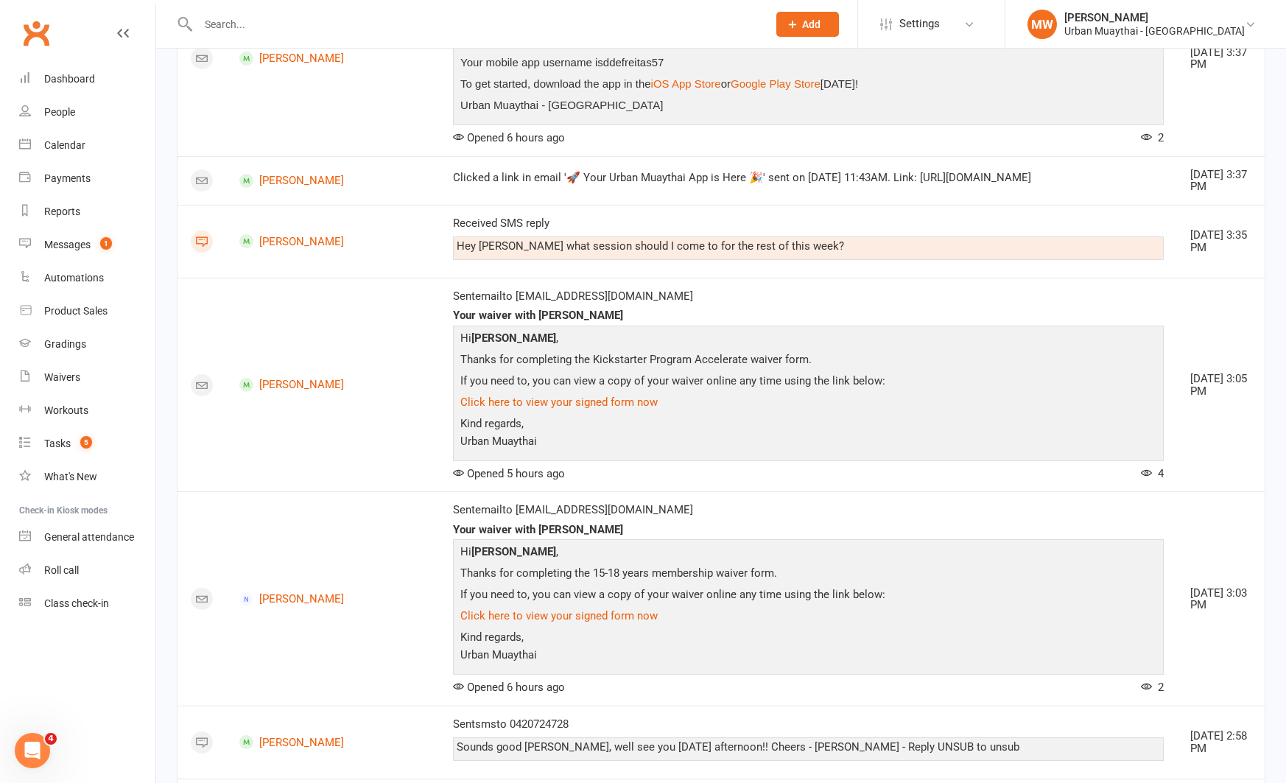
scroll to position [3125, 0]
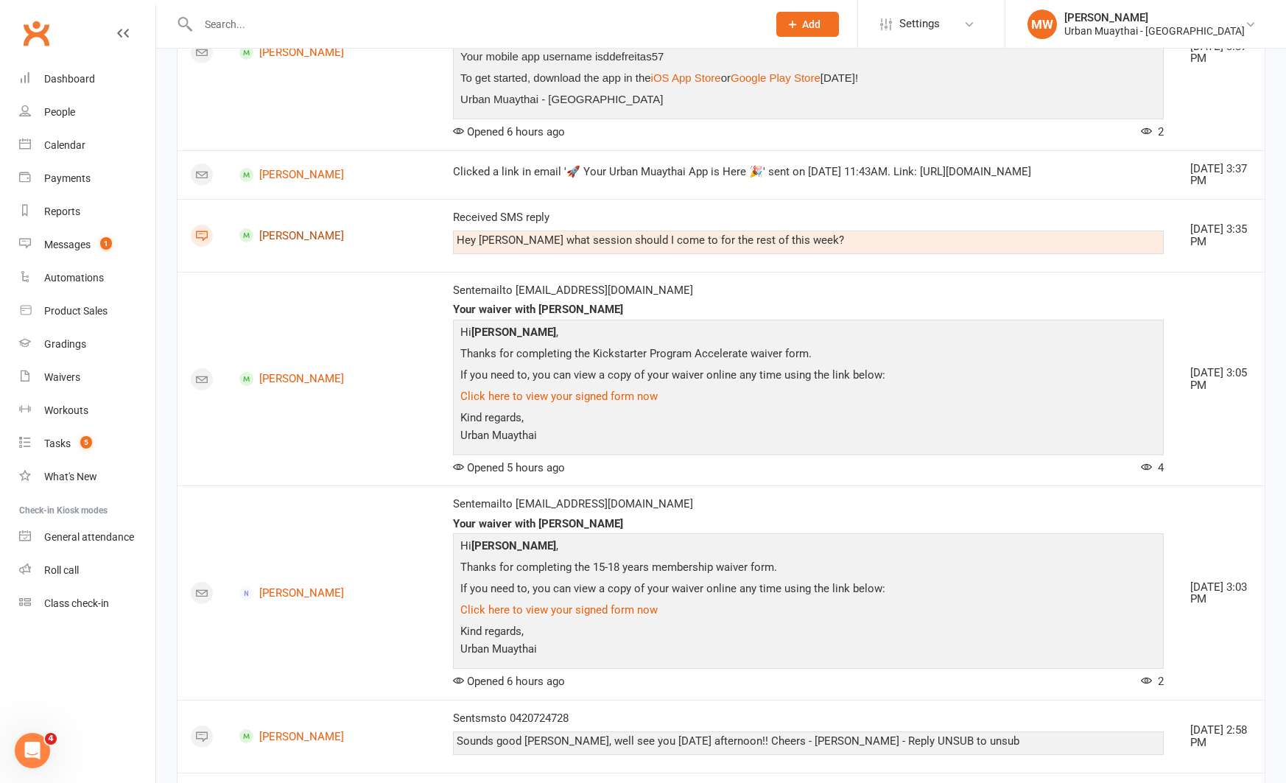
click at [300, 242] on link "[PERSON_NAME]" at bounding box center [332, 235] width 187 height 14
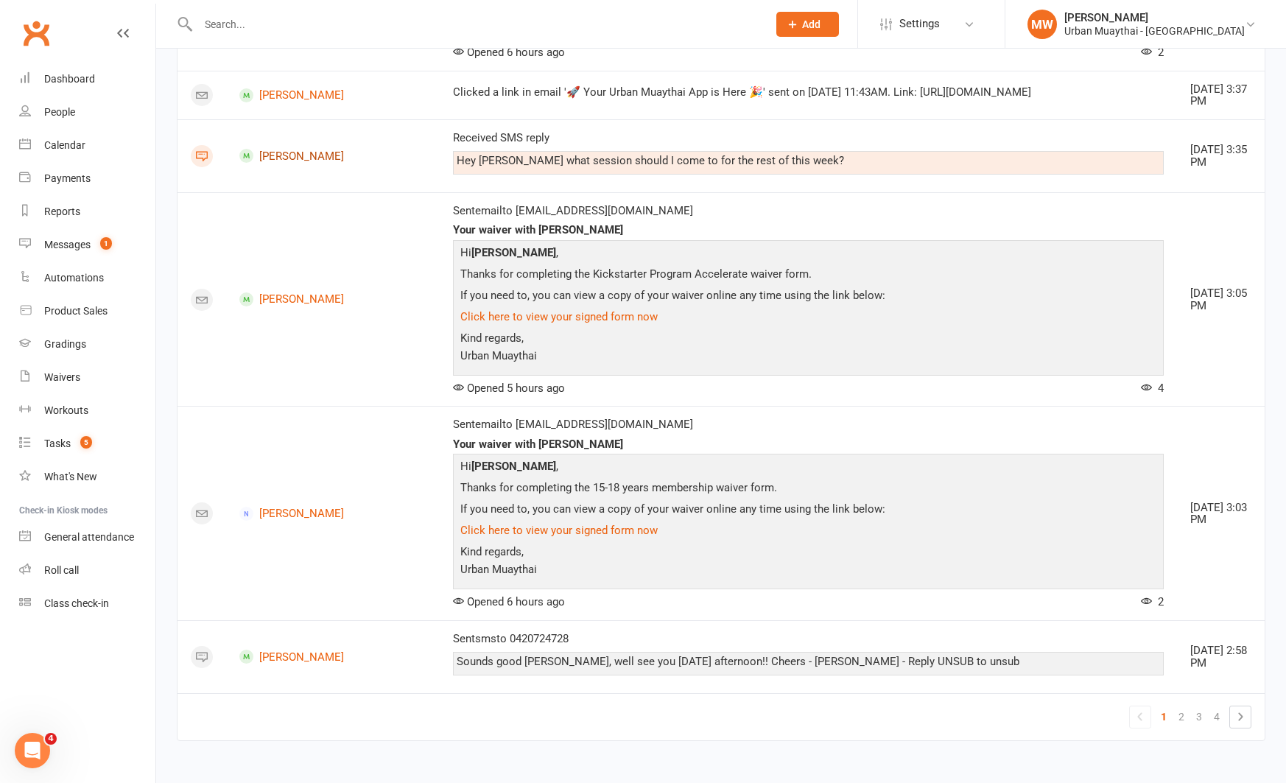
scroll to position [3232, 0]
click at [1180, 714] on link "2" at bounding box center [1181, 716] width 18 height 21
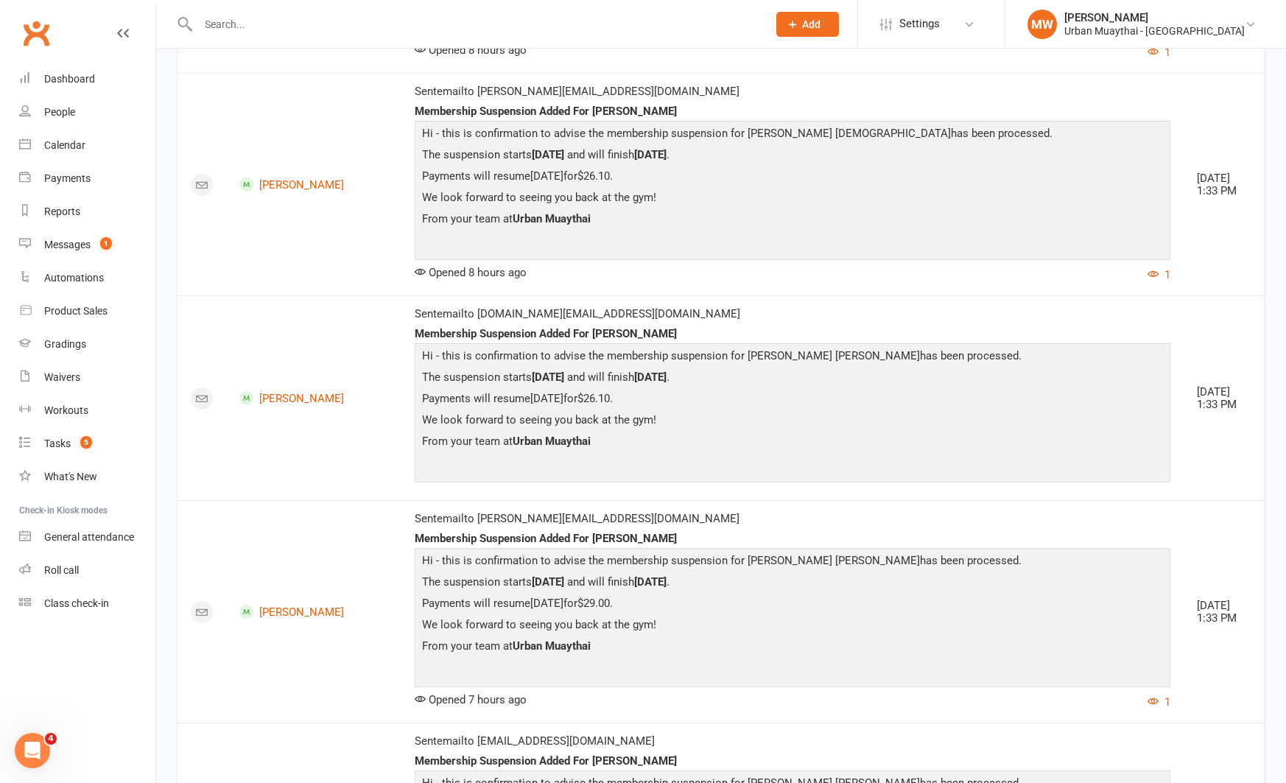
scroll to position [4366, 0]
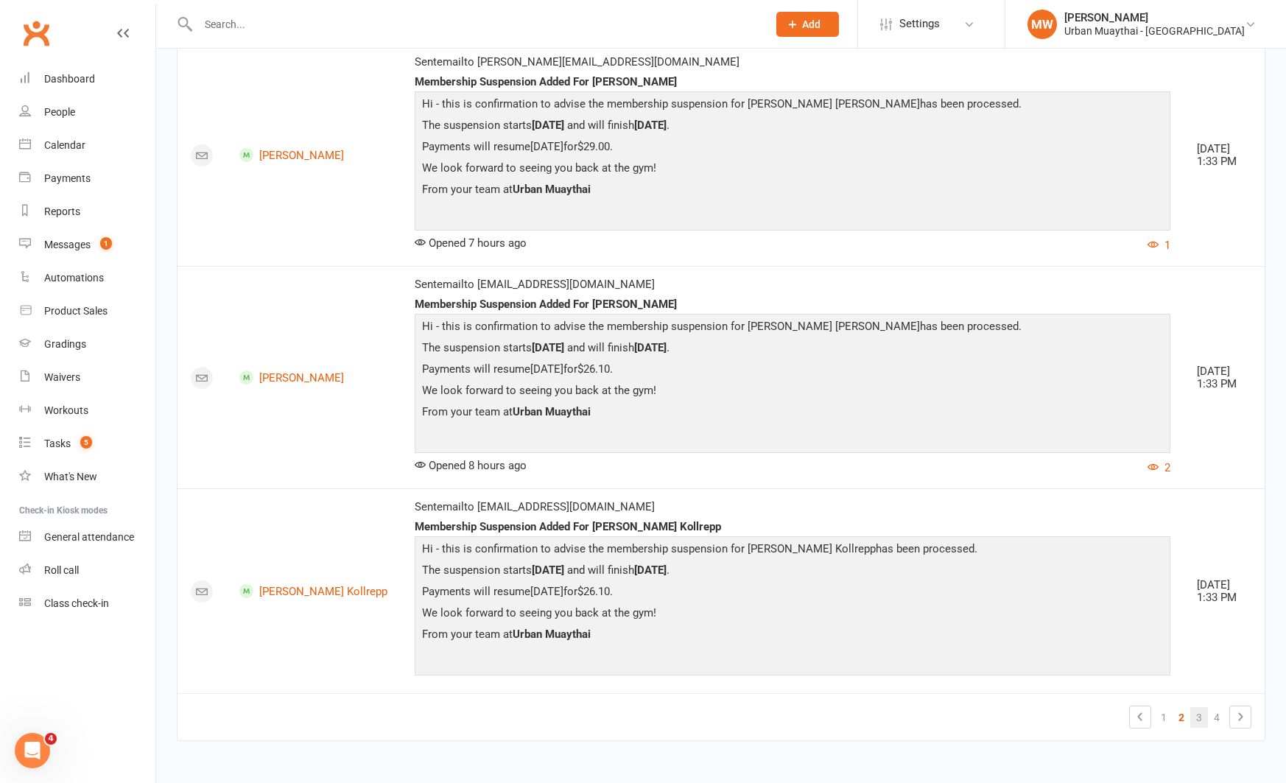
click at [1202, 720] on link "3" at bounding box center [1199, 717] width 18 height 21
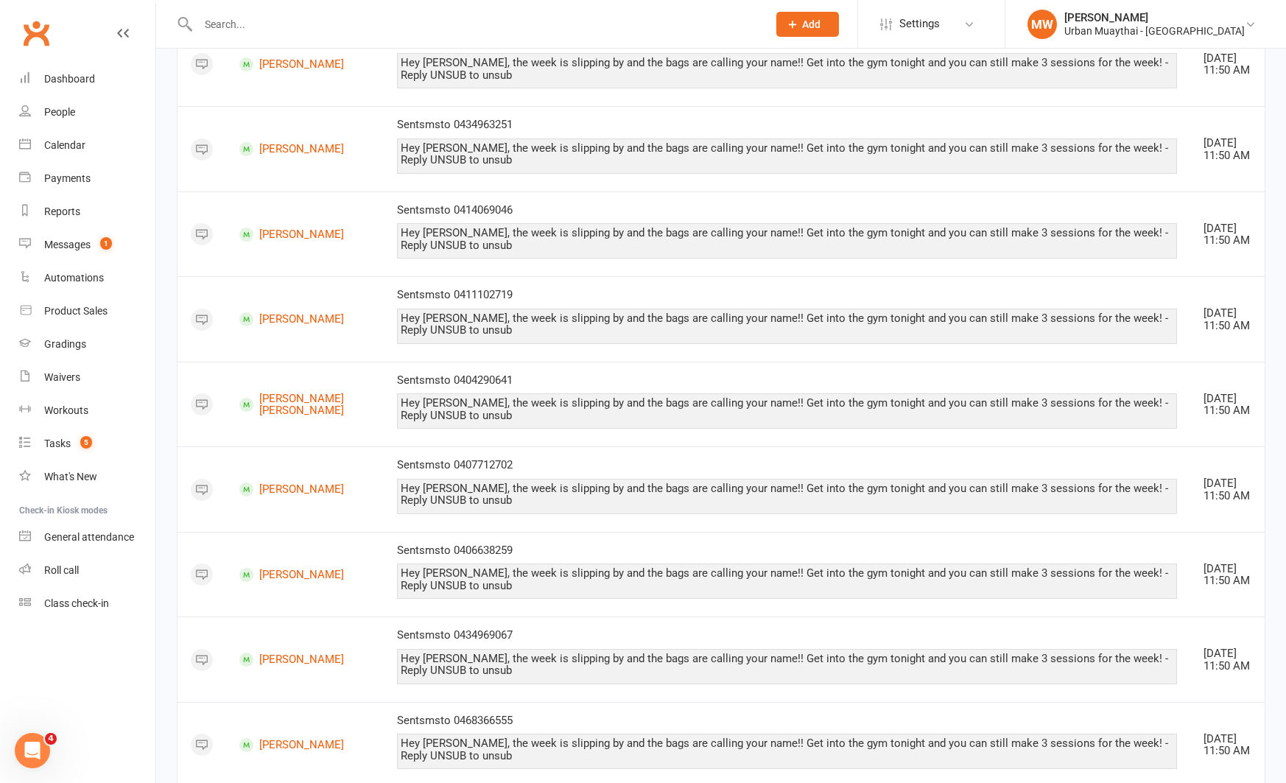
scroll to position [1838, 0]
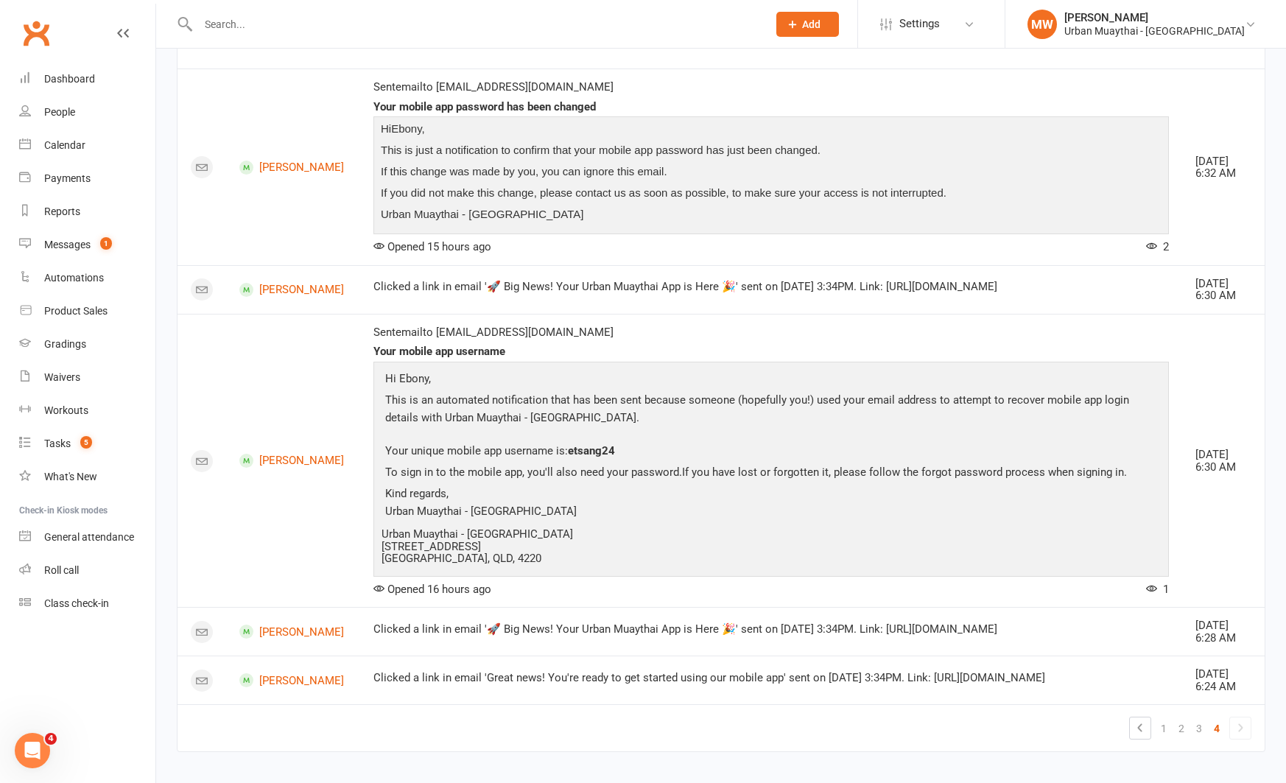
scroll to position [2301, 0]
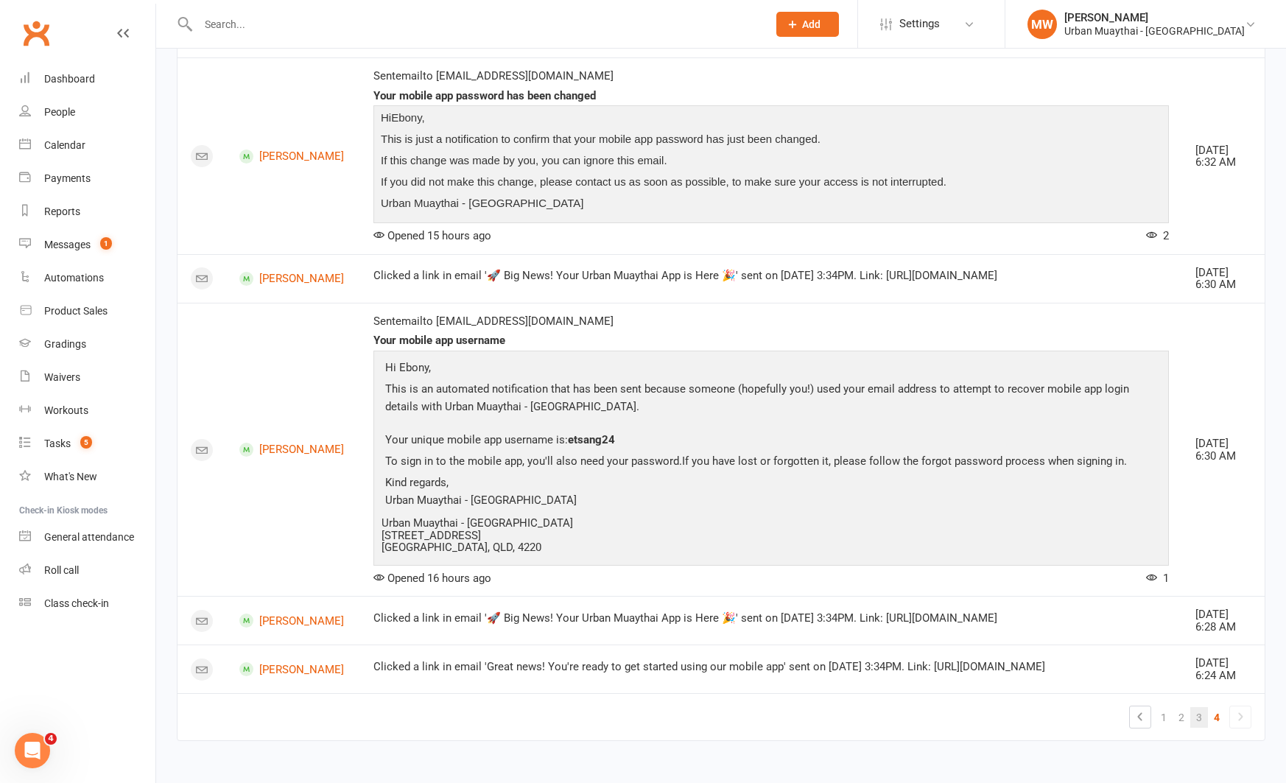
click at [1198, 713] on link "3" at bounding box center [1199, 717] width 18 height 21
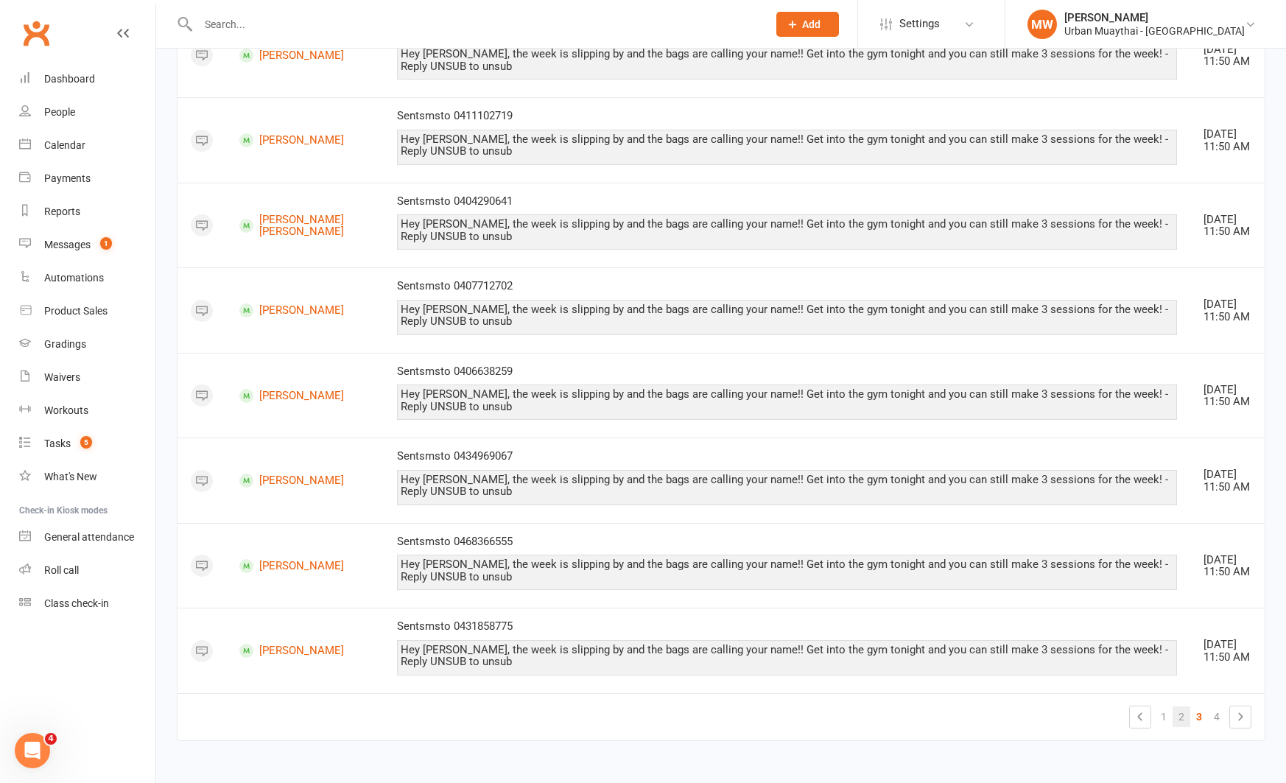
scroll to position [1838, 0]
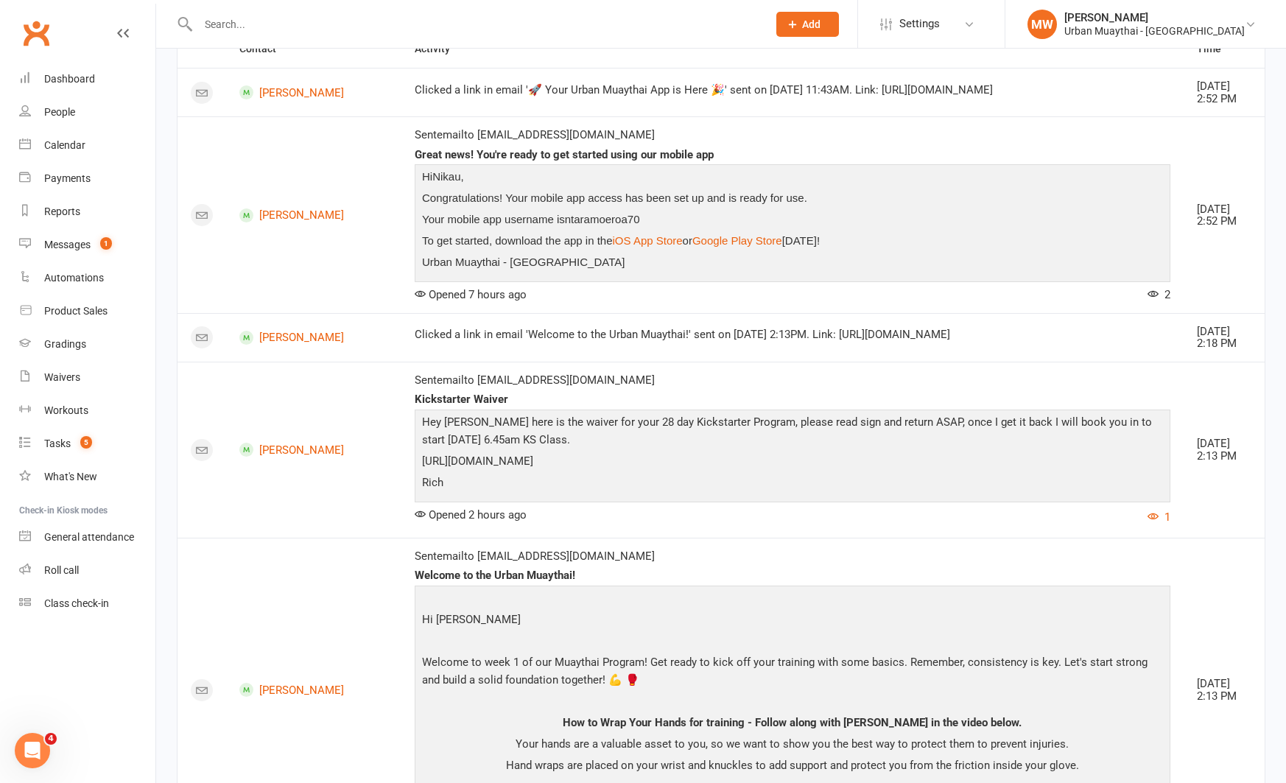
scroll to position [0, 0]
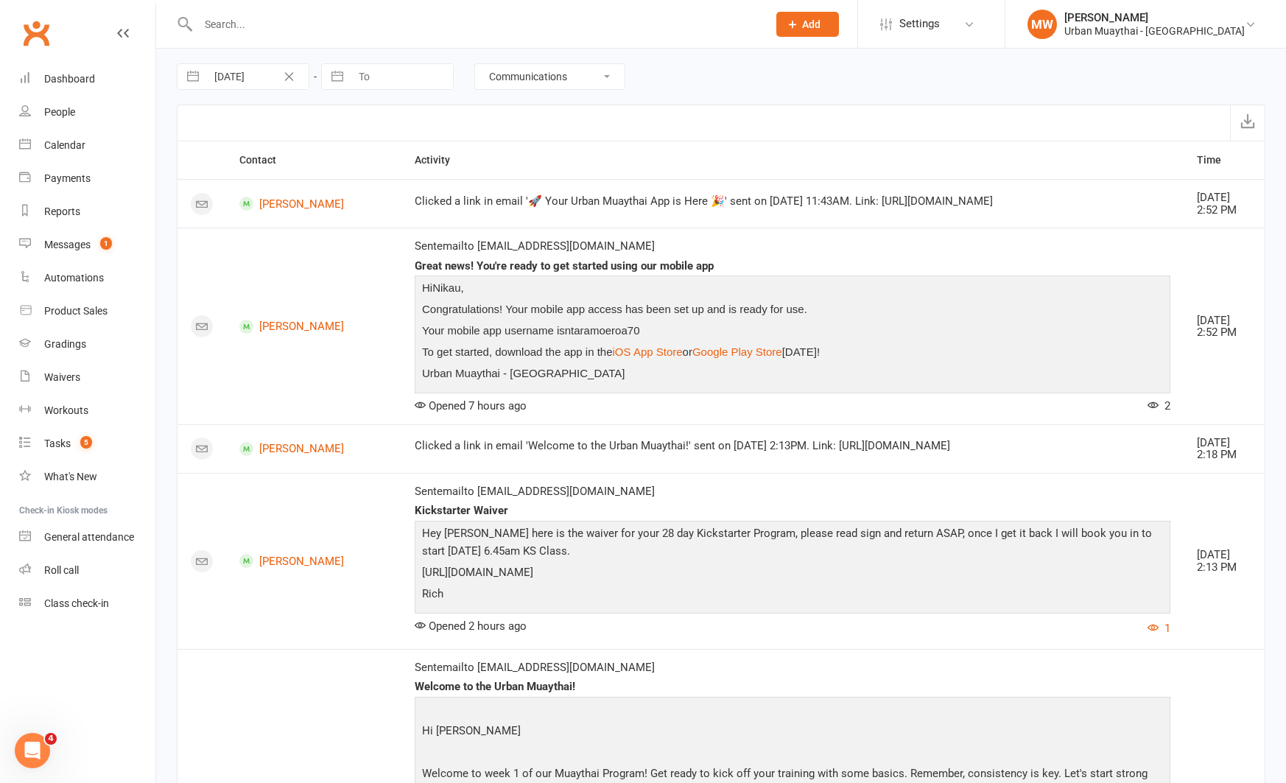
click at [568, 78] on select "All activities Bookings / Attendances Communications Notes Failed SMSes Grading…" at bounding box center [549, 76] width 149 height 25
select select "NoteLogEntry"
click at [475, 64] on select "All activities Bookings / Attendances Communications Notes Failed SMSes Grading…" at bounding box center [549, 76] width 149 height 25
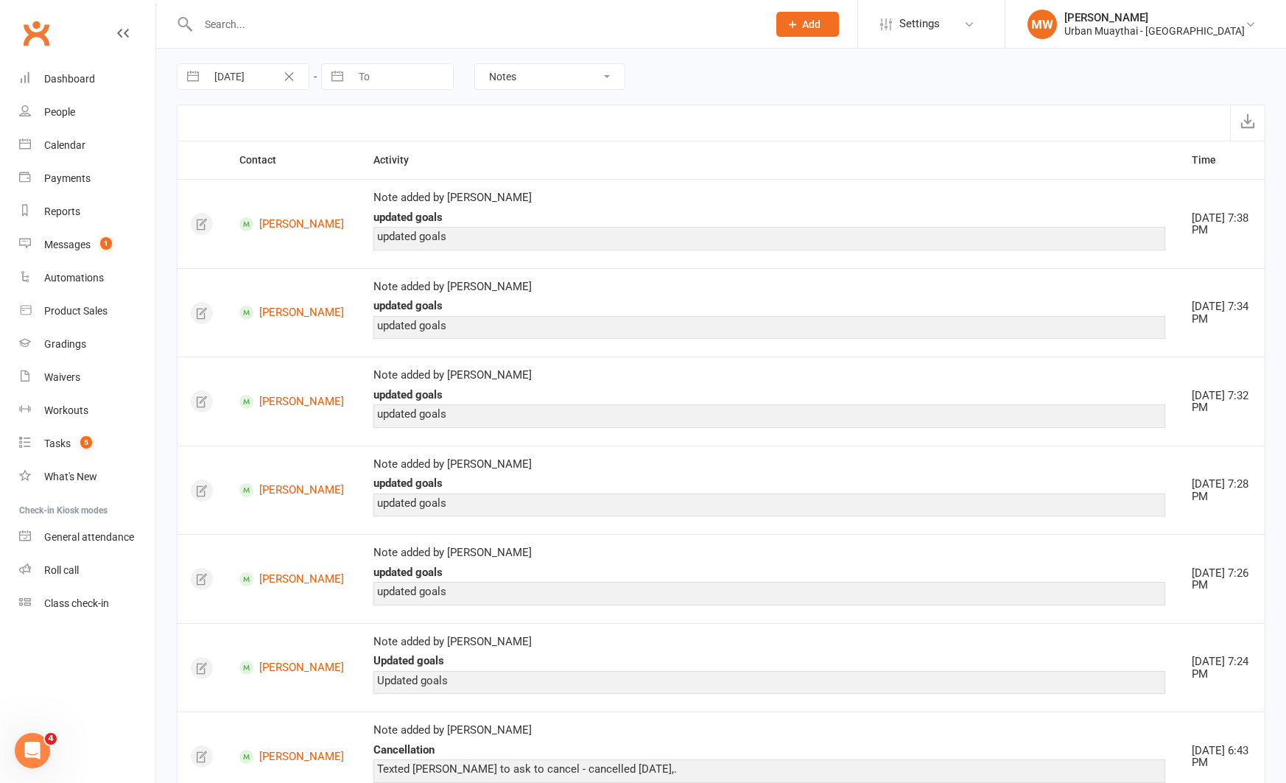
click at [582, 80] on select "All activities Bookings / Attendances Communications Notes Failed SMSes Grading…" at bounding box center [549, 76] width 149 height 25
click at [60, 209] on div "Reports" at bounding box center [62, 211] width 36 height 12
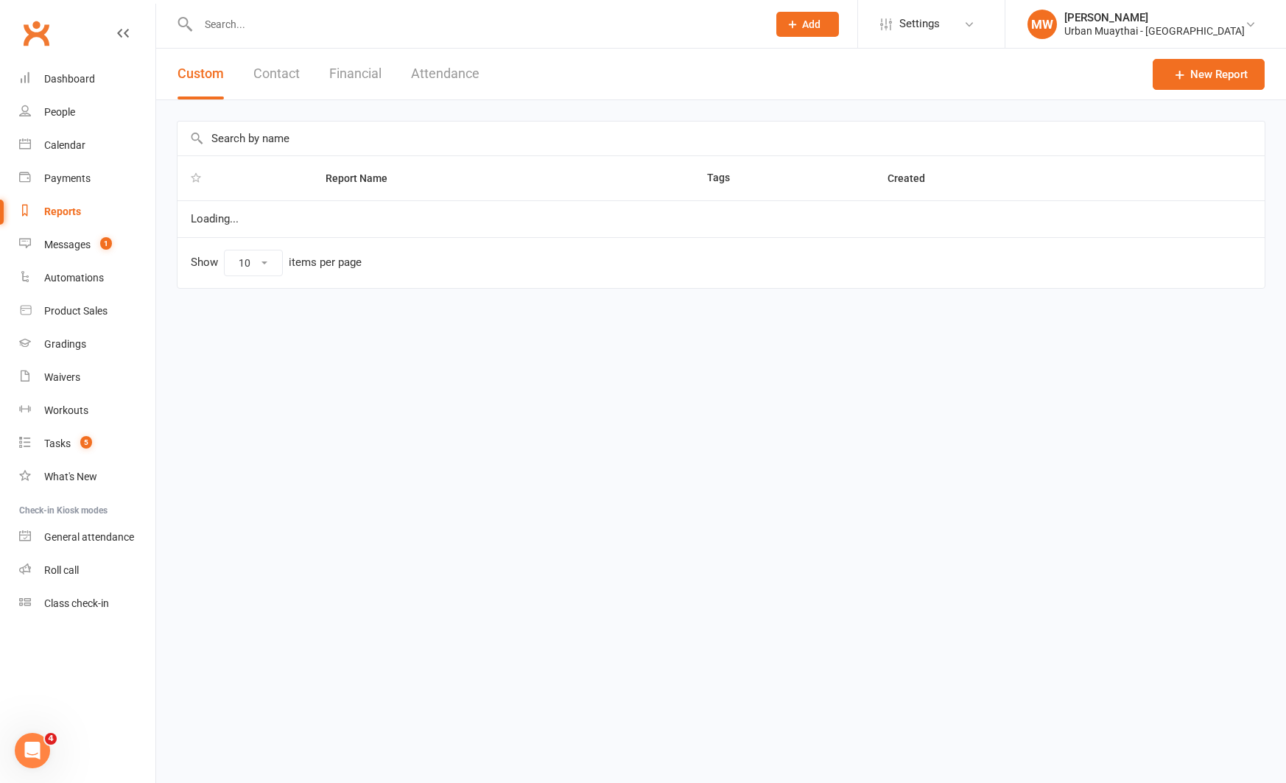
select select "100"
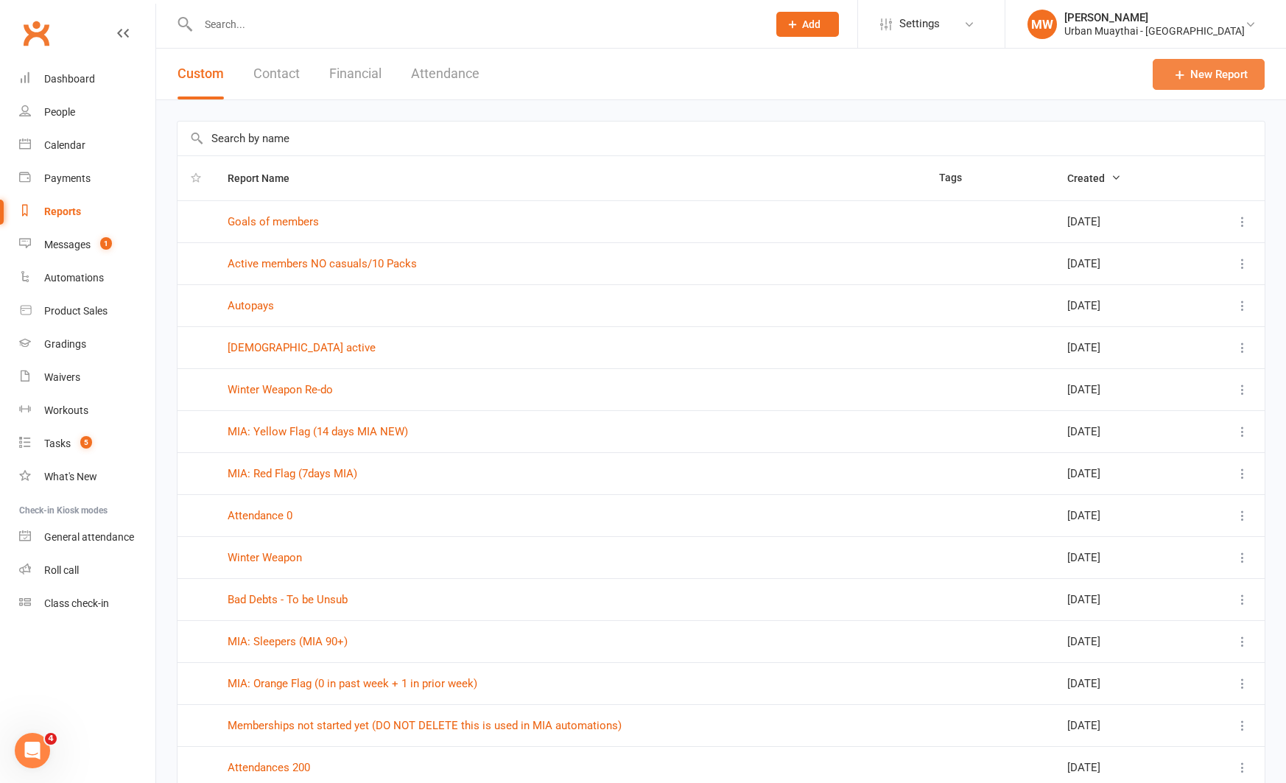
click at [1222, 69] on link "New Report" at bounding box center [1208, 74] width 112 height 31
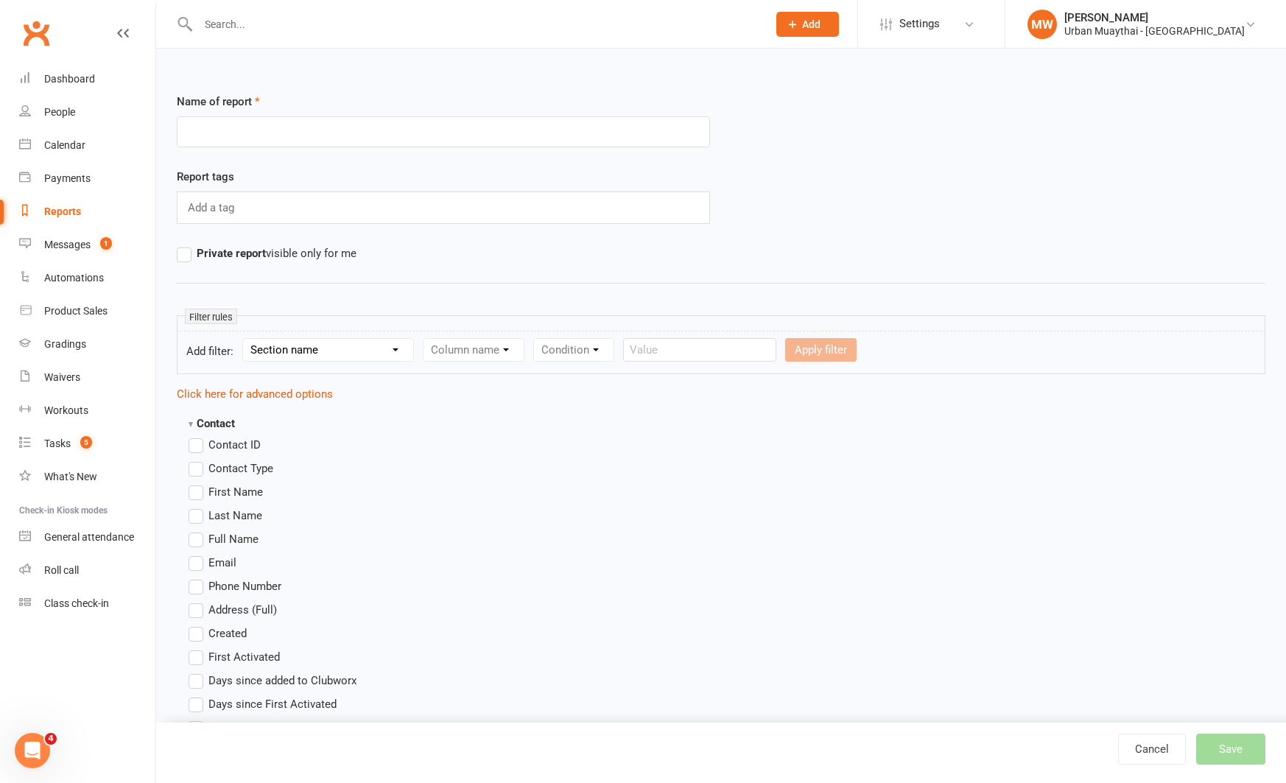
click at [56, 208] on div "Reports" at bounding box center [62, 211] width 37 height 12
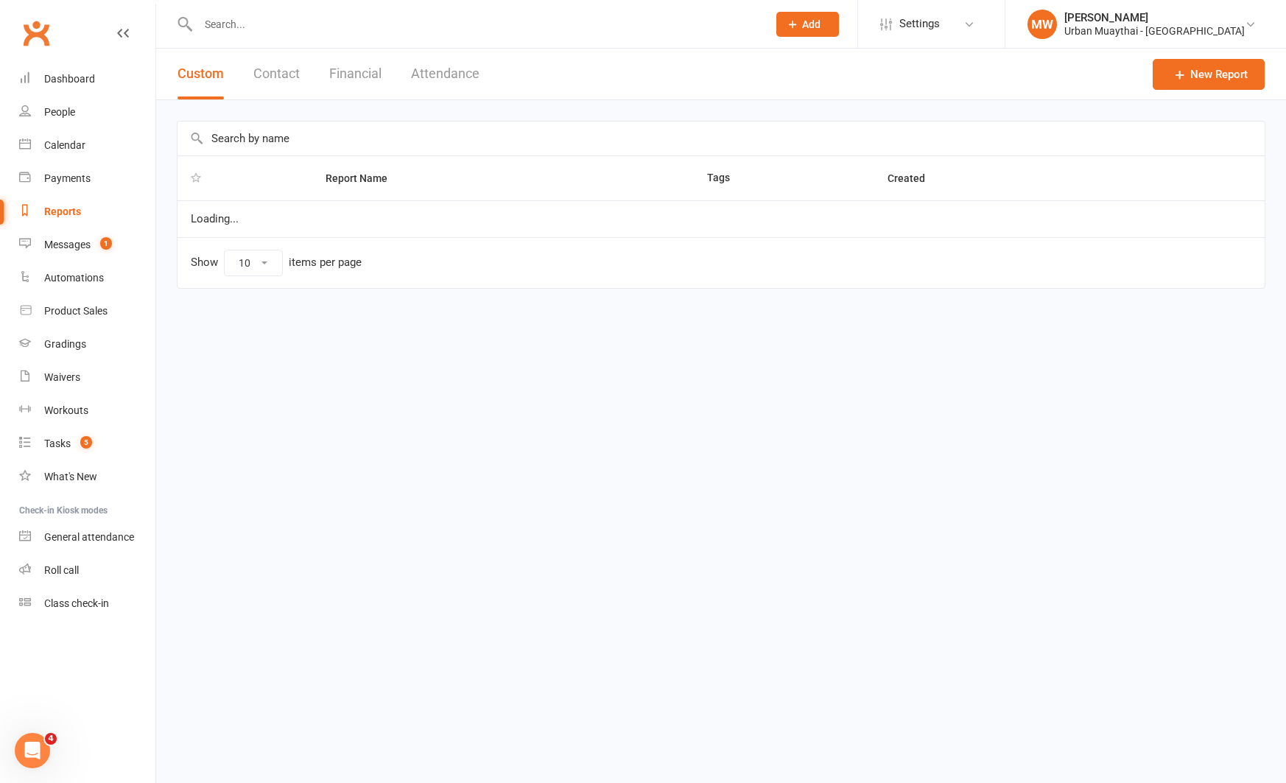
select select "100"
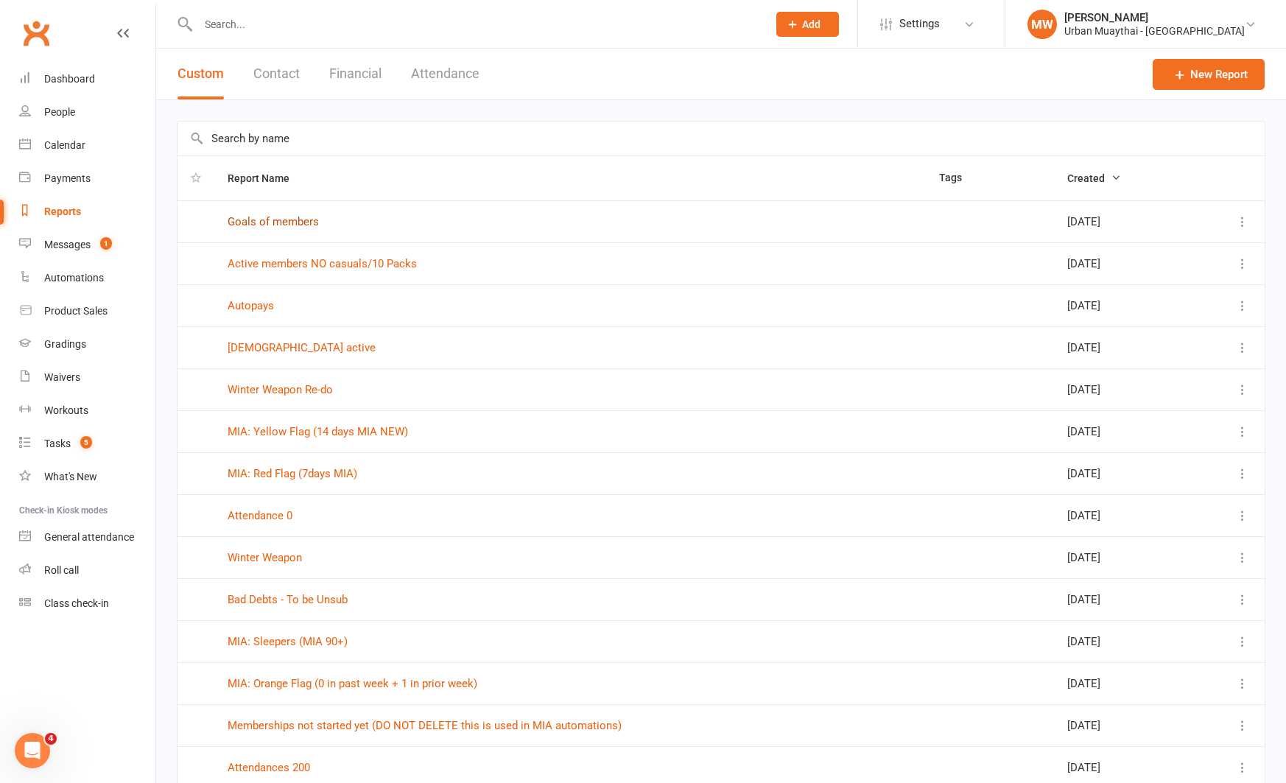
click at [252, 218] on link "Goals of members" at bounding box center [273, 221] width 91 height 13
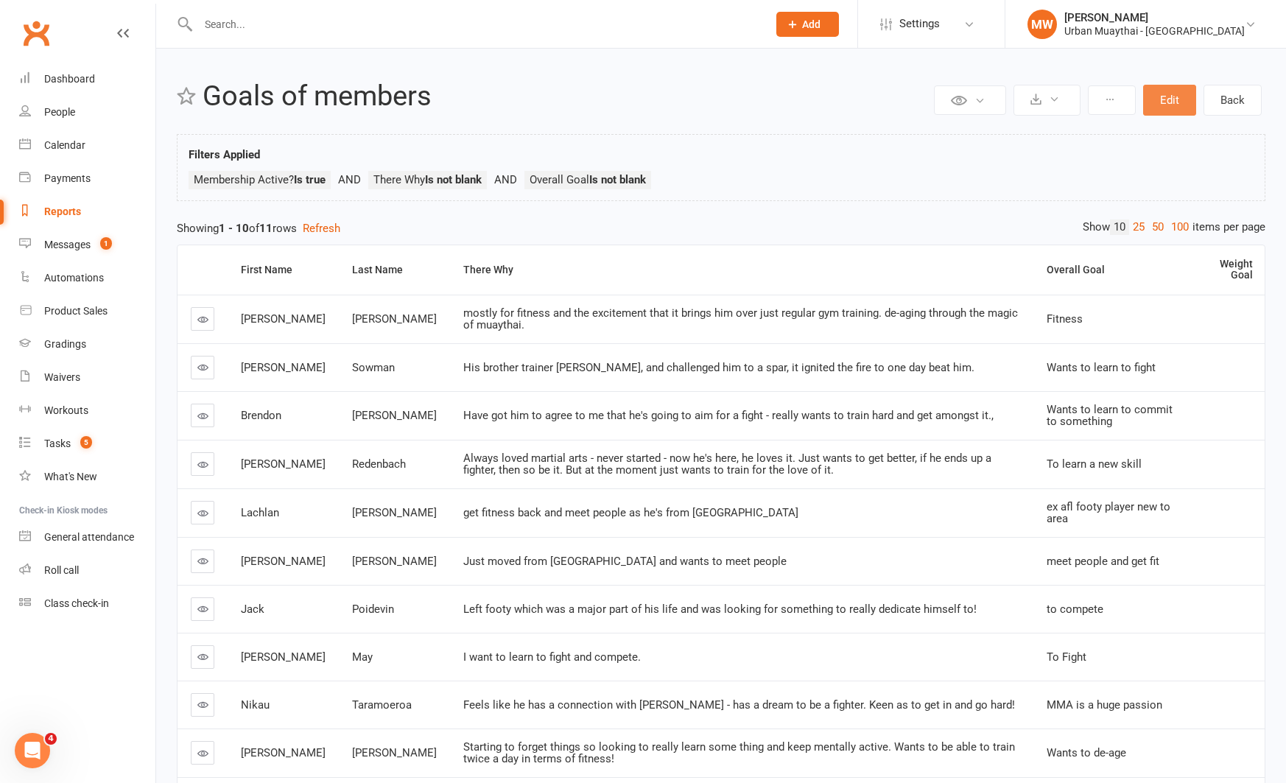
click at [1178, 102] on button "Edit" at bounding box center [1169, 100] width 53 height 31
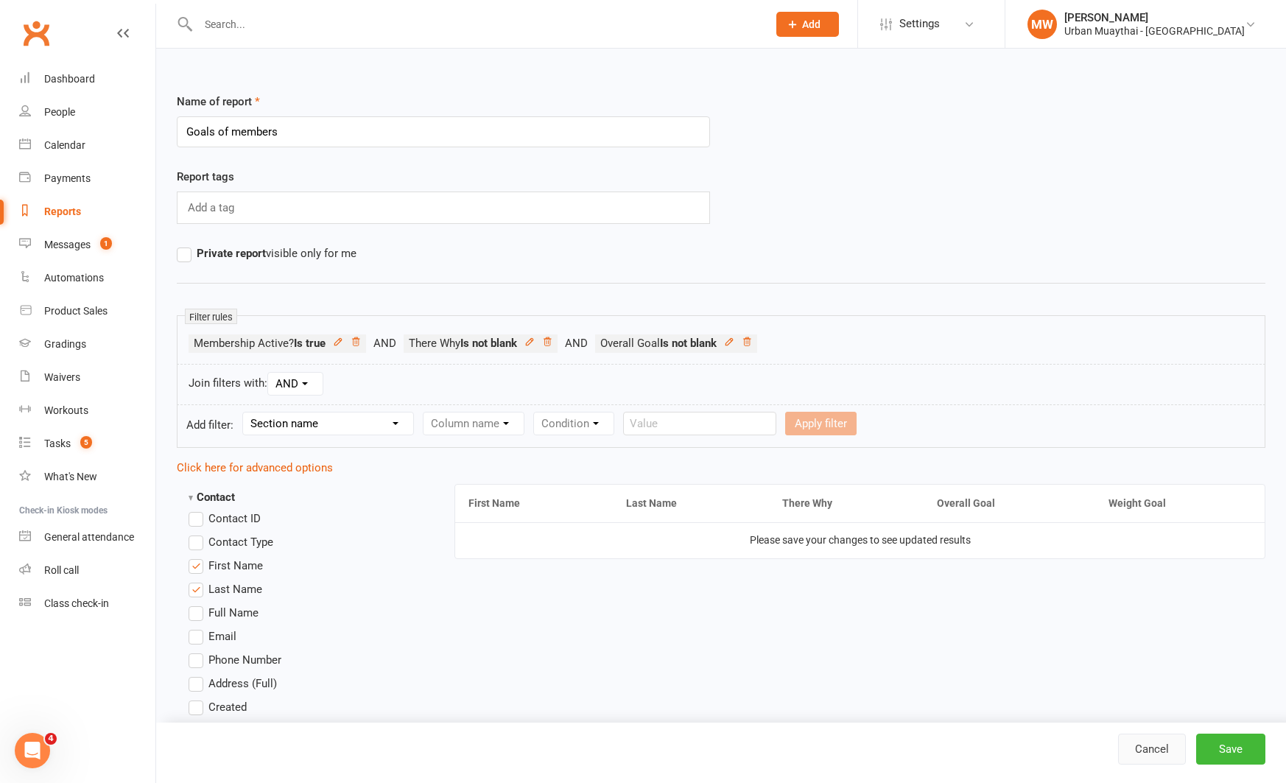
click at [1124, 753] on link "Cancel" at bounding box center [1152, 748] width 68 height 31
select select "100"
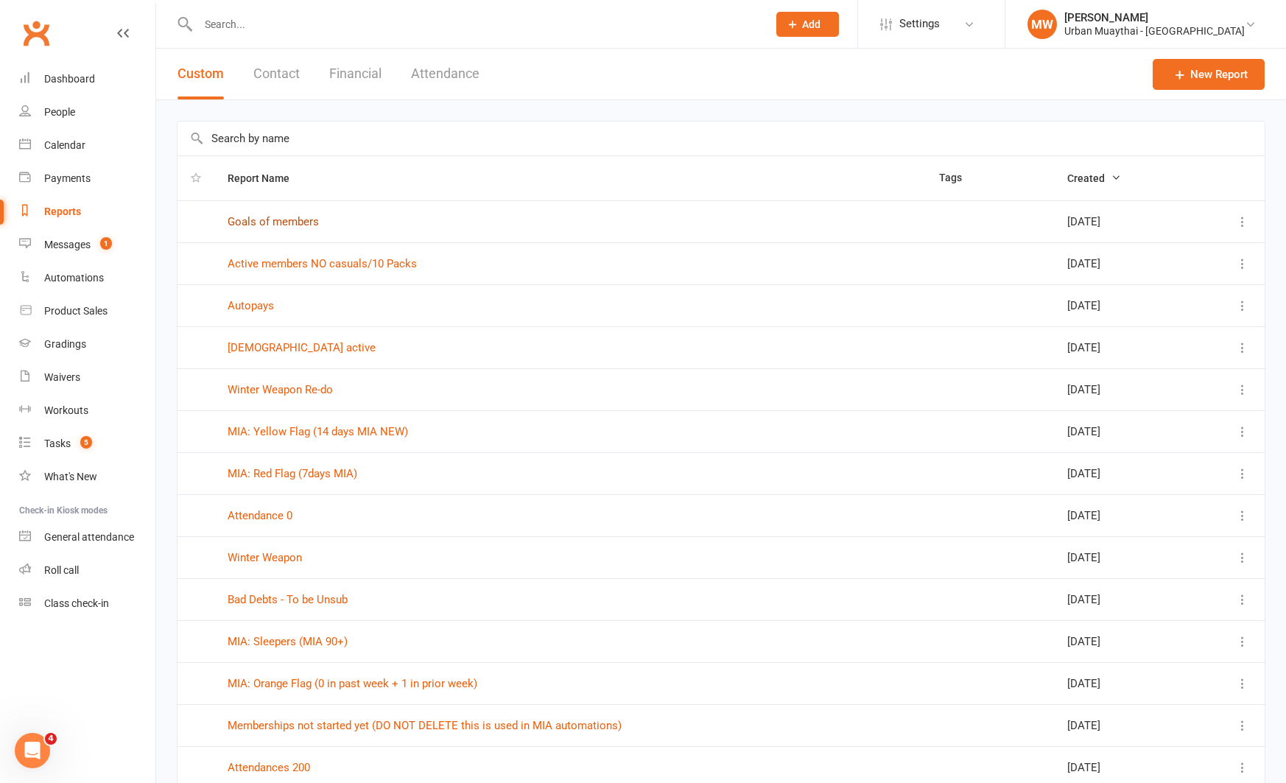
click at [258, 218] on link "Goals of members" at bounding box center [273, 221] width 91 height 13
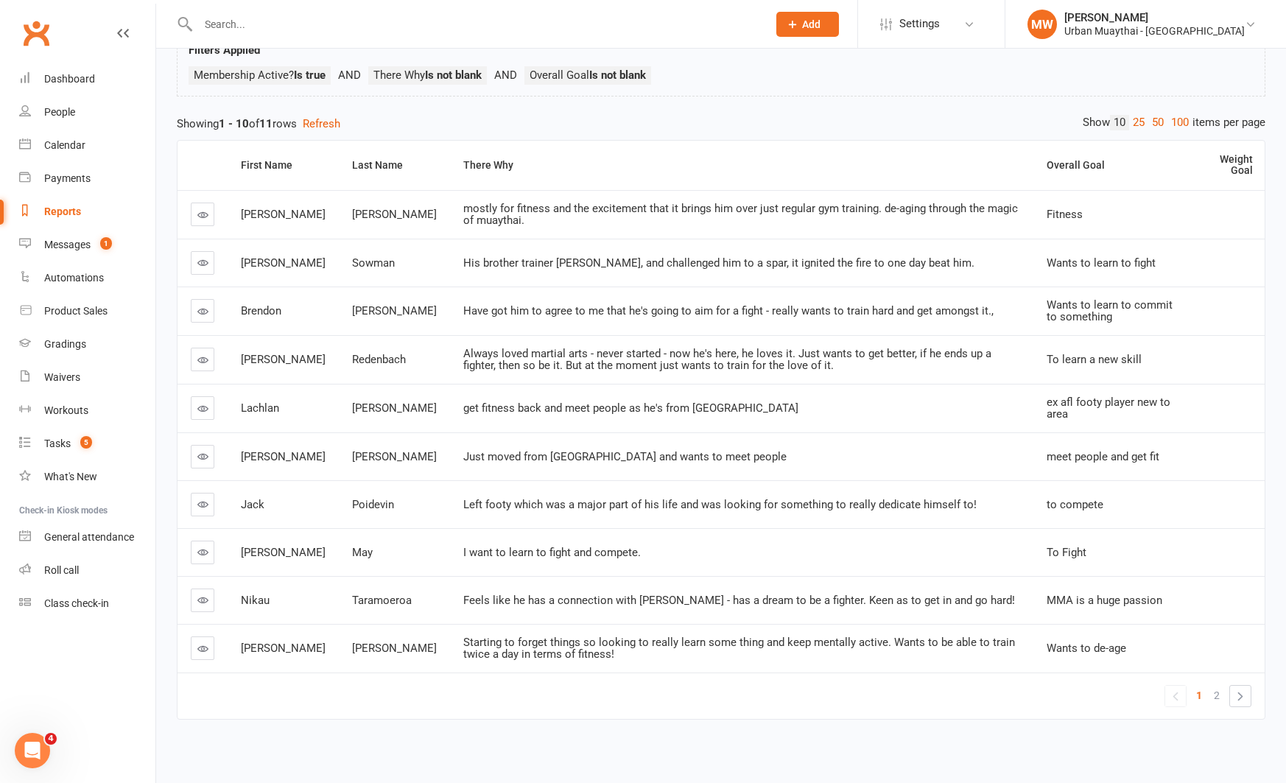
scroll to position [111, 0]
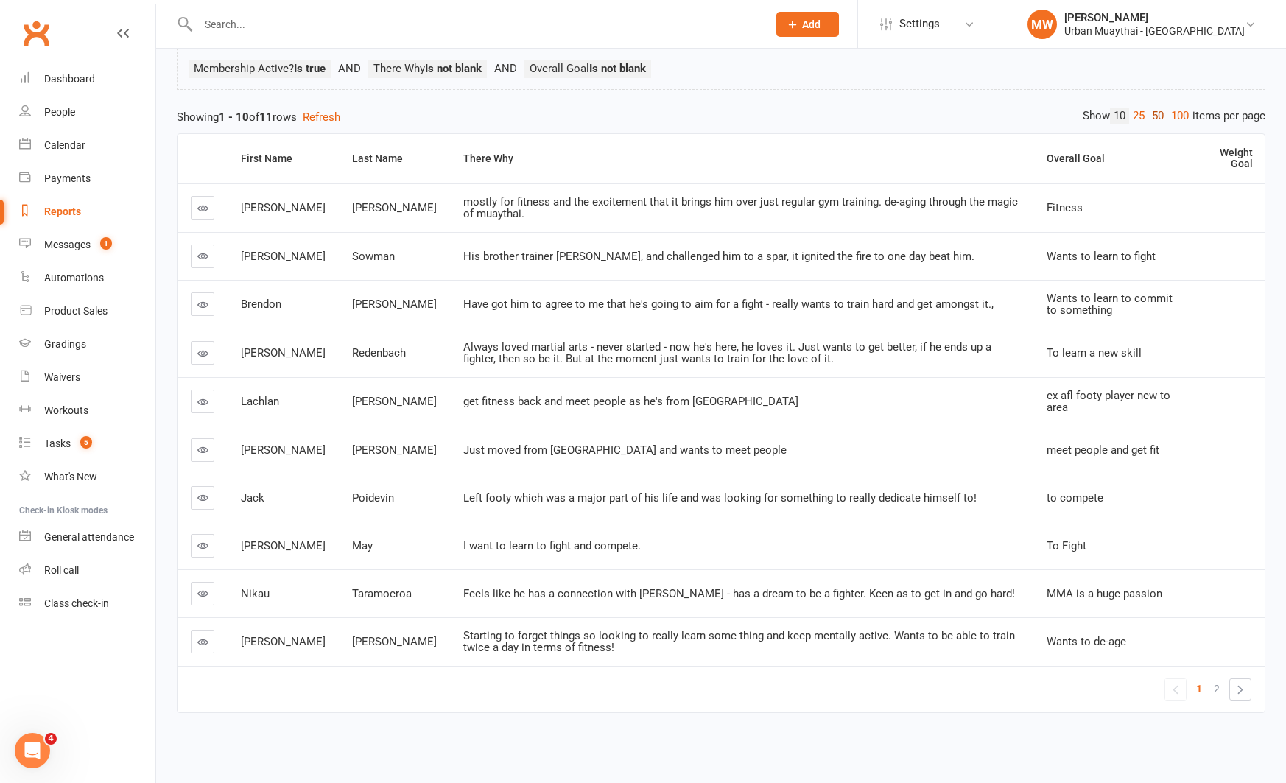
click at [1158, 117] on link "50" at bounding box center [1157, 115] width 19 height 15
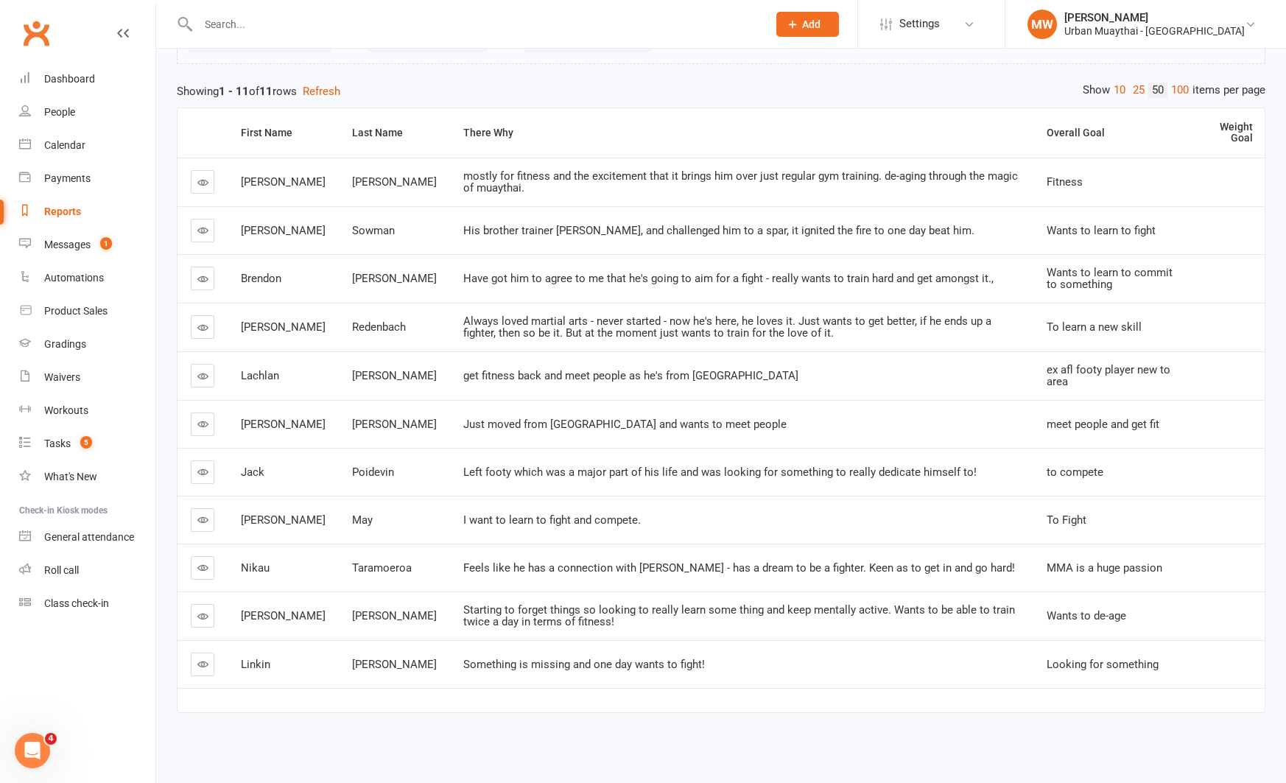
scroll to position [0, 0]
